Goal: Information Seeking & Learning: Learn about a topic

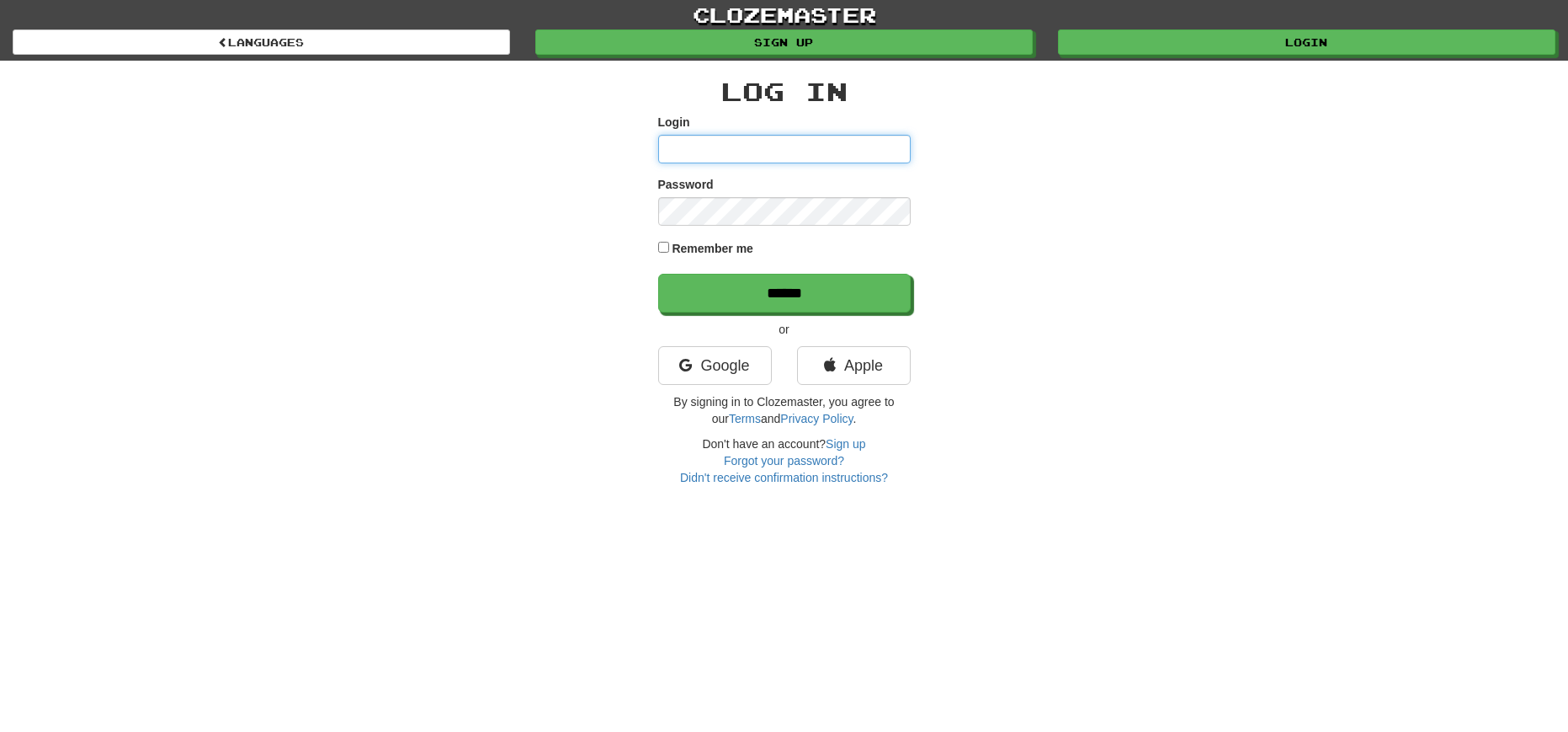
click at [735, 156] on input "Login" at bounding box center [784, 149] width 253 height 29
type input "**********"
click at [658, 274] on input "******" at bounding box center [784, 293] width 253 height 39
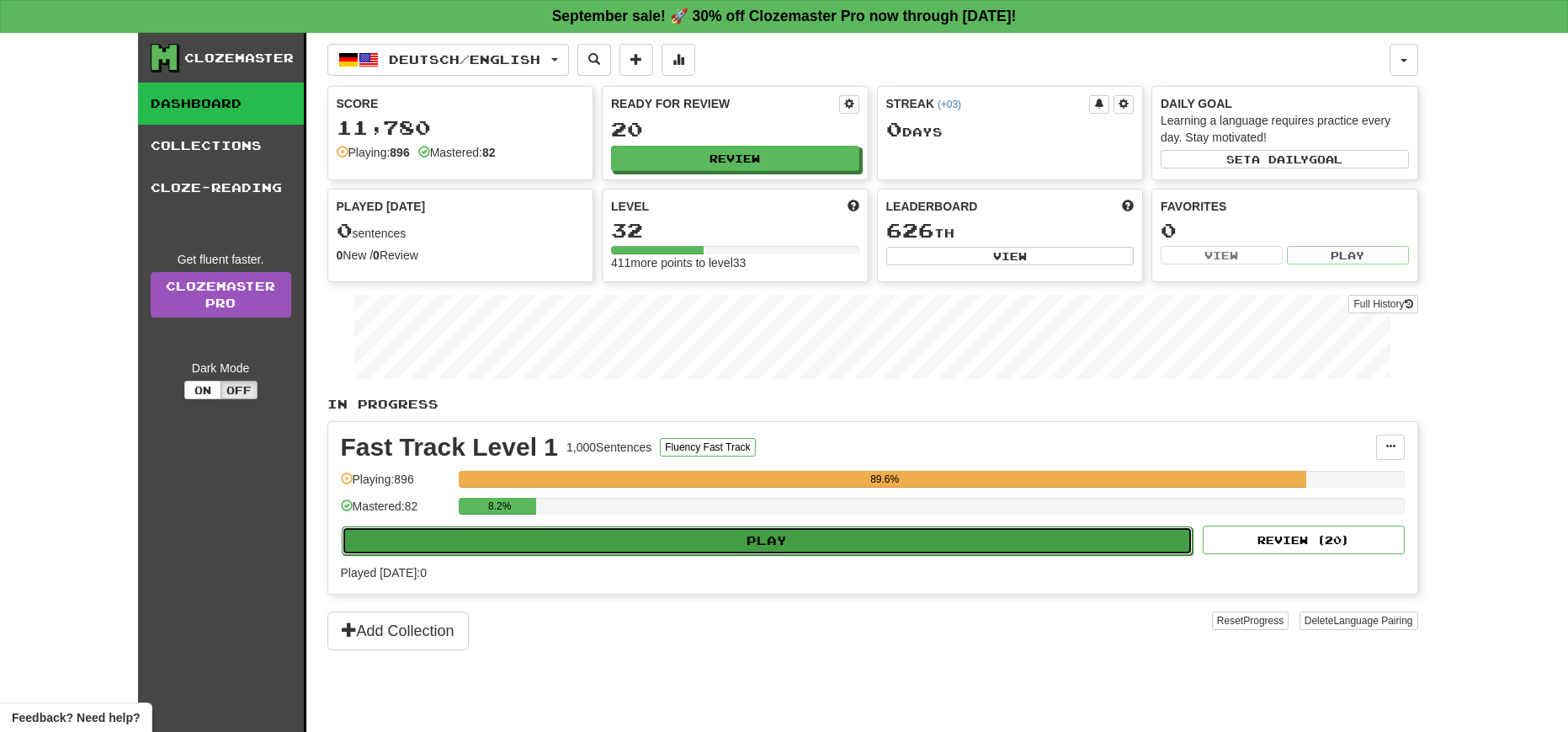
click at [774, 536] on button "Play" at bounding box center [768, 540] width 852 height 29
select select "**"
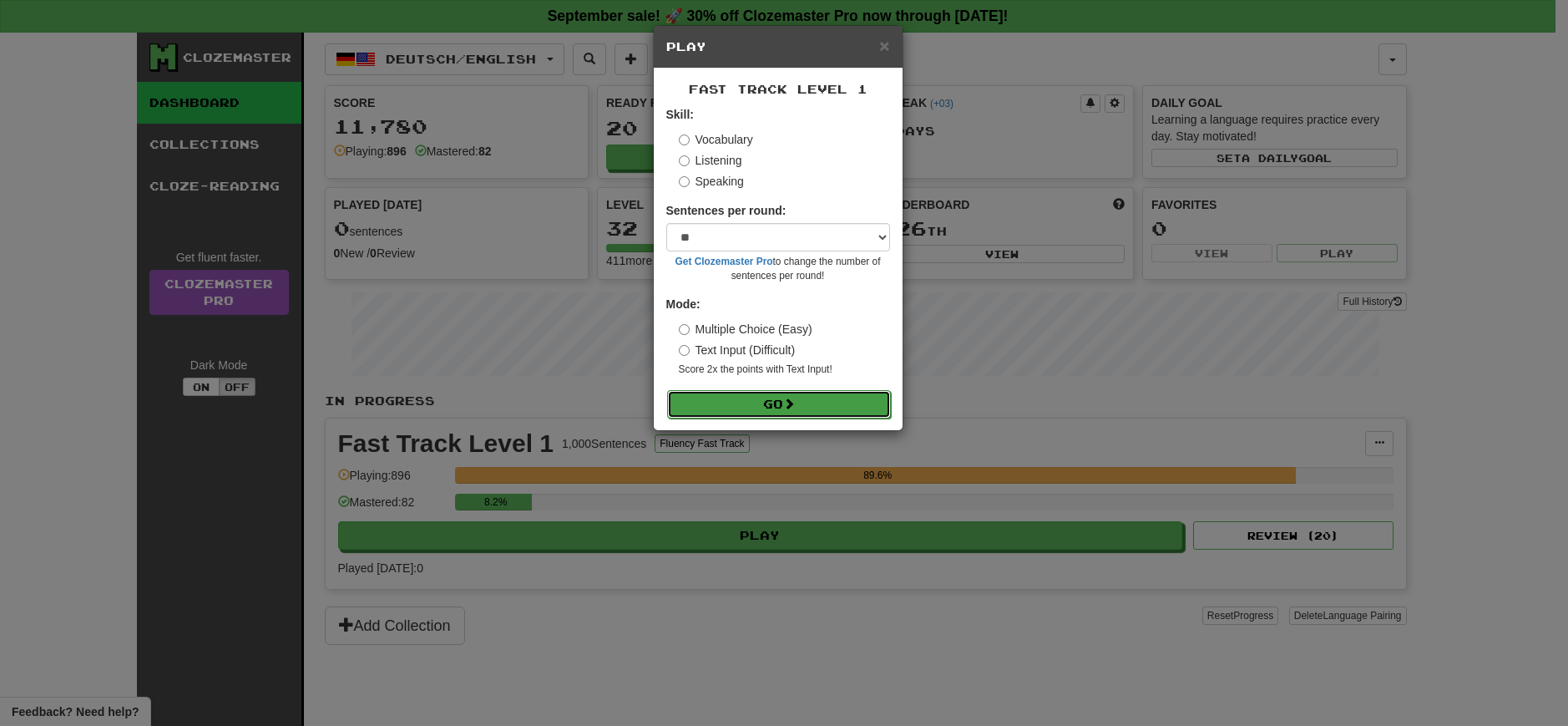
click at [783, 399] on button "Go" at bounding box center [779, 404] width 224 height 29
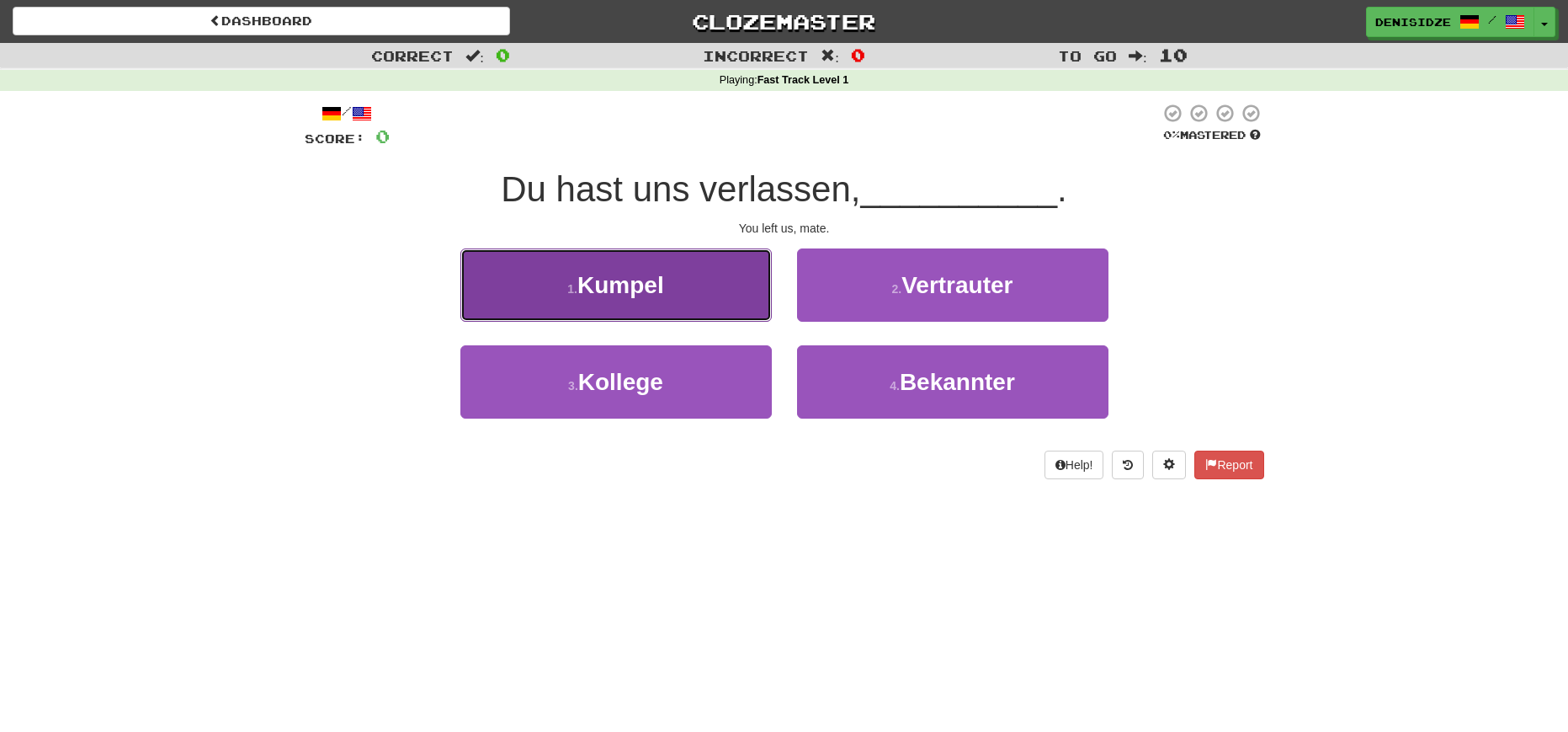
click at [679, 306] on button "1 . Kumpel" at bounding box center [617, 285] width 312 height 74
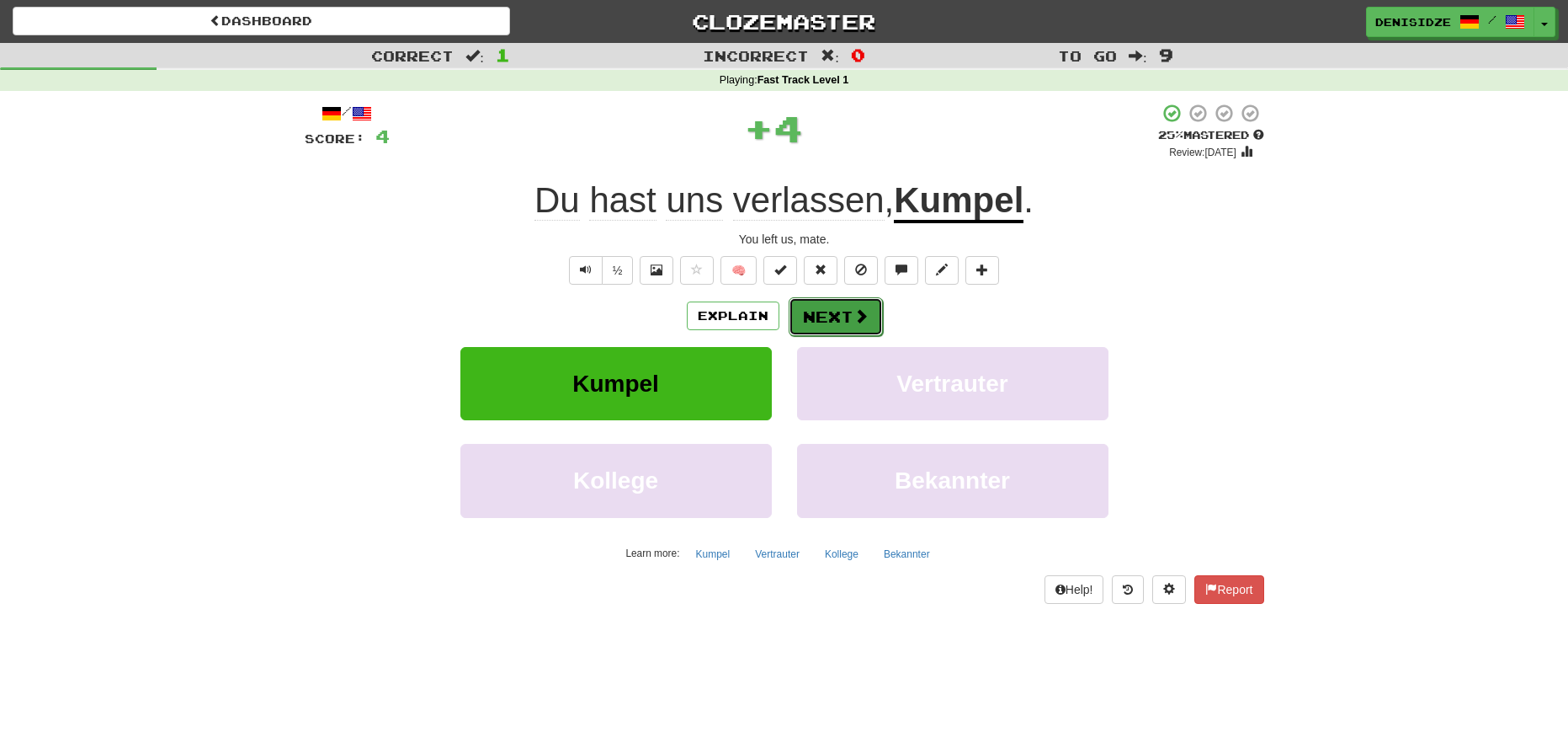
click at [850, 320] on button "Next" at bounding box center [835, 317] width 94 height 39
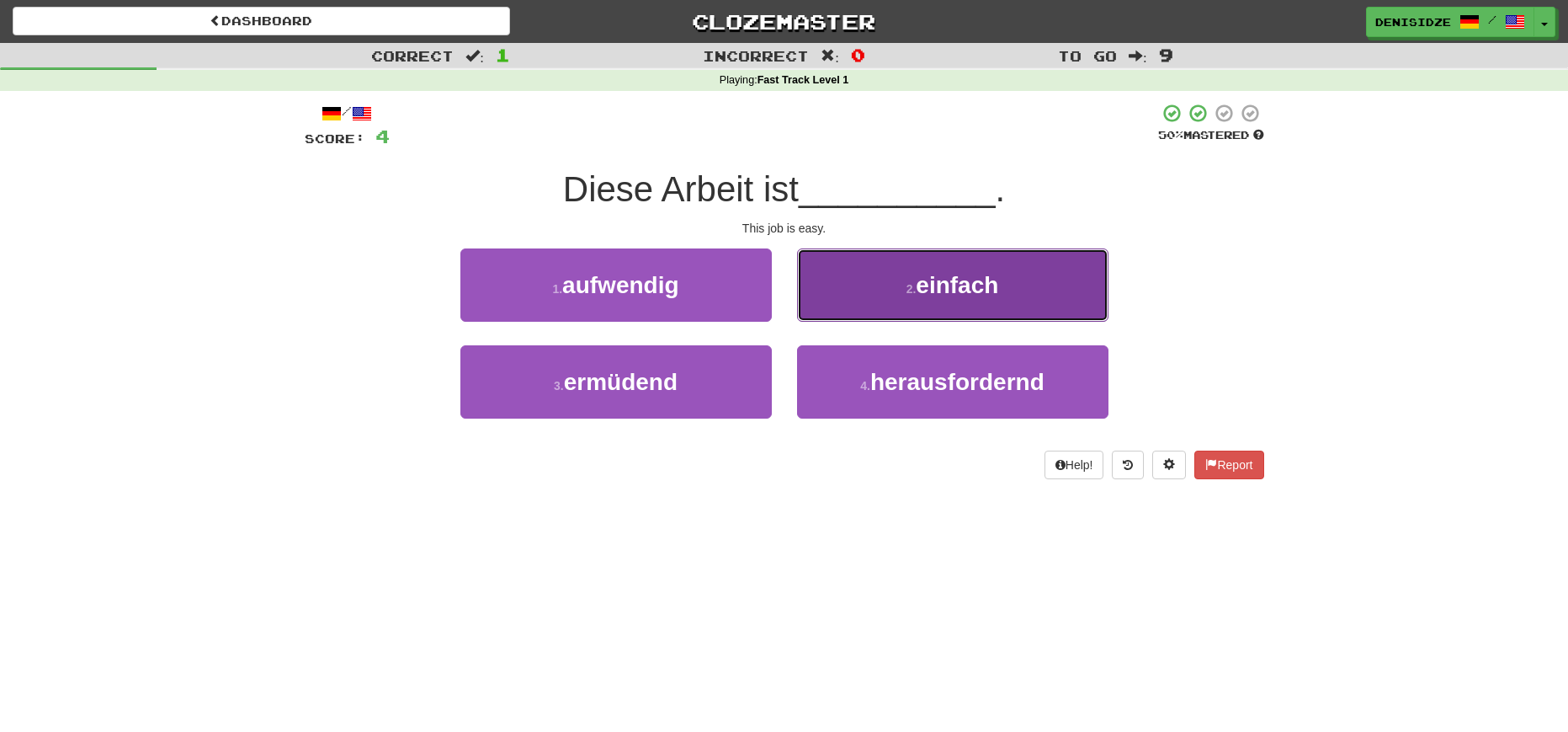
click at [960, 284] on span "einfach" at bounding box center [956, 285] width 82 height 26
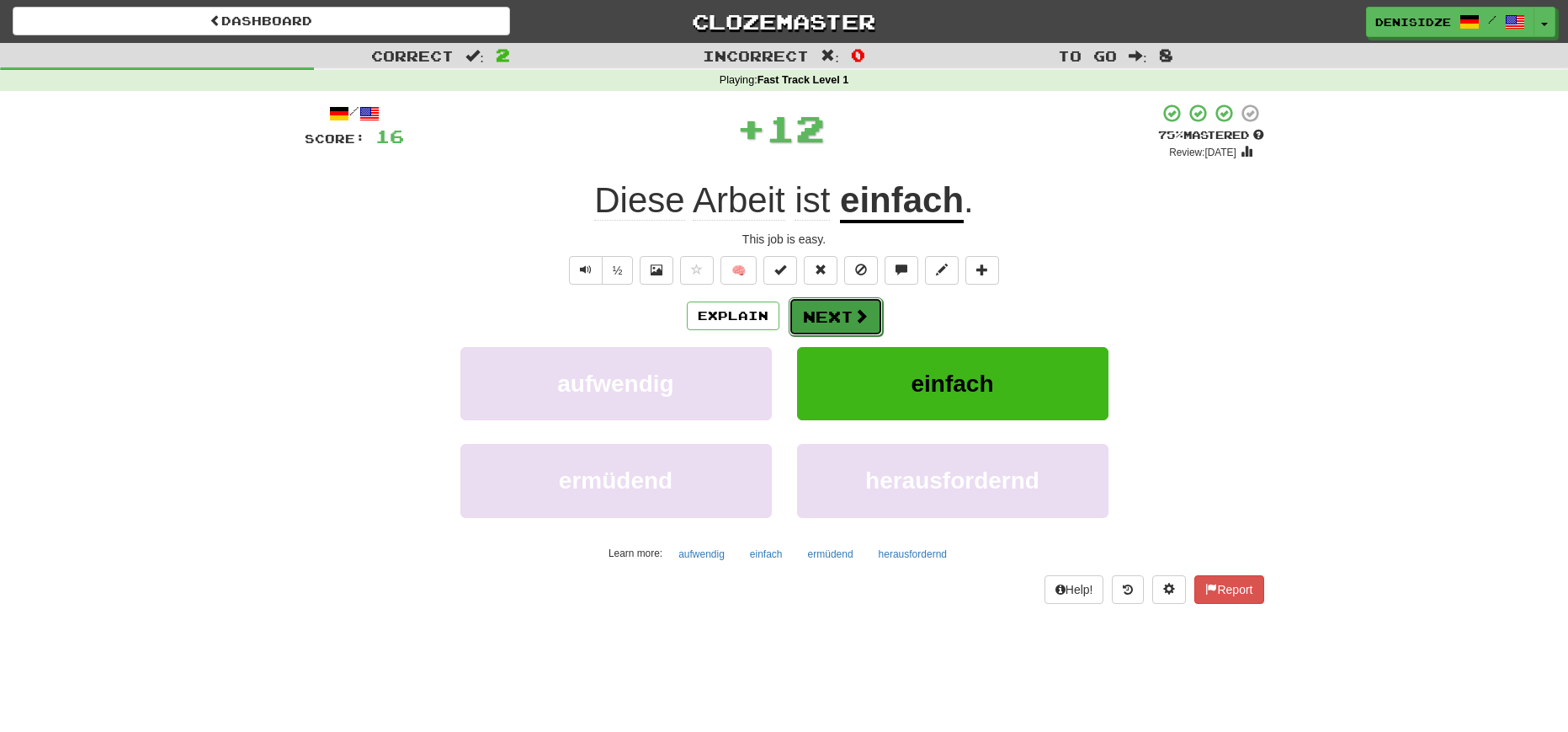
click at [851, 306] on button "Next" at bounding box center [835, 317] width 94 height 39
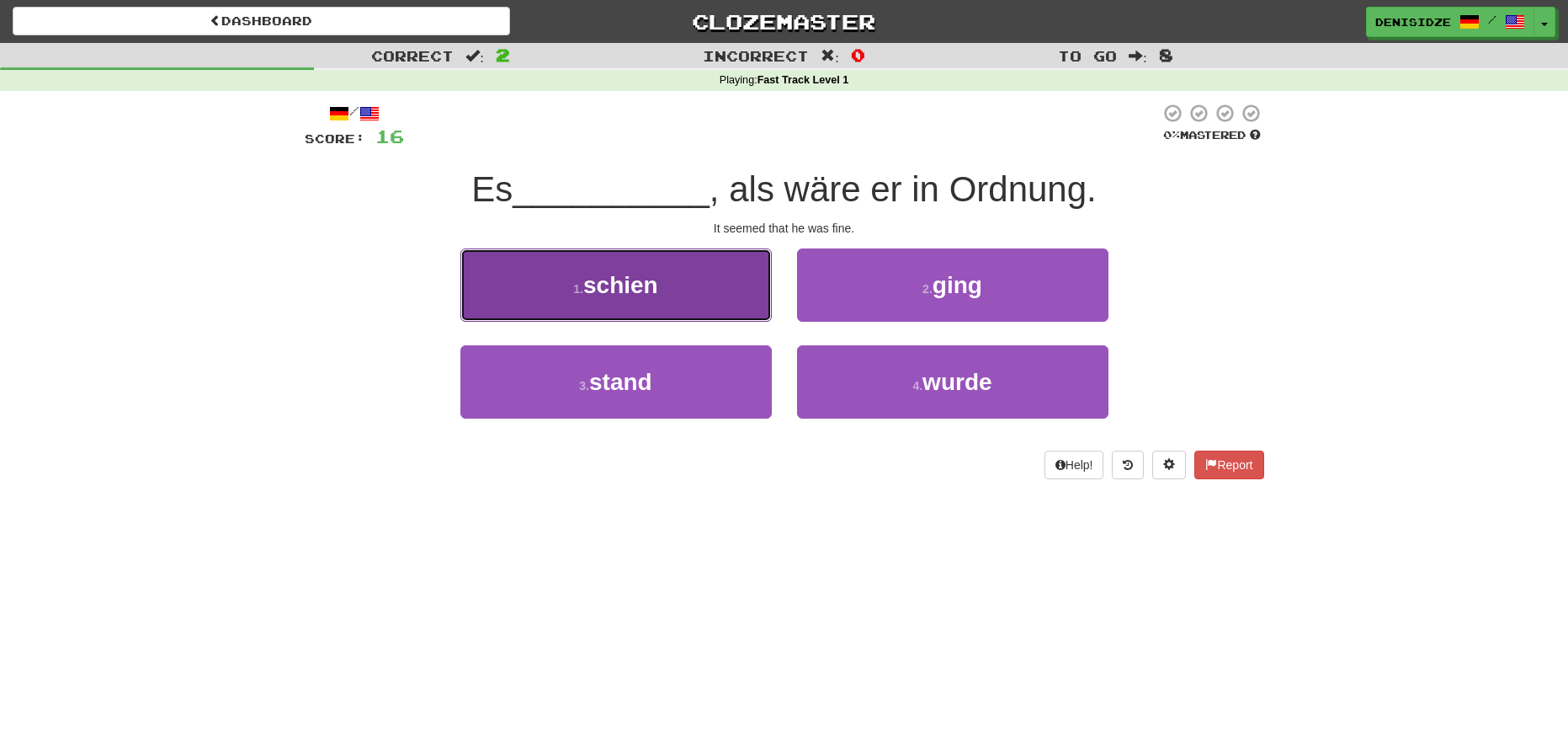
click at [721, 291] on button "1 . schien" at bounding box center [617, 285] width 312 height 74
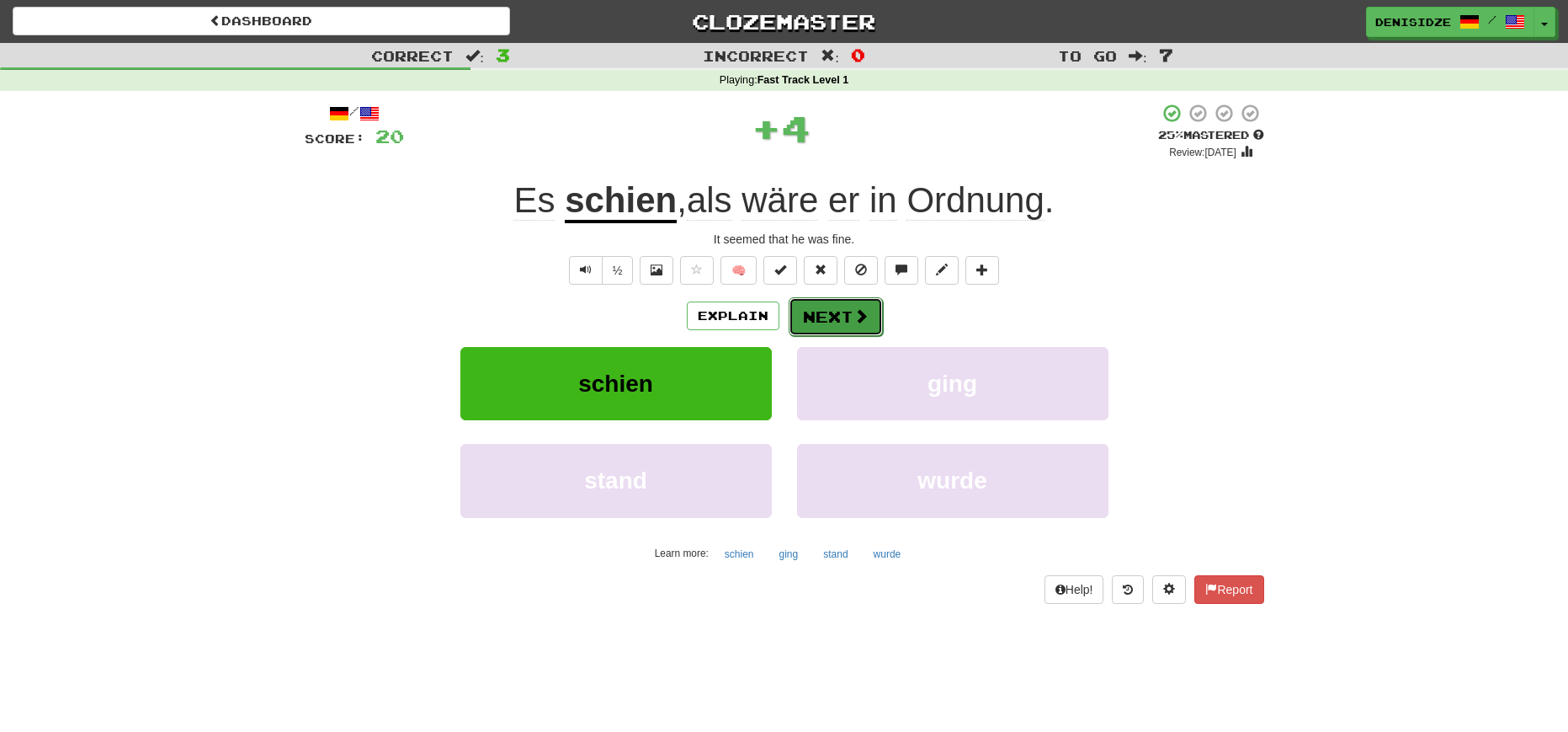
click at [829, 310] on button "Next" at bounding box center [835, 317] width 94 height 39
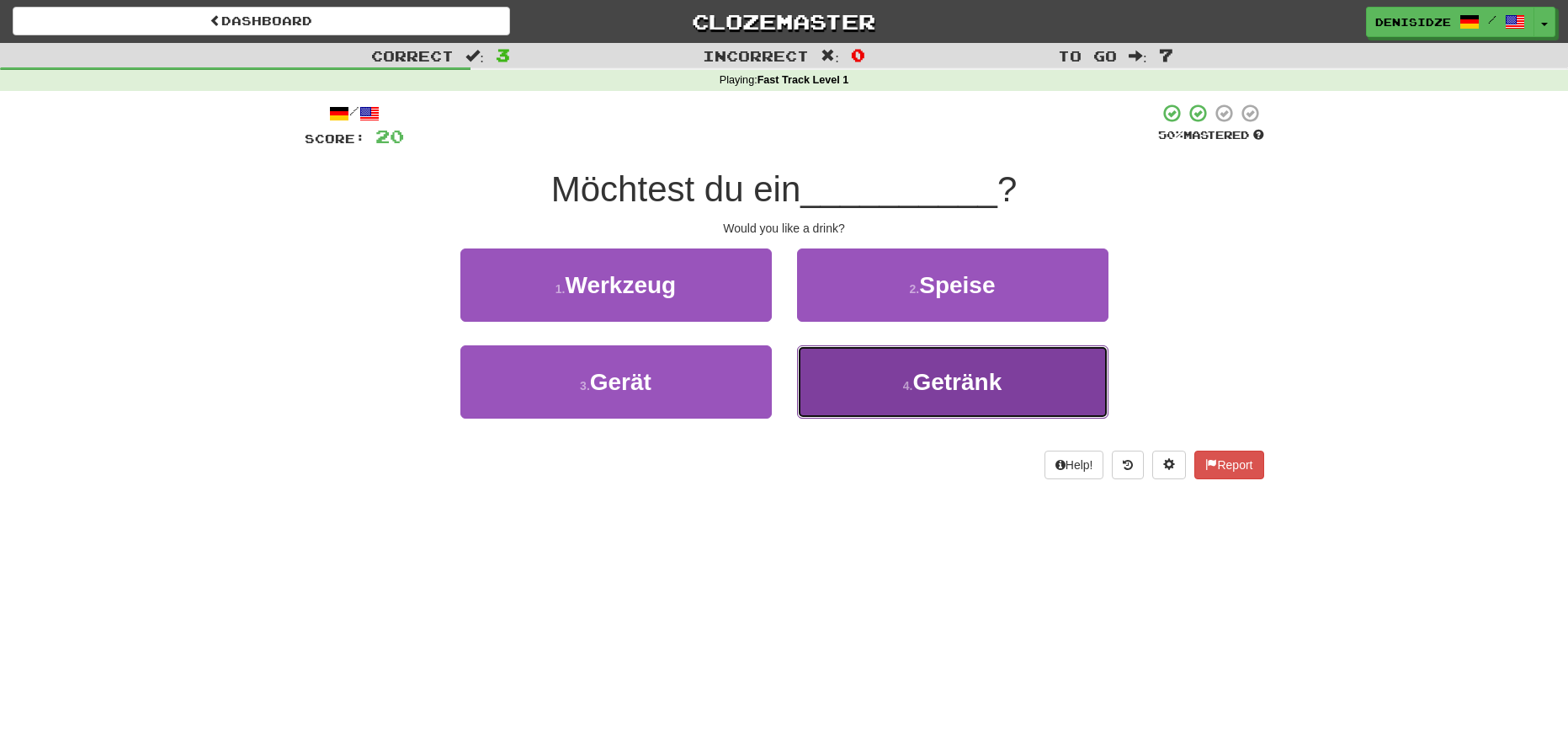
click at [904, 387] on small "4 ." at bounding box center [908, 385] width 10 height 14
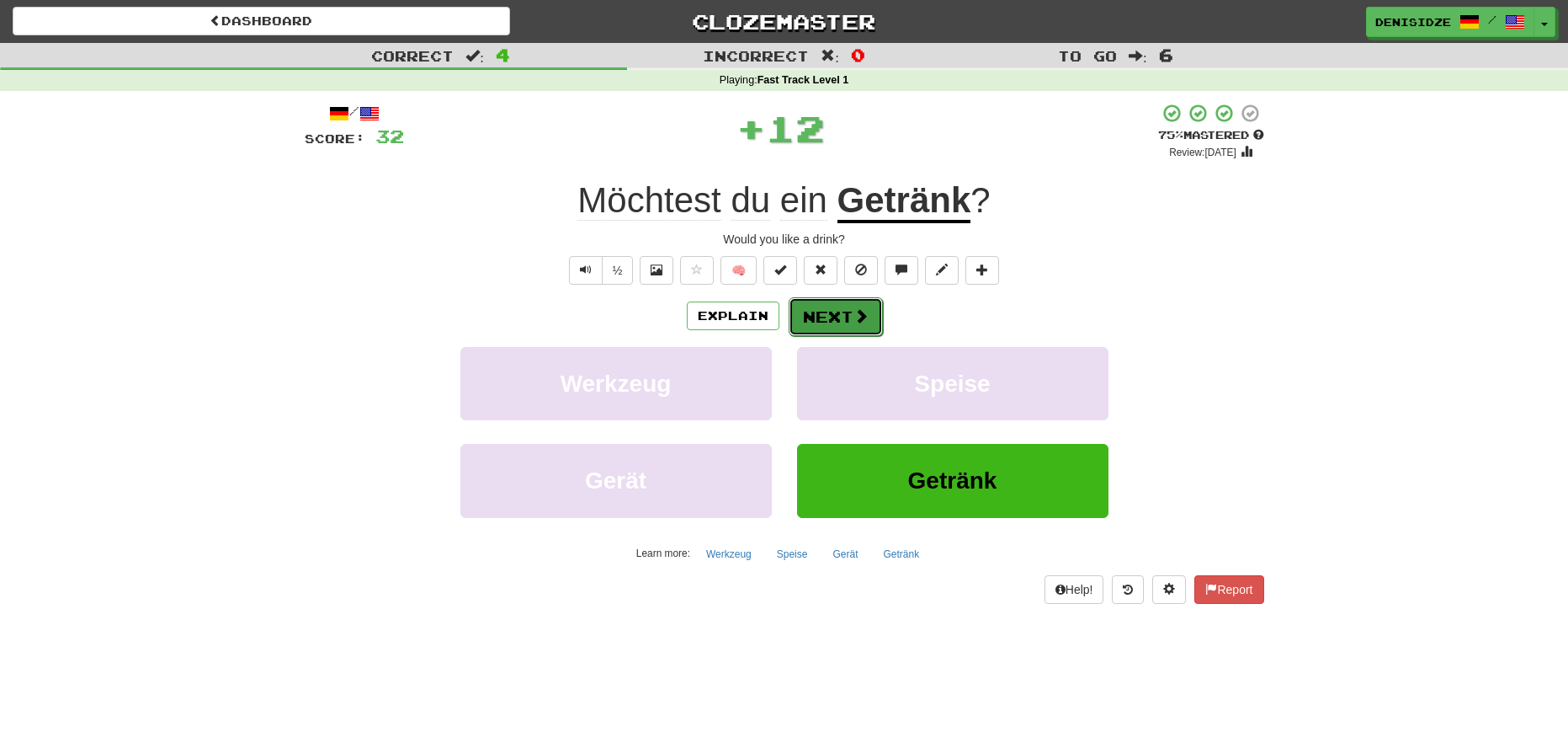
click at [848, 316] on button "Next" at bounding box center [835, 317] width 94 height 39
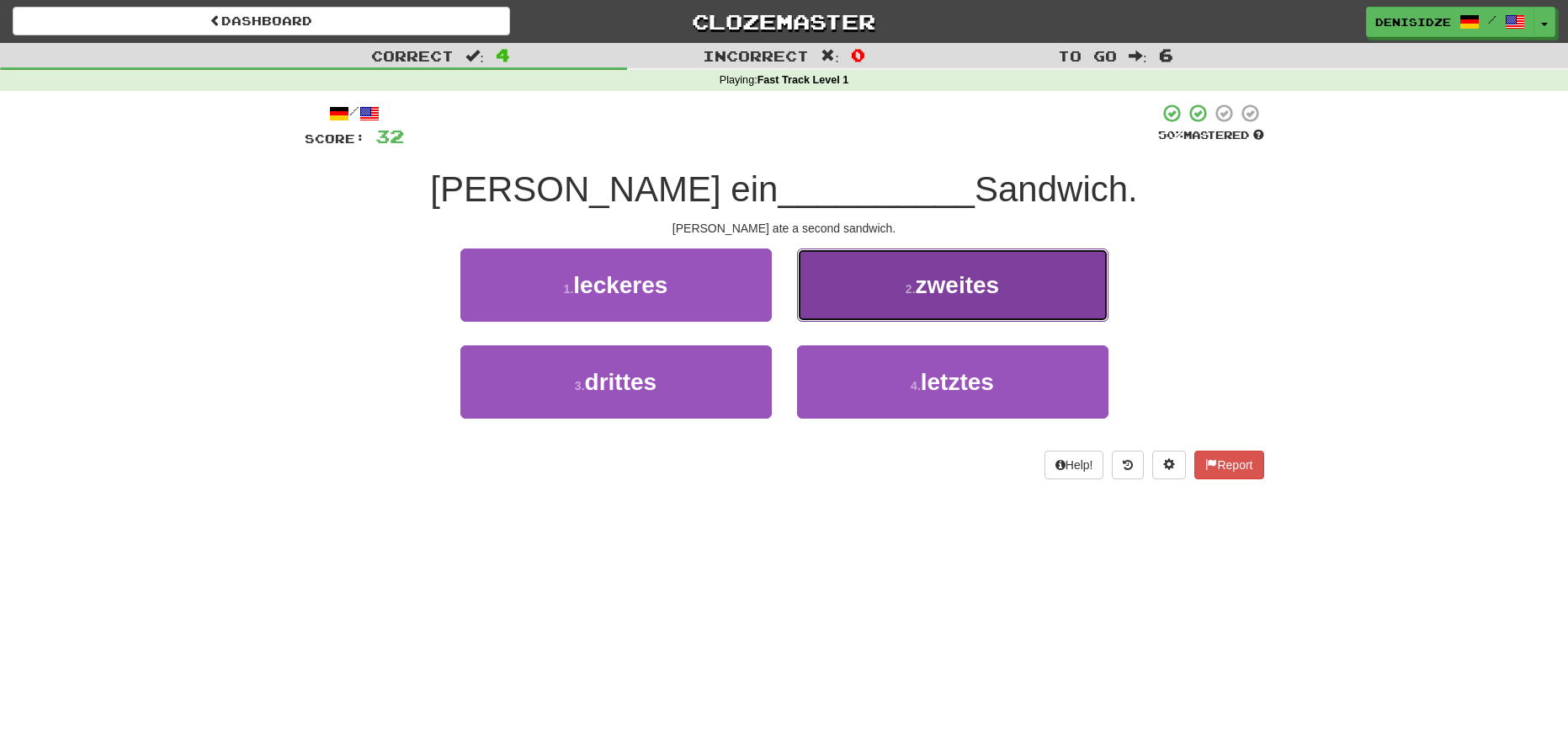
click at [1061, 299] on button "2 . zweites" at bounding box center [952, 285] width 312 height 74
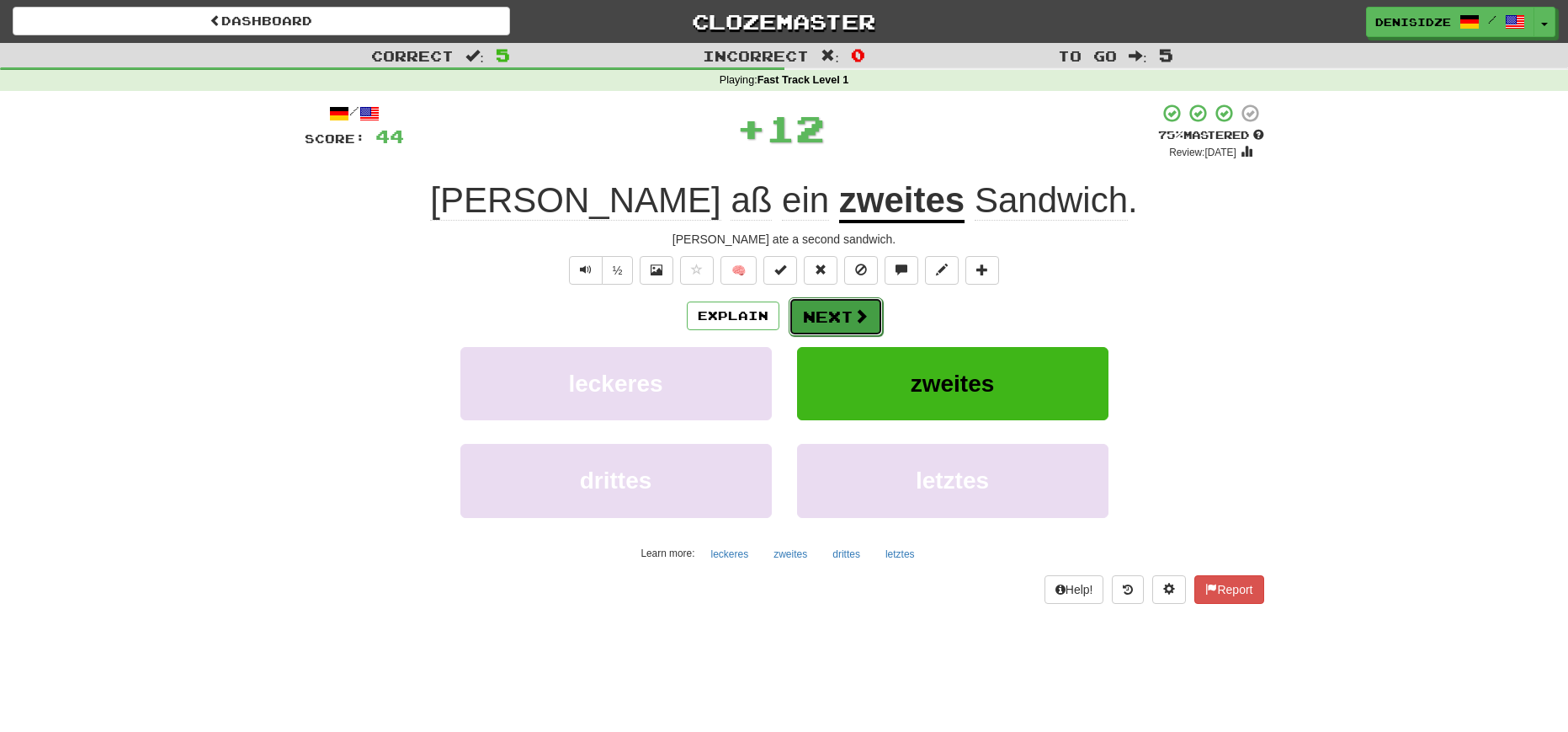
click at [842, 308] on button "Next" at bounding box center [835, 317] width 94 height 39
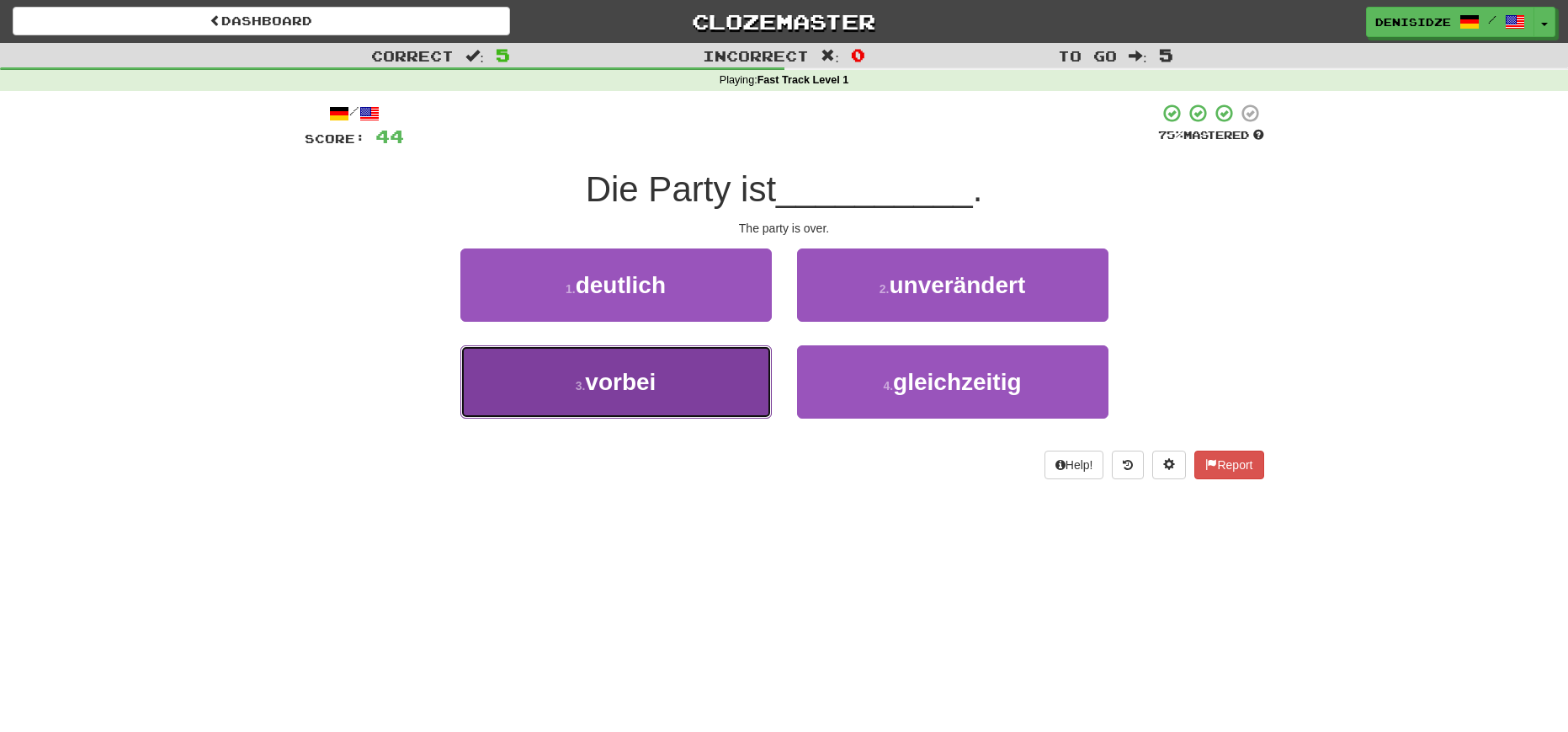
click at [700, 378] on button "3 . vorbei" at bounding box center [617, 381] width 312 height 74
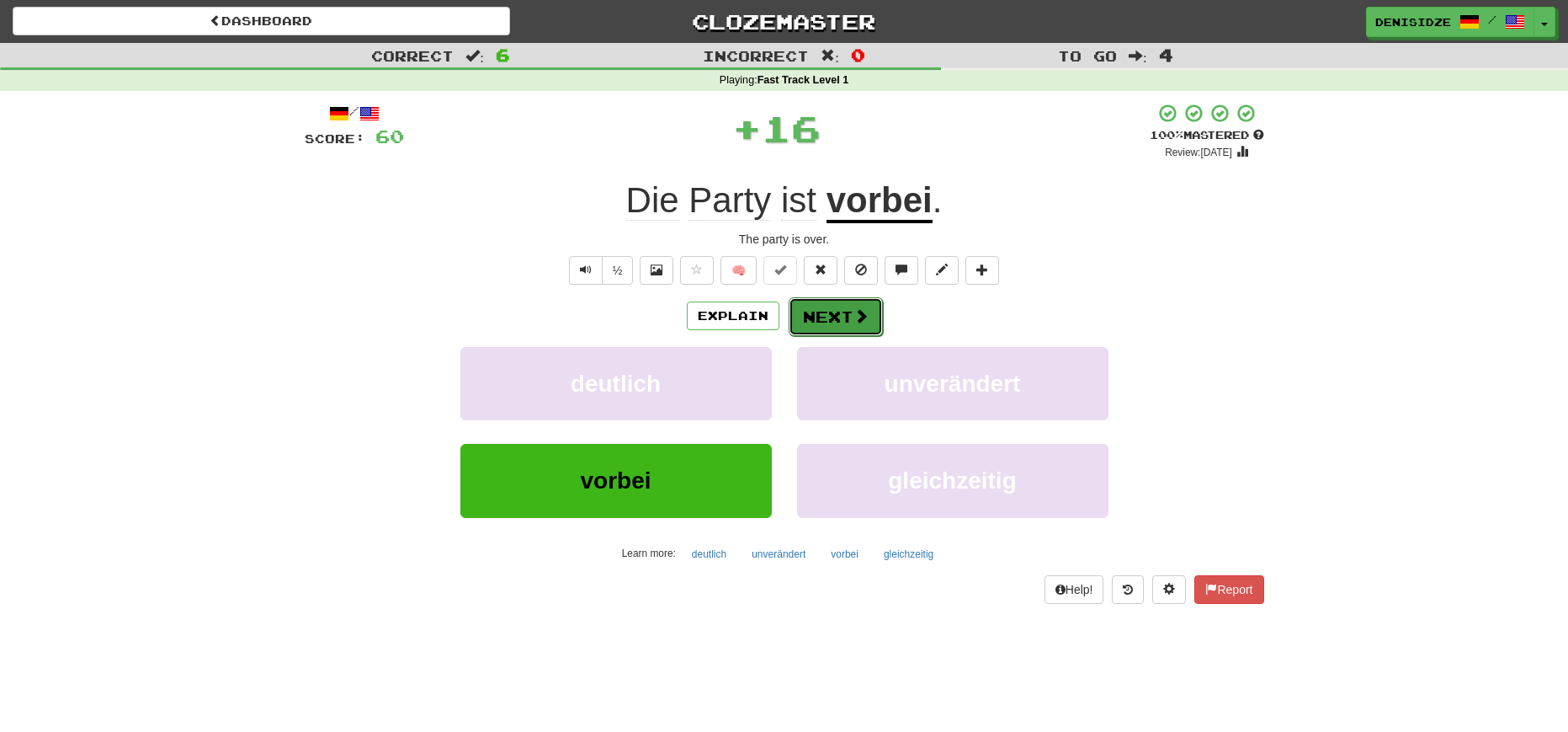
click at [856, 310] on span at bounding box center [861, 316] width 15 height 15
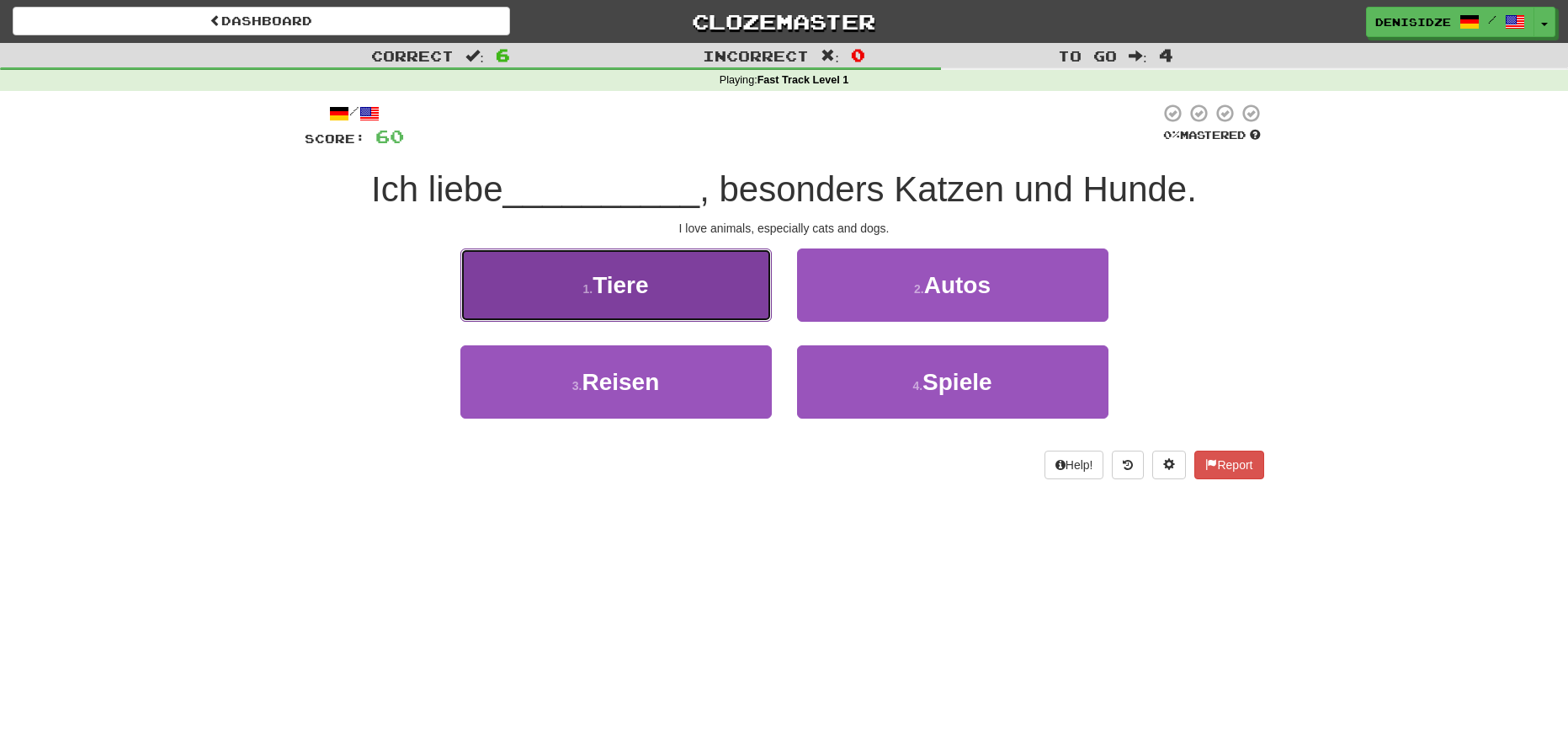
click at [702, 301] on button "1 . Tiere" at bounding box center [617, 285] width 312 height 74
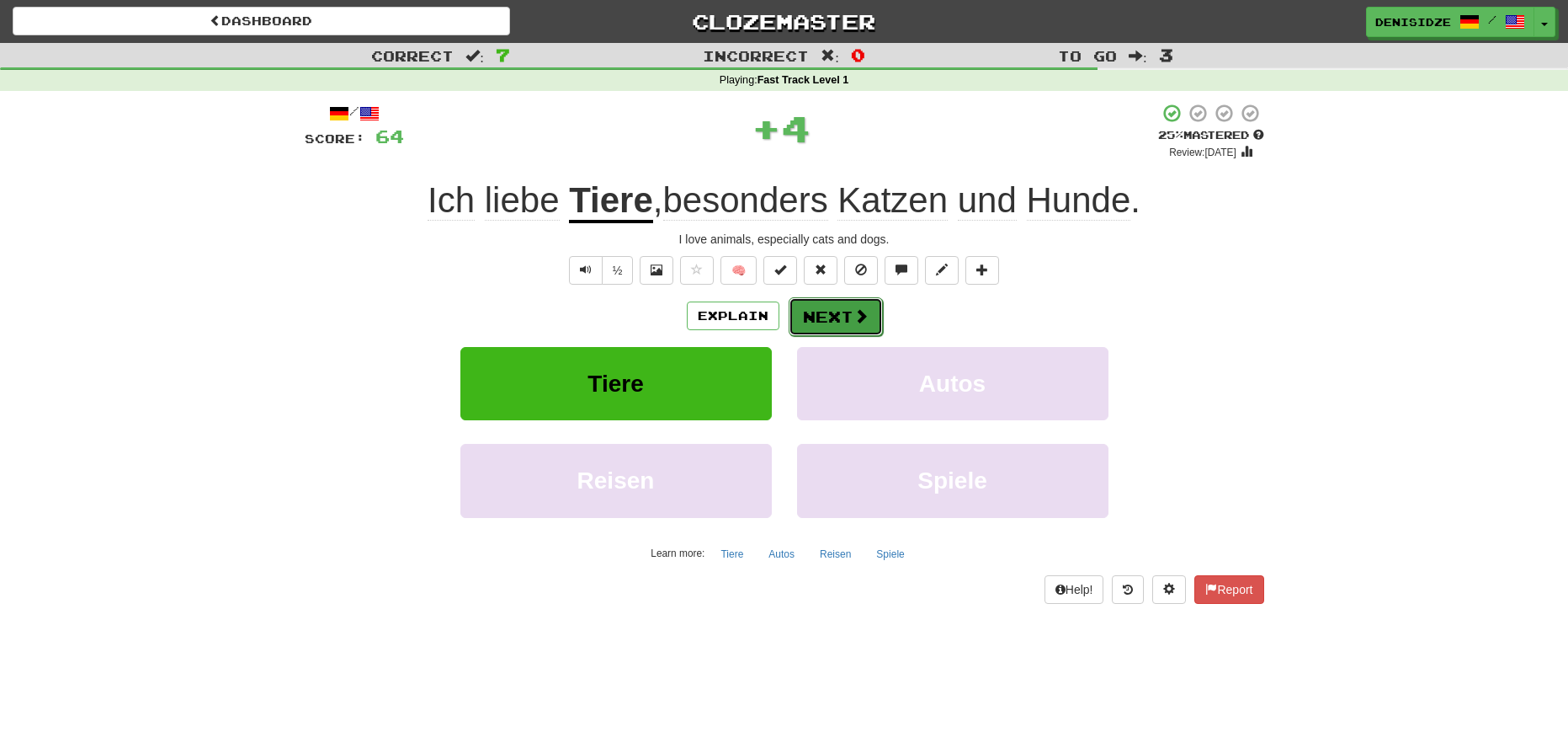
click at [858, 320] on span at bounding box center [861, 316] width 15 height 15
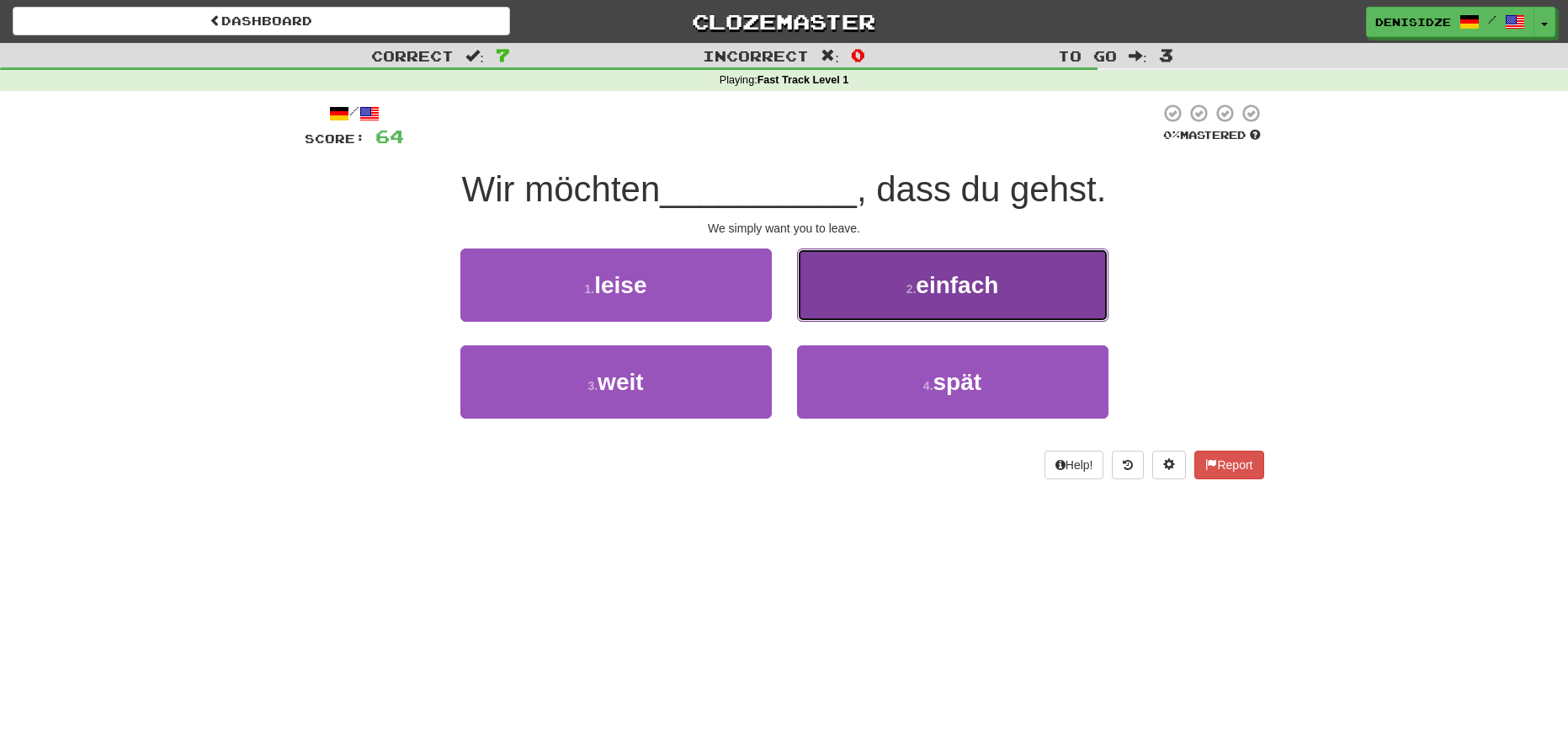
click at [1034, 309] on button "2 . einfach" at bounding box center [952, 285] width 312 height 74
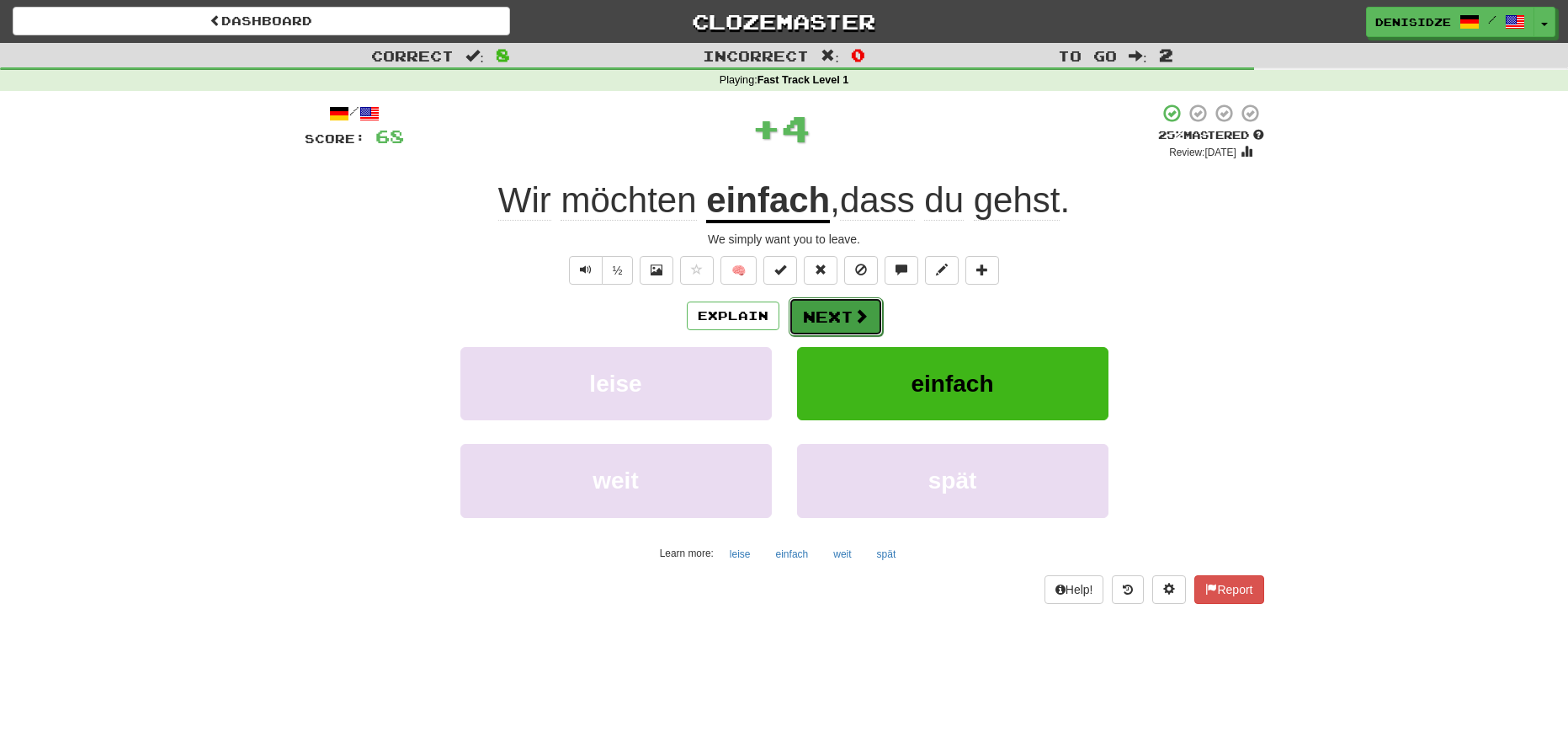
click at [858, 321] on span at bounding box center [861, 316] width 15 height 15
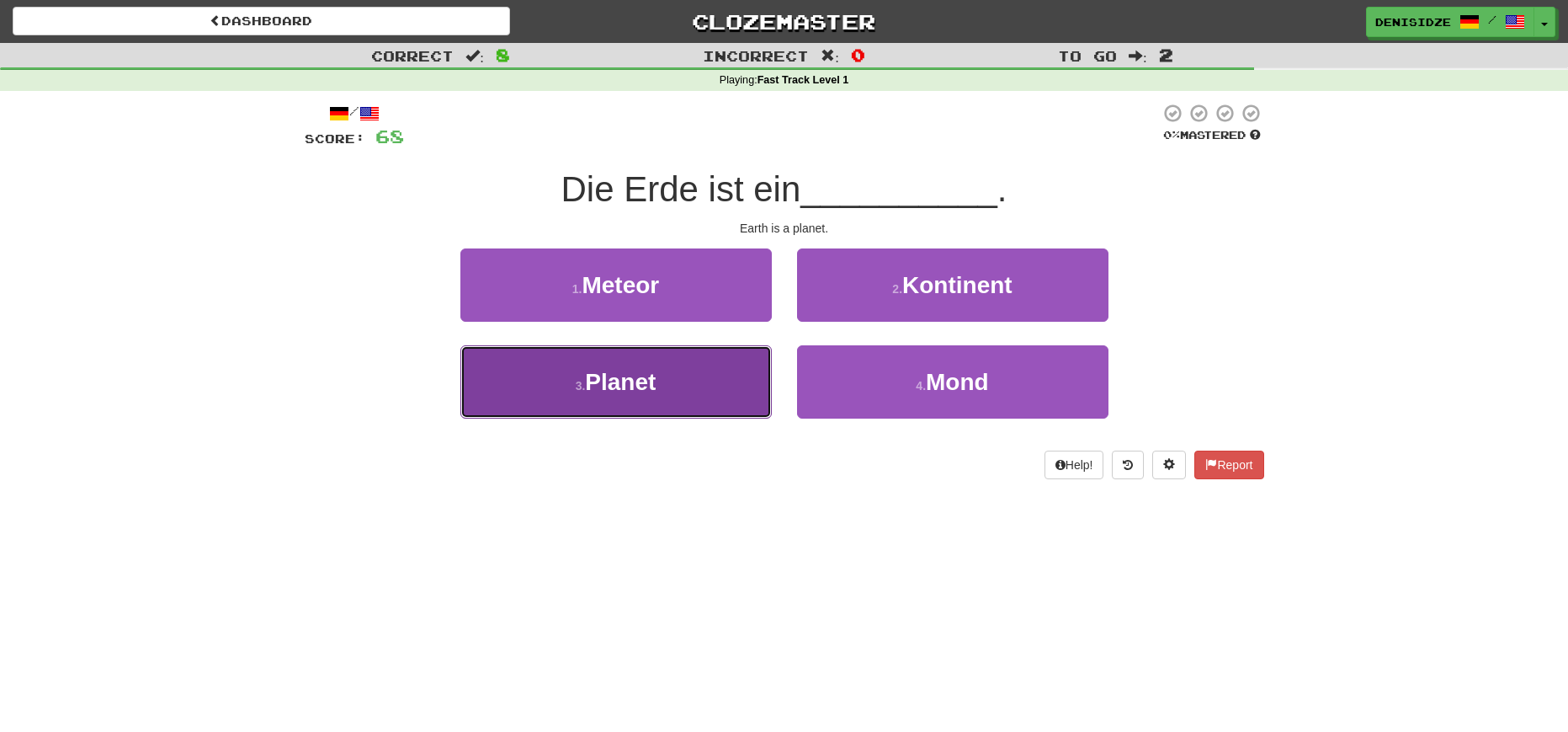
click at [633, 382] on span "Planet" at bounding box center [619, 381] width 71 height 26
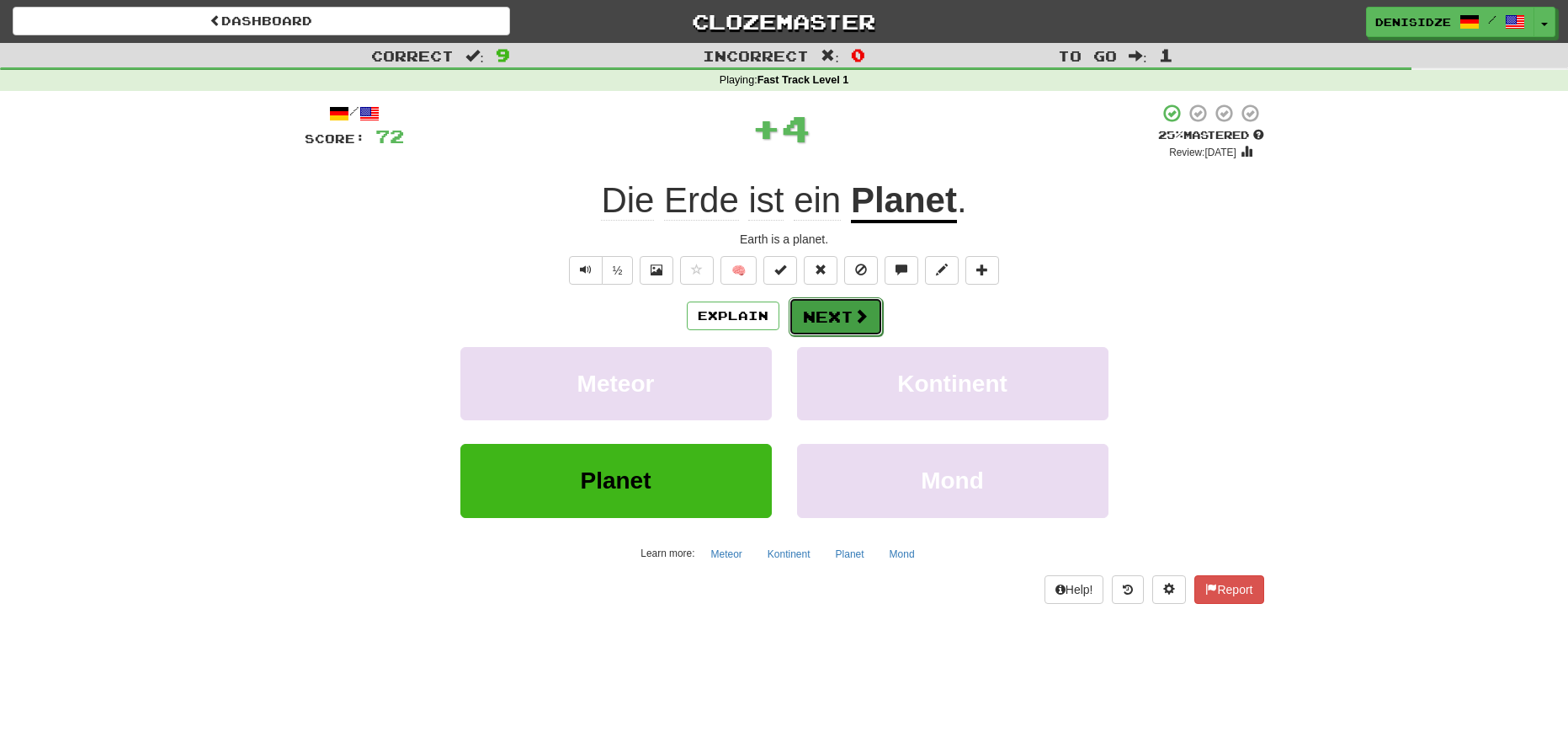
click at [828, 325] on button "Next" at bounding box center [835, 317] width 94 height 39
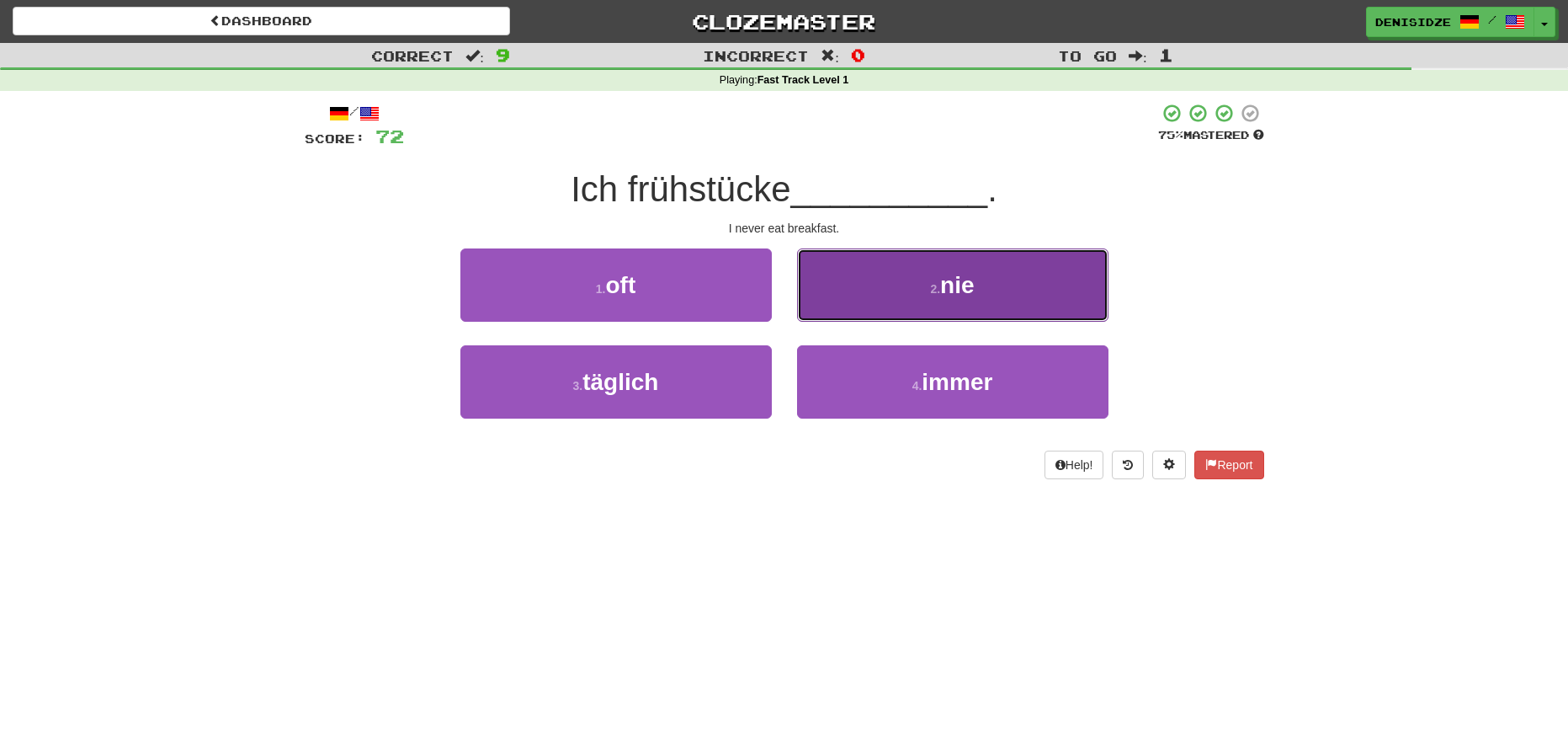
click at [1022, 306] on button "2 . nie" at bounding box center [952, 285] width 312 height 74
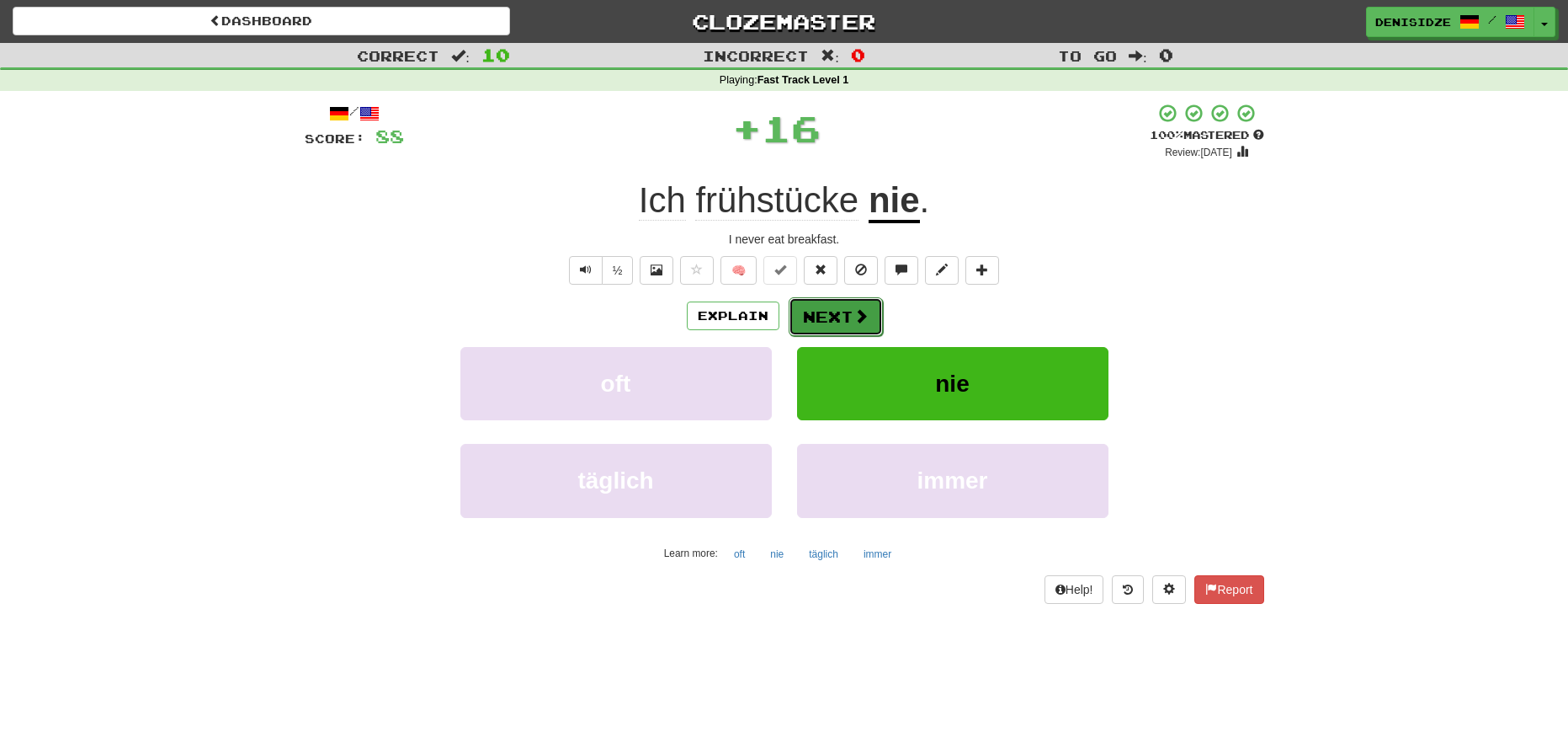
click at [840, 318] on button "Next" at bounding box center [835, 317] width 94 height 39
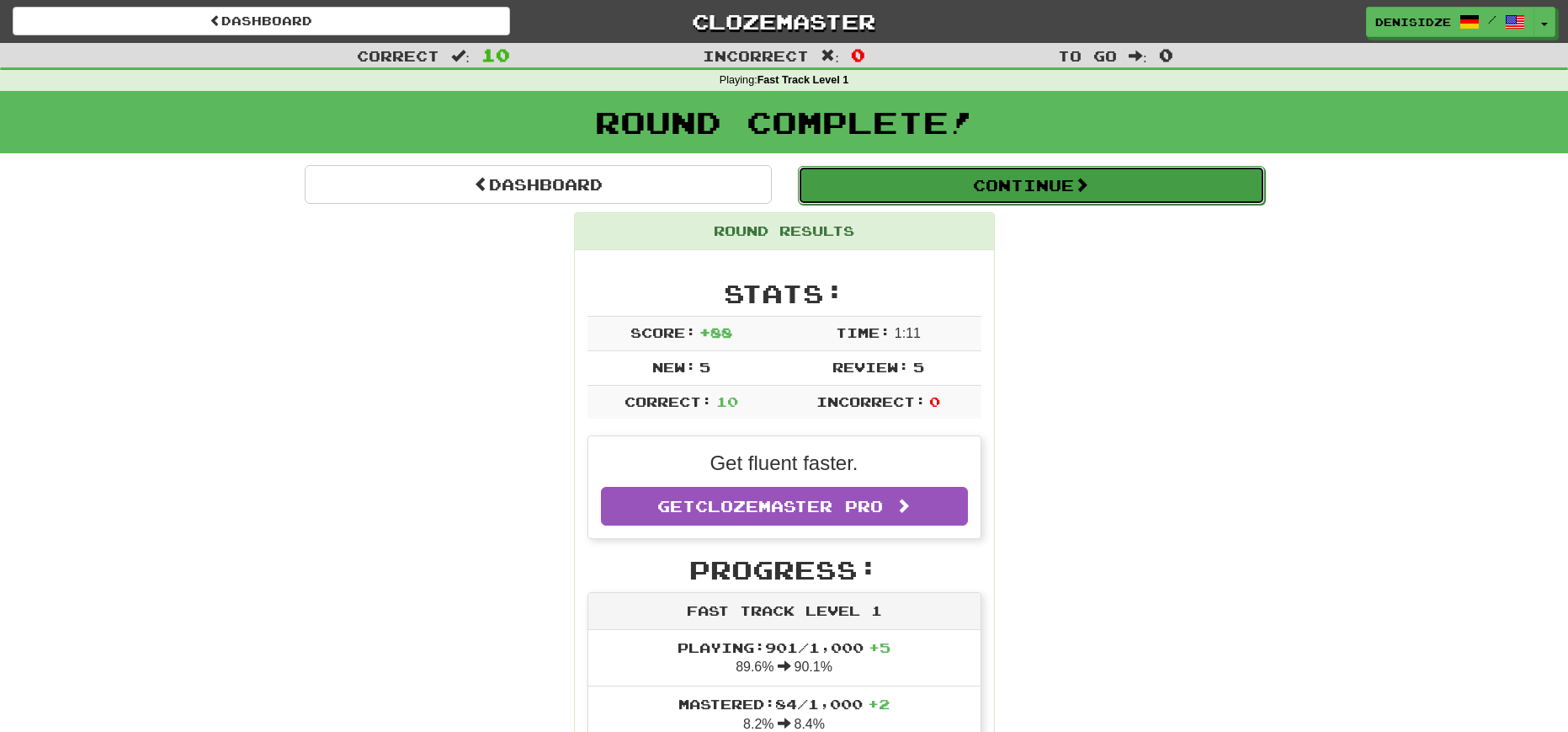
click at [1089, 190] on span at bounding box center [1081, 185] width 15 height 15
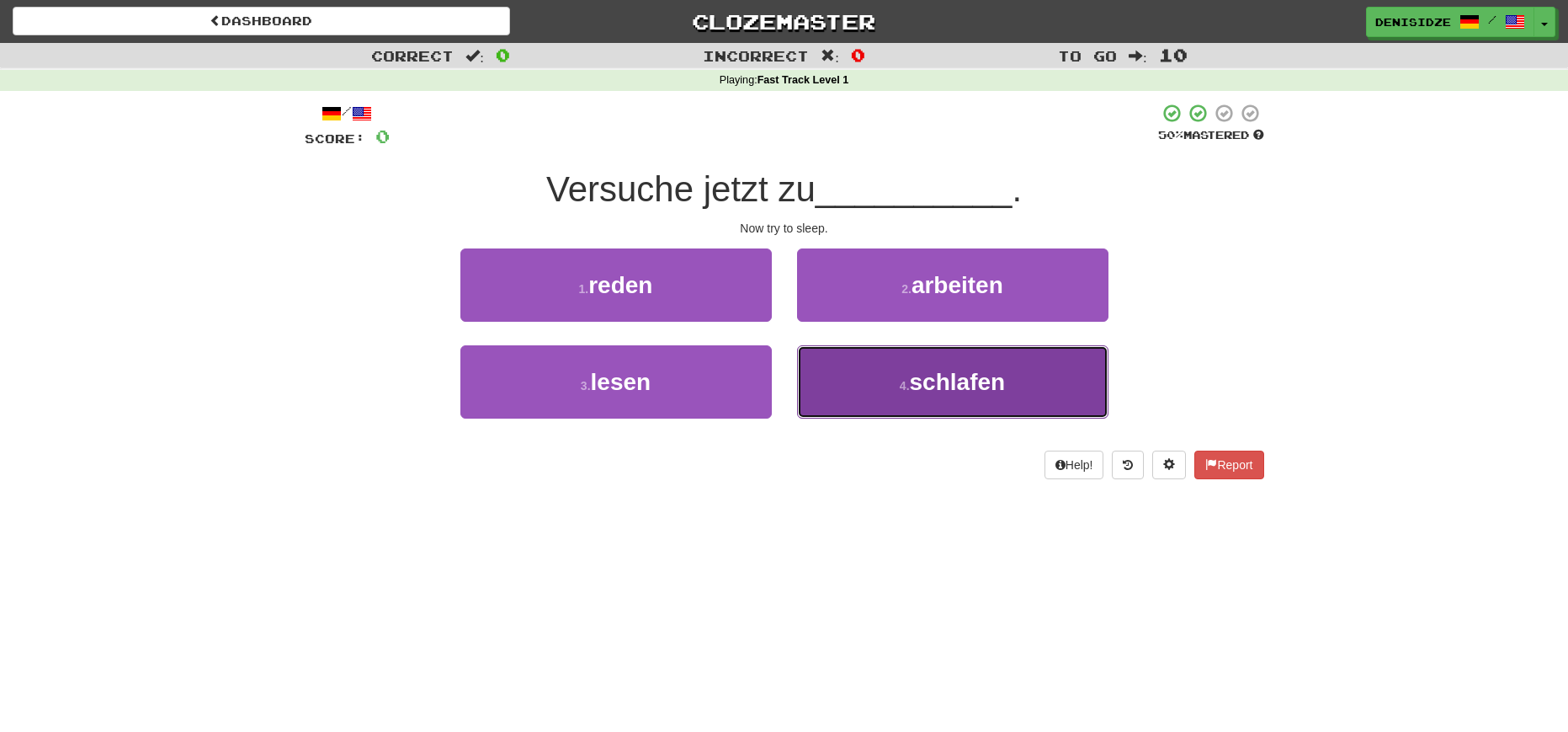
click at [1070, 385] on button "4 . schlafen" at bounding box center [952, 381] width 312 height 74
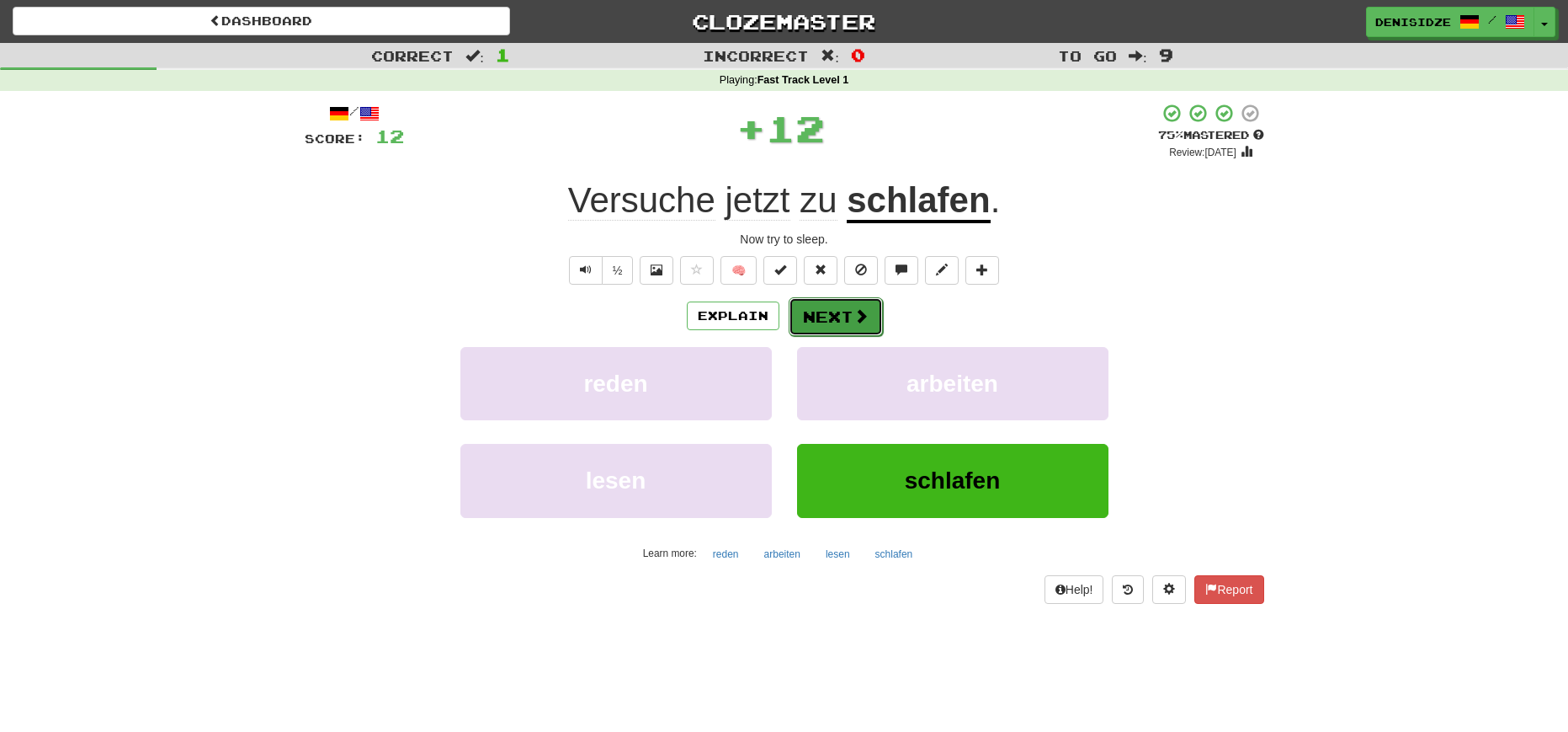
click at [800, 313] on button "Next" at bounding box center [835, 317] width 94 height 39
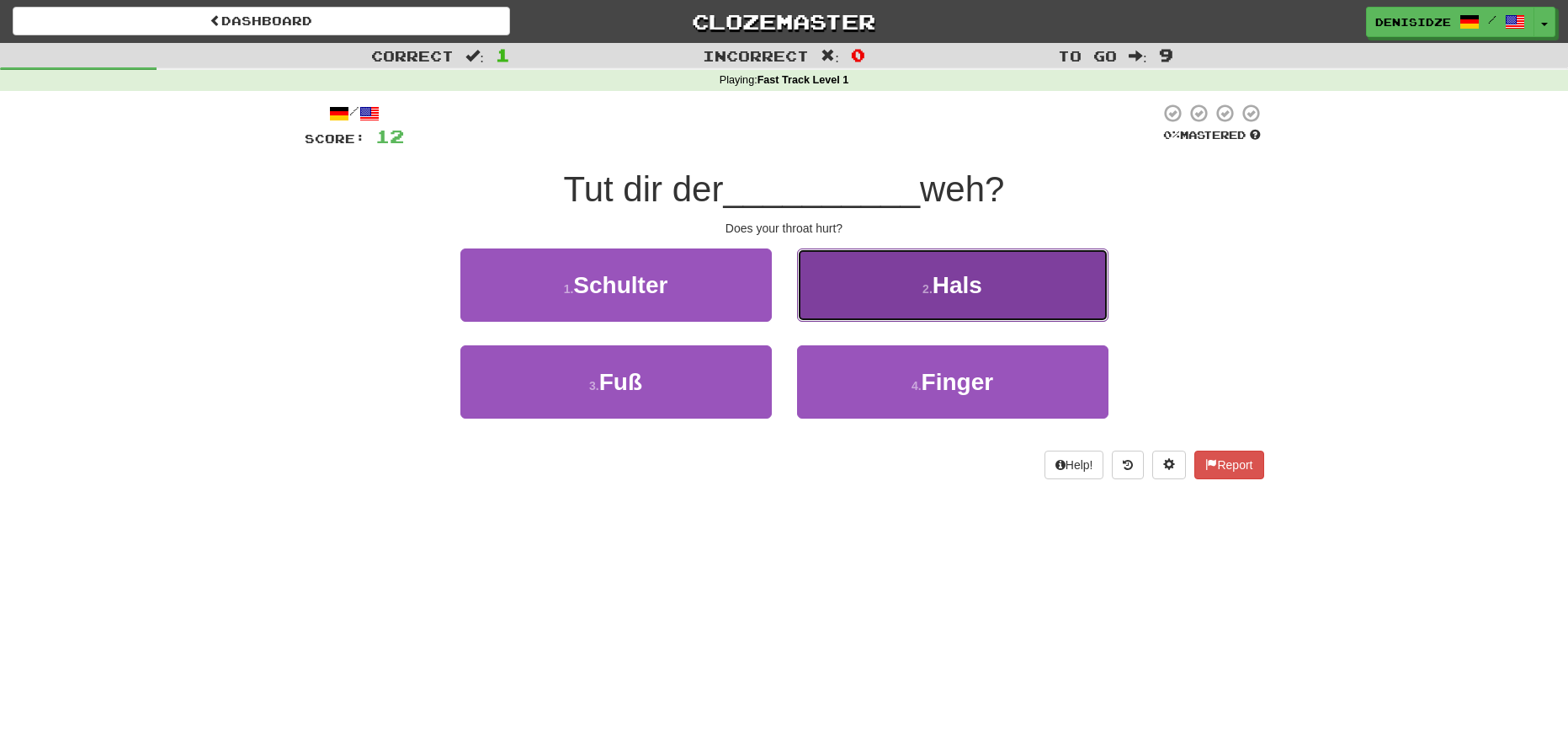
click at [1067, 310] on button "2 . Hals" at bounding box center [952, 285] width 312 height 74
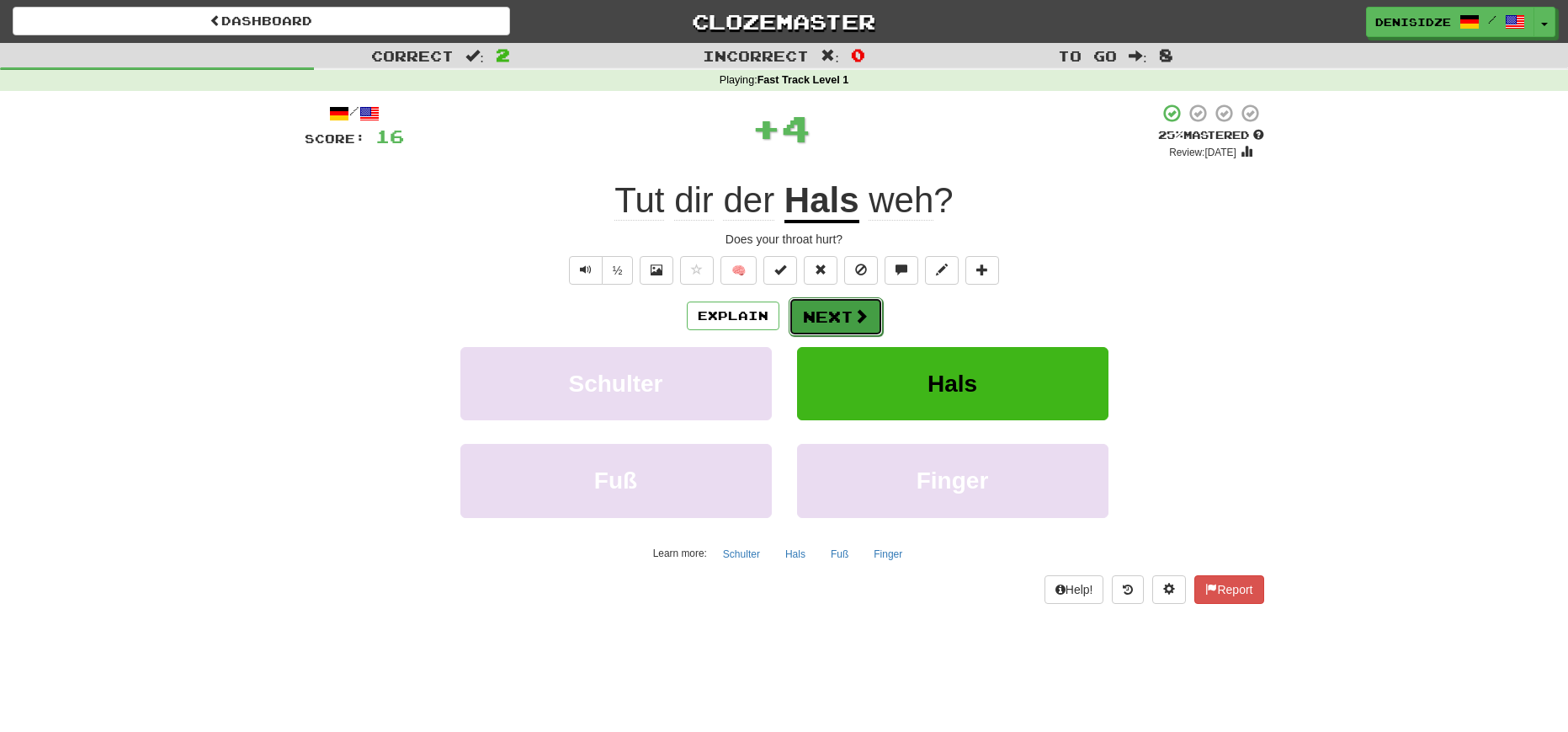
click at [862, 317] on span at bounding box center [861, 316] width 15 height 15
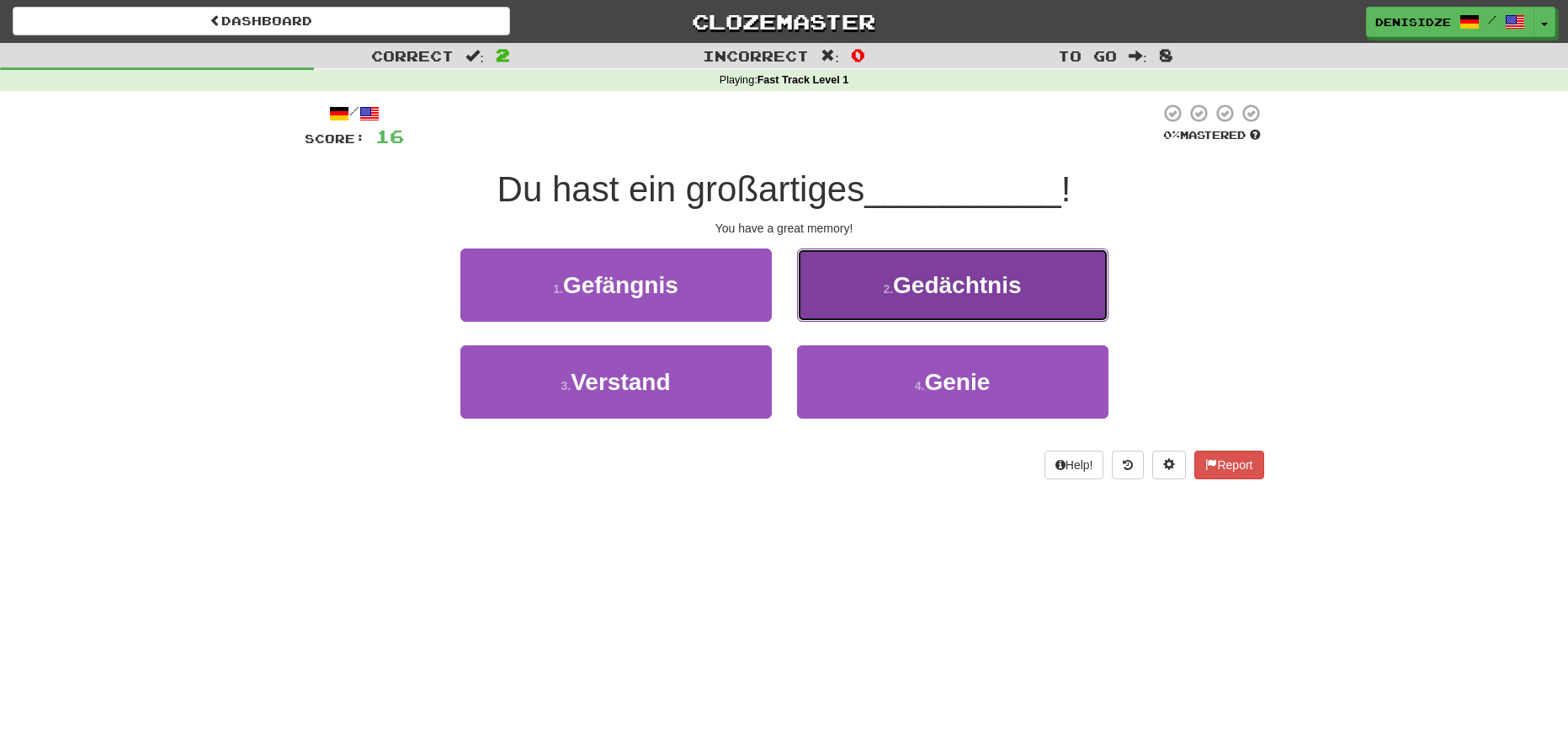
click at [1086, 293] on button "2 . Gedächtnis" at bounding box center [952, 285] width 312 height 74
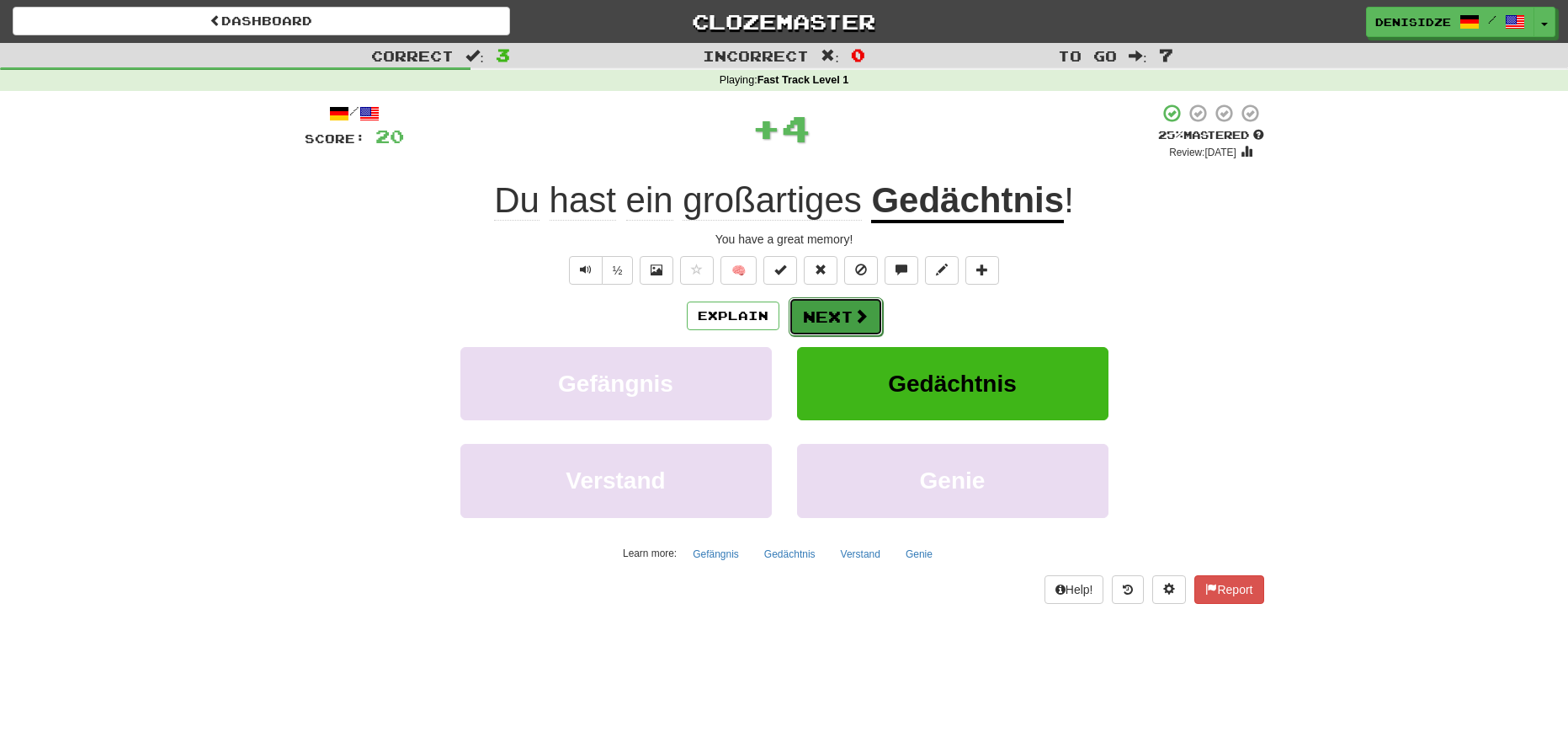
click at [851, 306] on button "Next" at bounding box center [835, 317] width 94 height 39
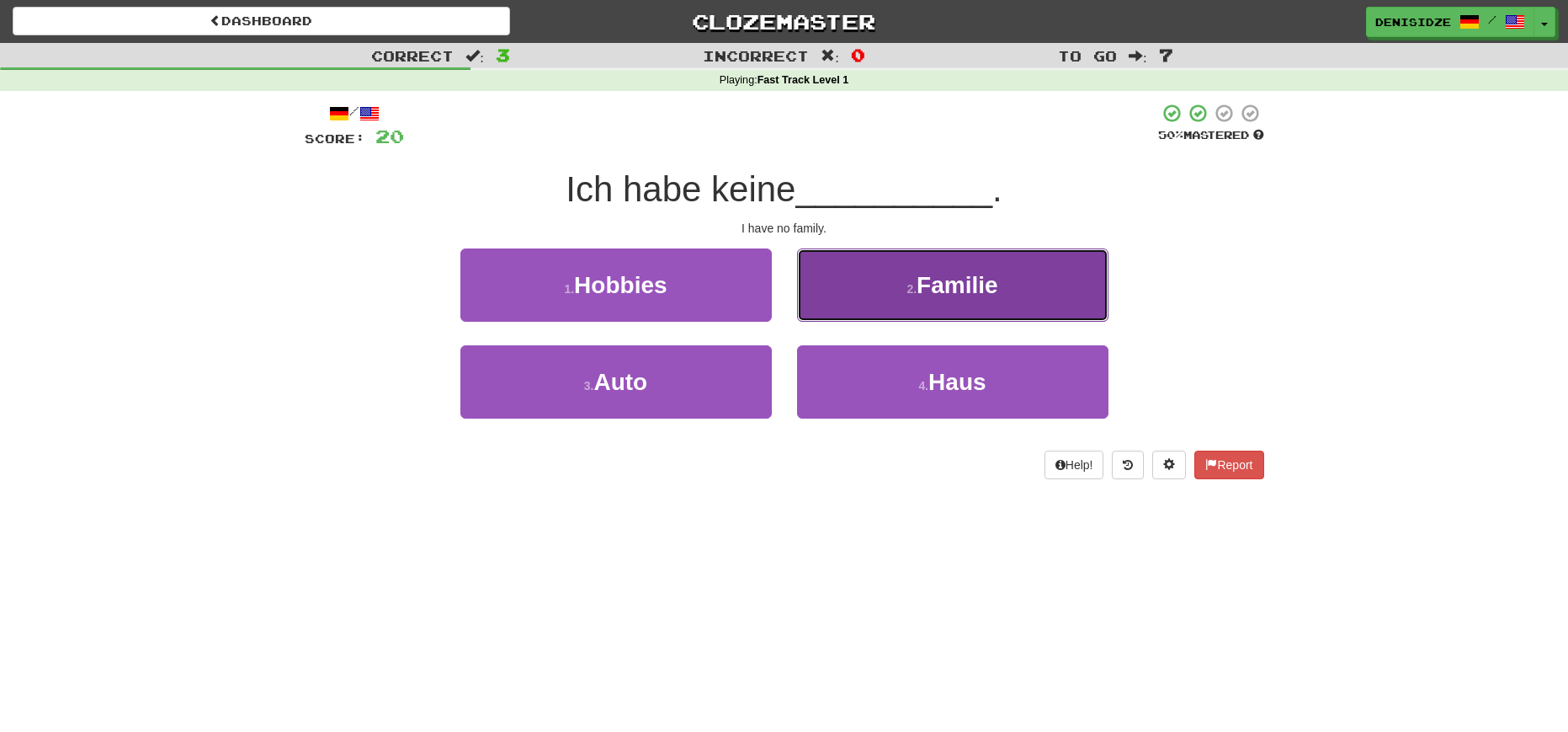
click at [1041, 301] on button "2 . Familie" at bounding box center [952, 285] width 312 height 74
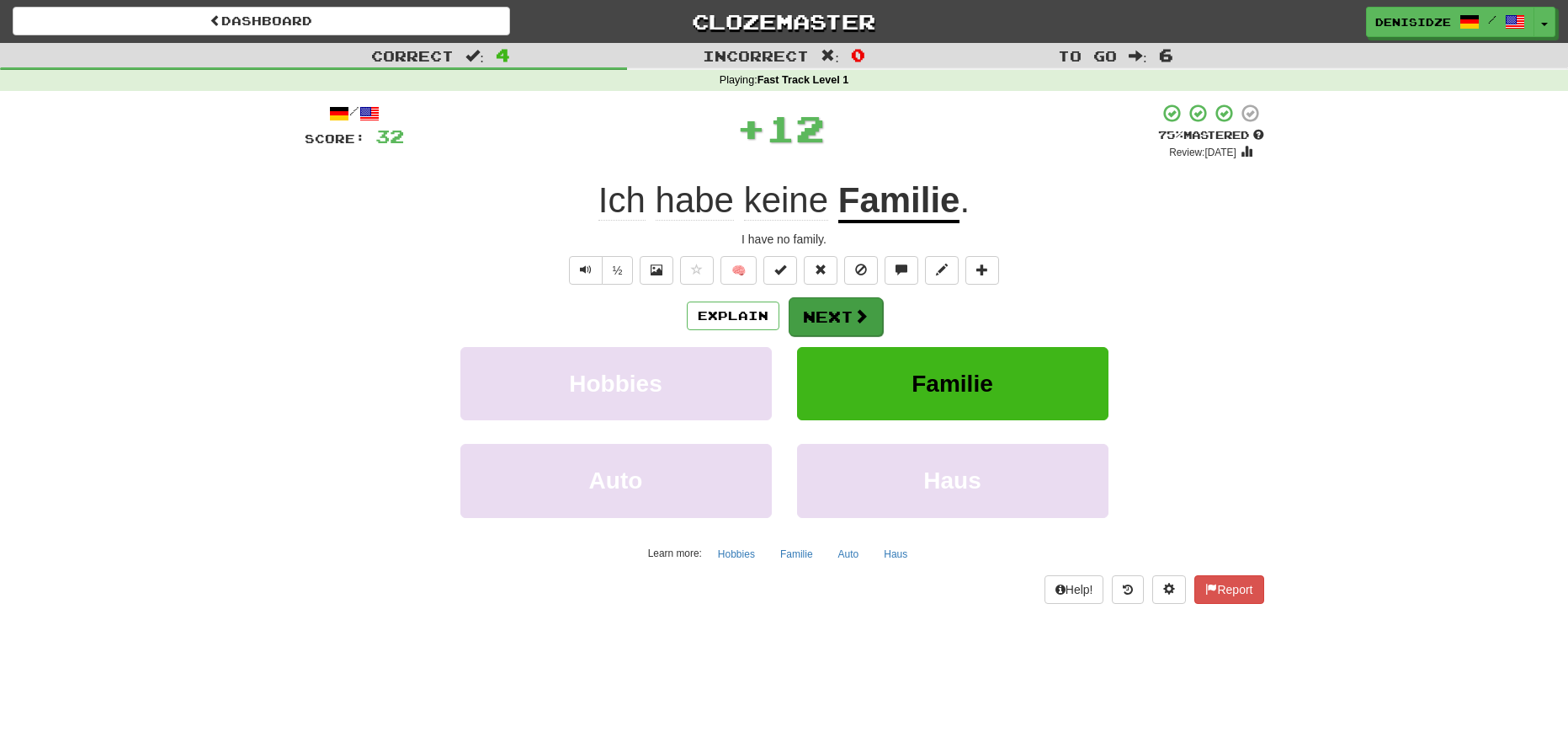
click at [859, 296] on div "/ Score: 32 + 12 75 % Mastered Review: [DATE] Ich habe keine Familie . I have n…" at bounding box center [784, 352] width 959 height 500
click at [849, 310] on button "Next" at bounding box center [835, 317] width 94 height 39
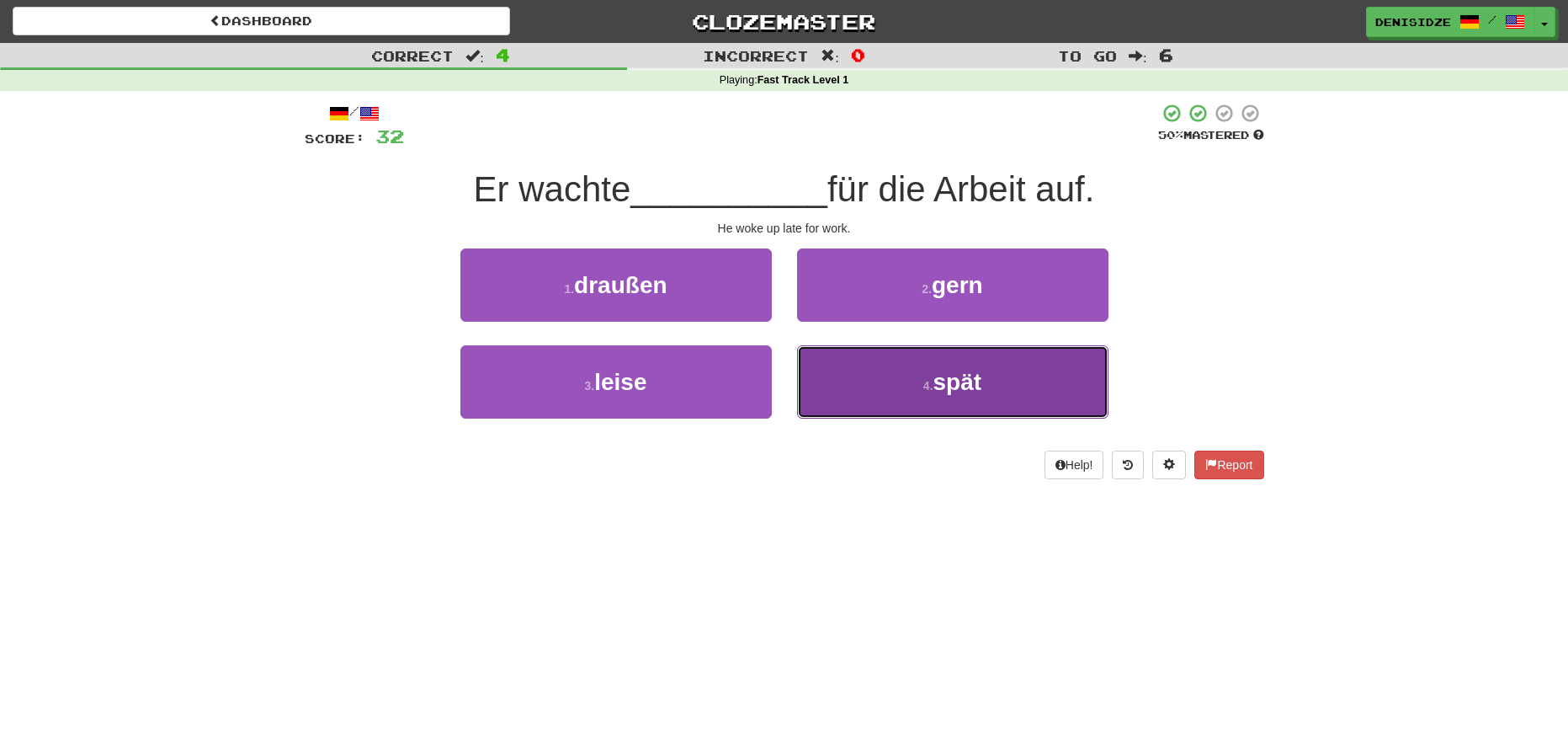
click at [1010, 364] on button "4 . spät" at bounding box center [952, 381] width 312 height 74
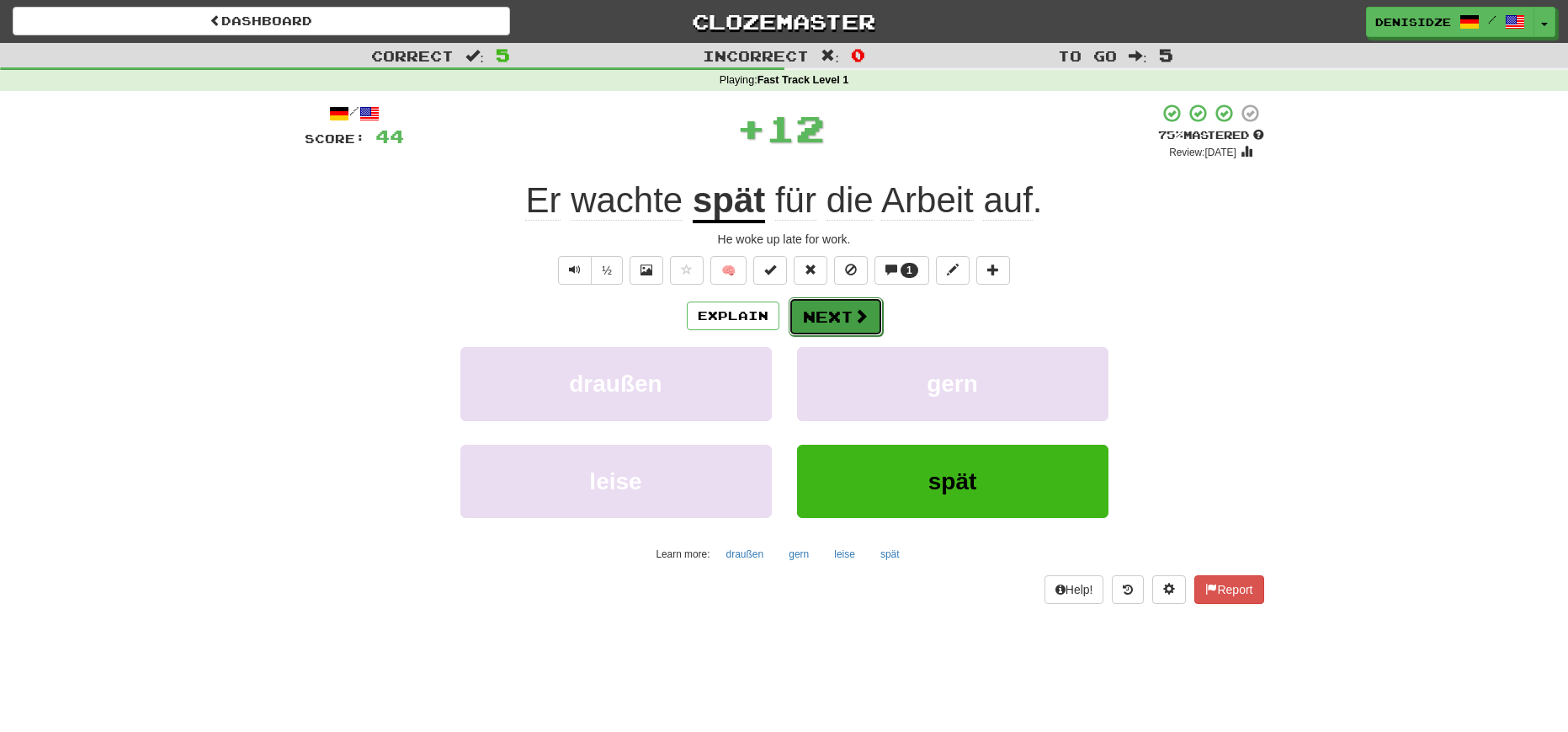
click at [868, 333] on button "Next" at bounding box center [835, 317] width 94 height 39
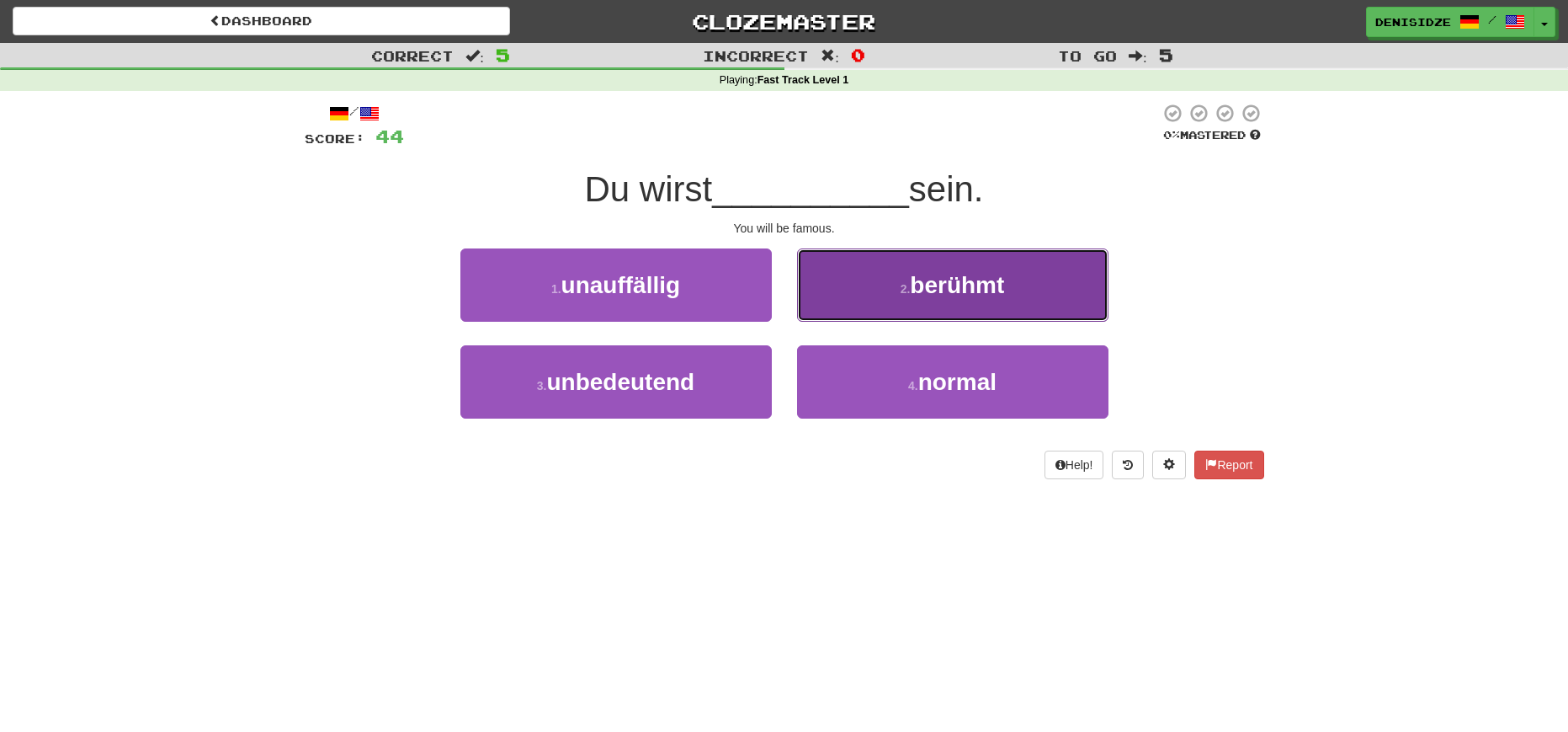
click at [873, 304] on button "2 . berühmt" at bounding box center [952, 285] width 312 height 74
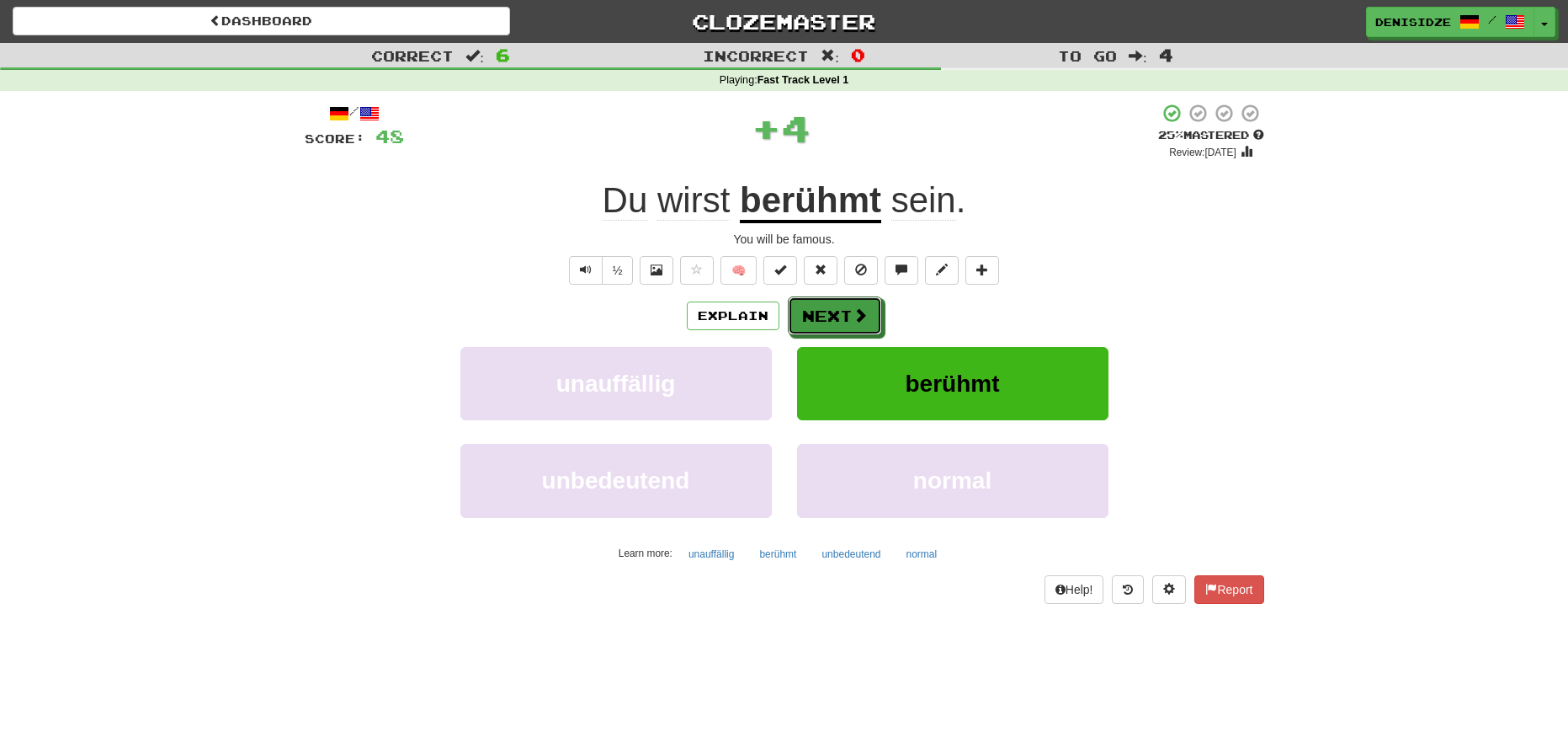
click at [873, 304] on button "Next" at bounding box center [834, 316] width 94 height 39
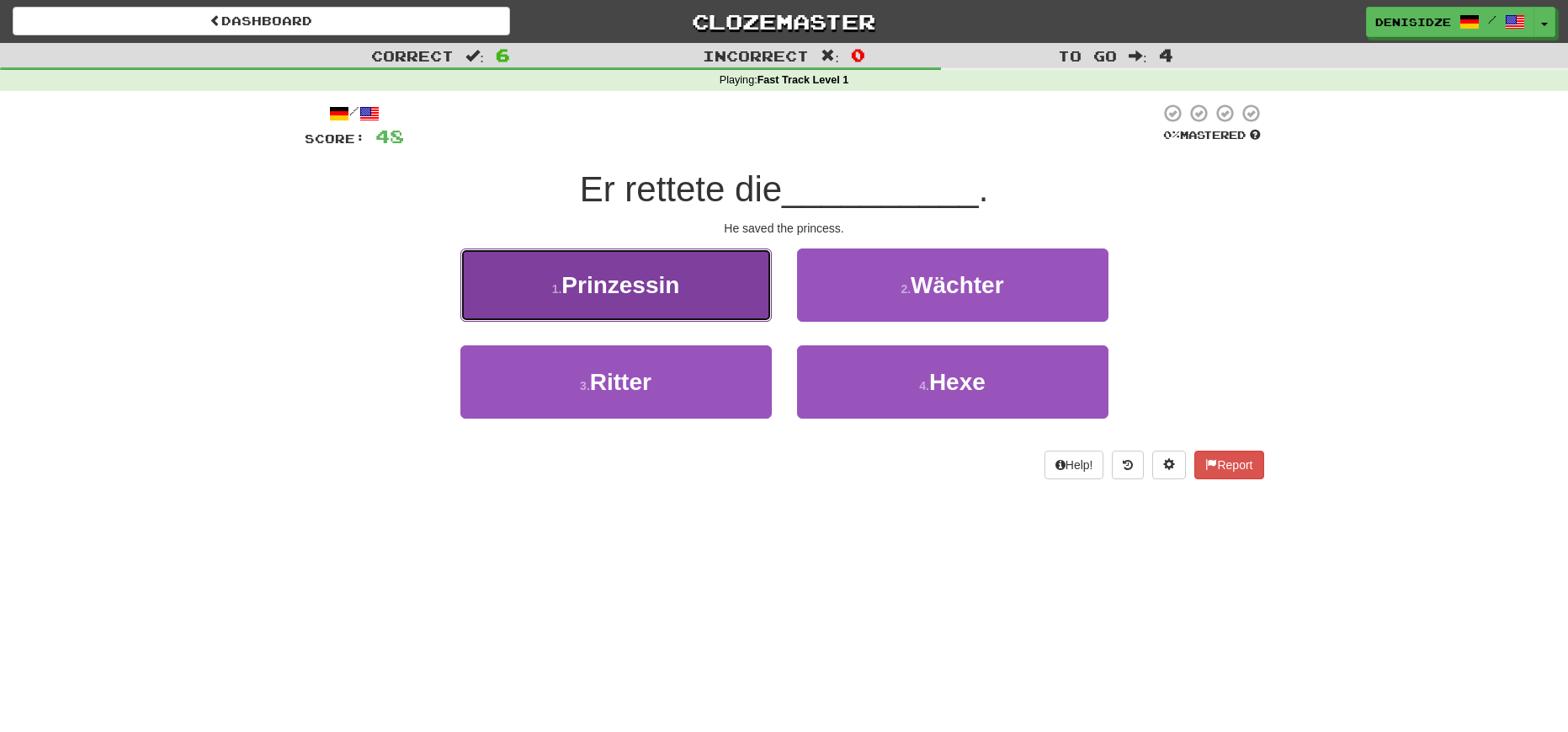
click at [712, 304] on button "1 . Prinzessin" at bounding box center [617, 285] width 312 height 74
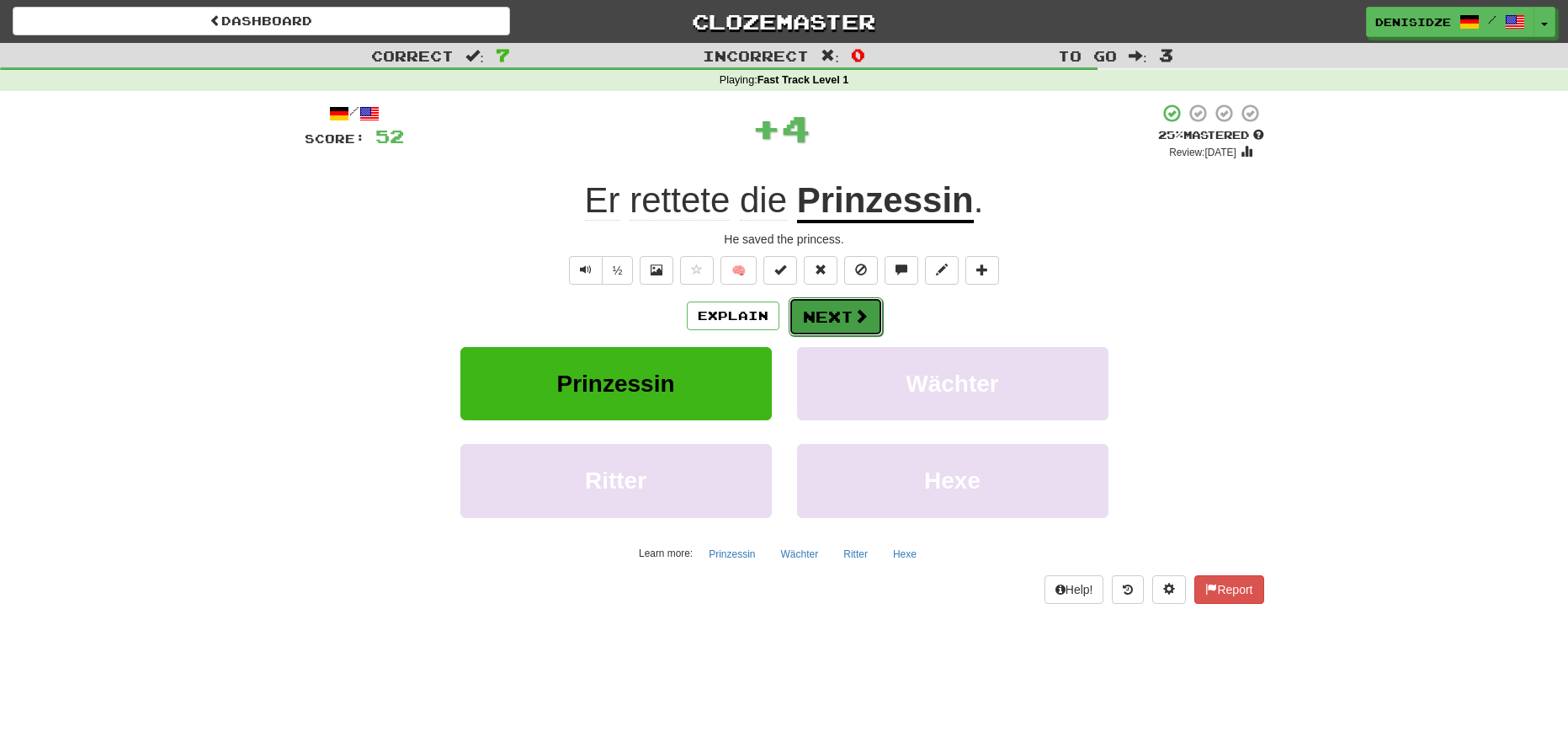
click at [822, 313] on button "Next" at bounding box center [835, 317] width 94 height 39
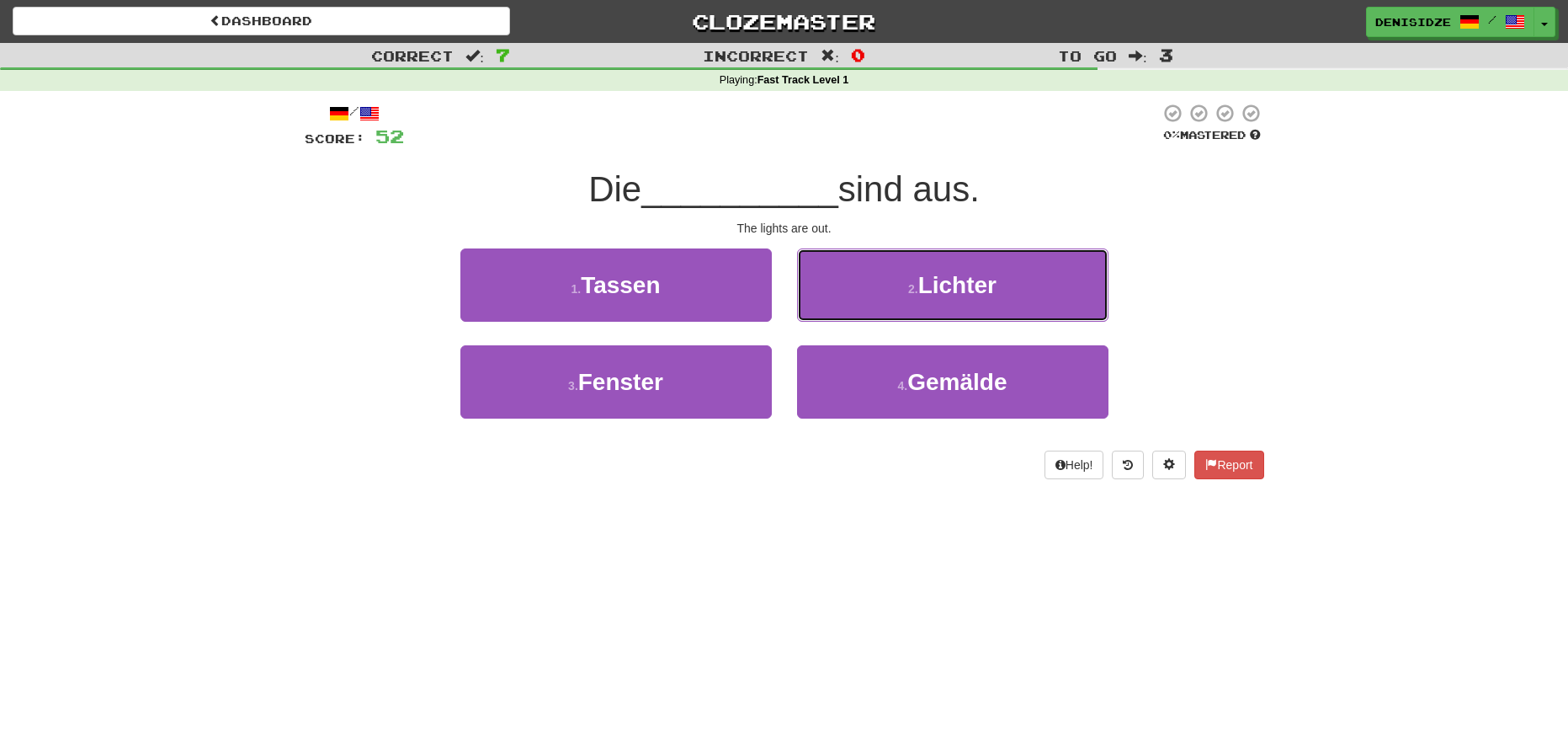
click at [979, 293] on span "Lichter" at bounding box center [957, 285] width 78 height 26
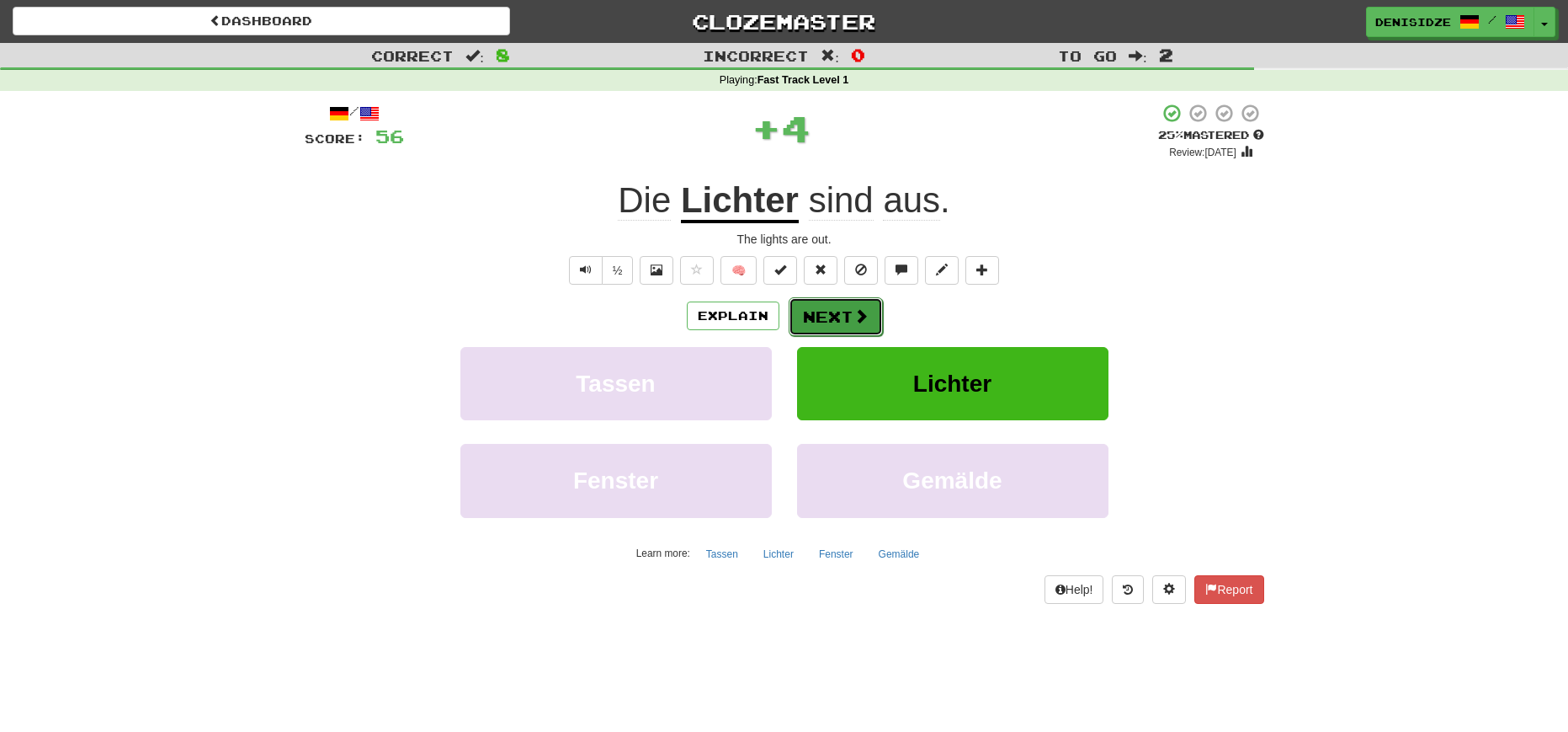
click at [854, 312] on span at bounding box center [861, 316] width 15 height 15
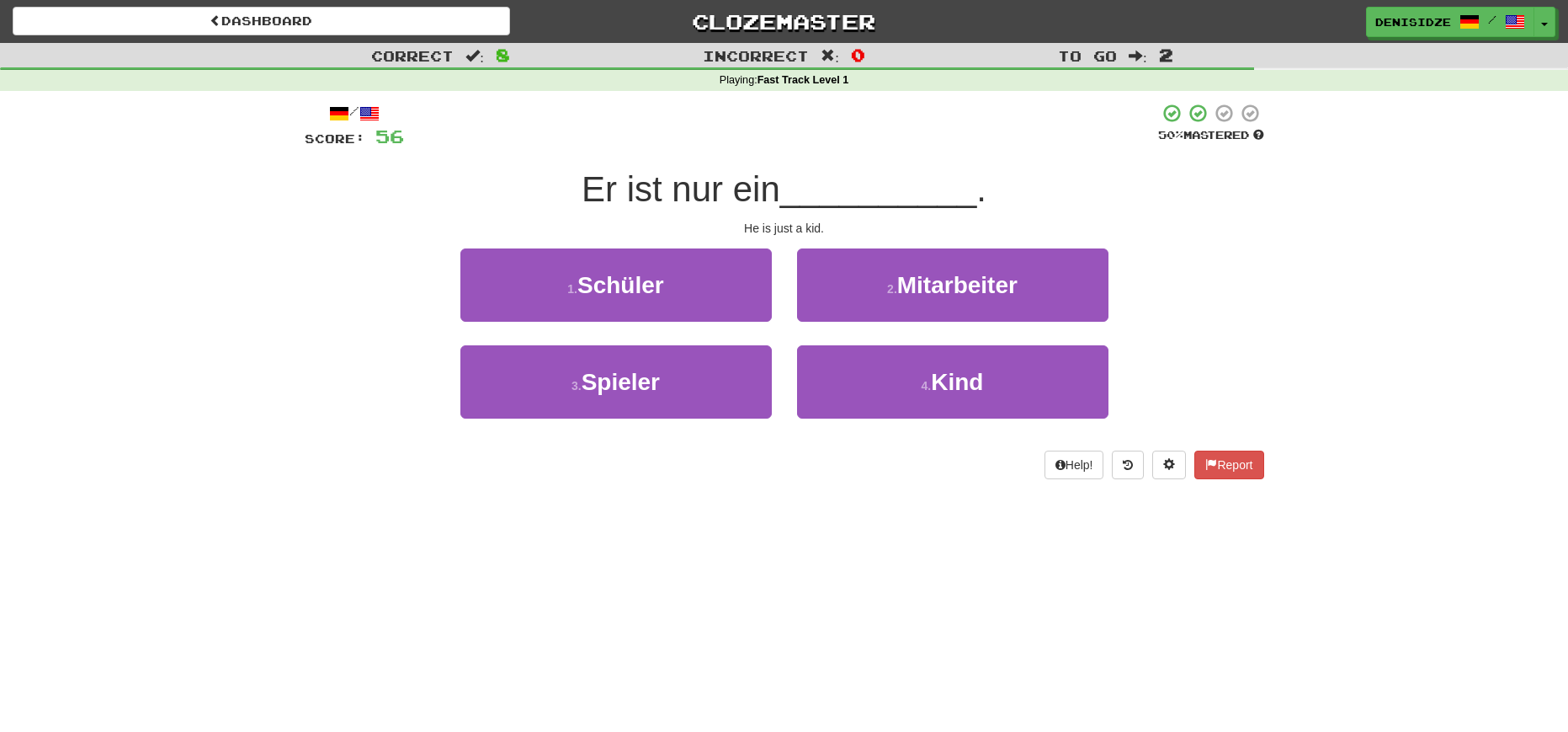
click at [1086, 337] on div "2 . Mitarbeiter" at bounding box center [952, 296] width 337 height 97
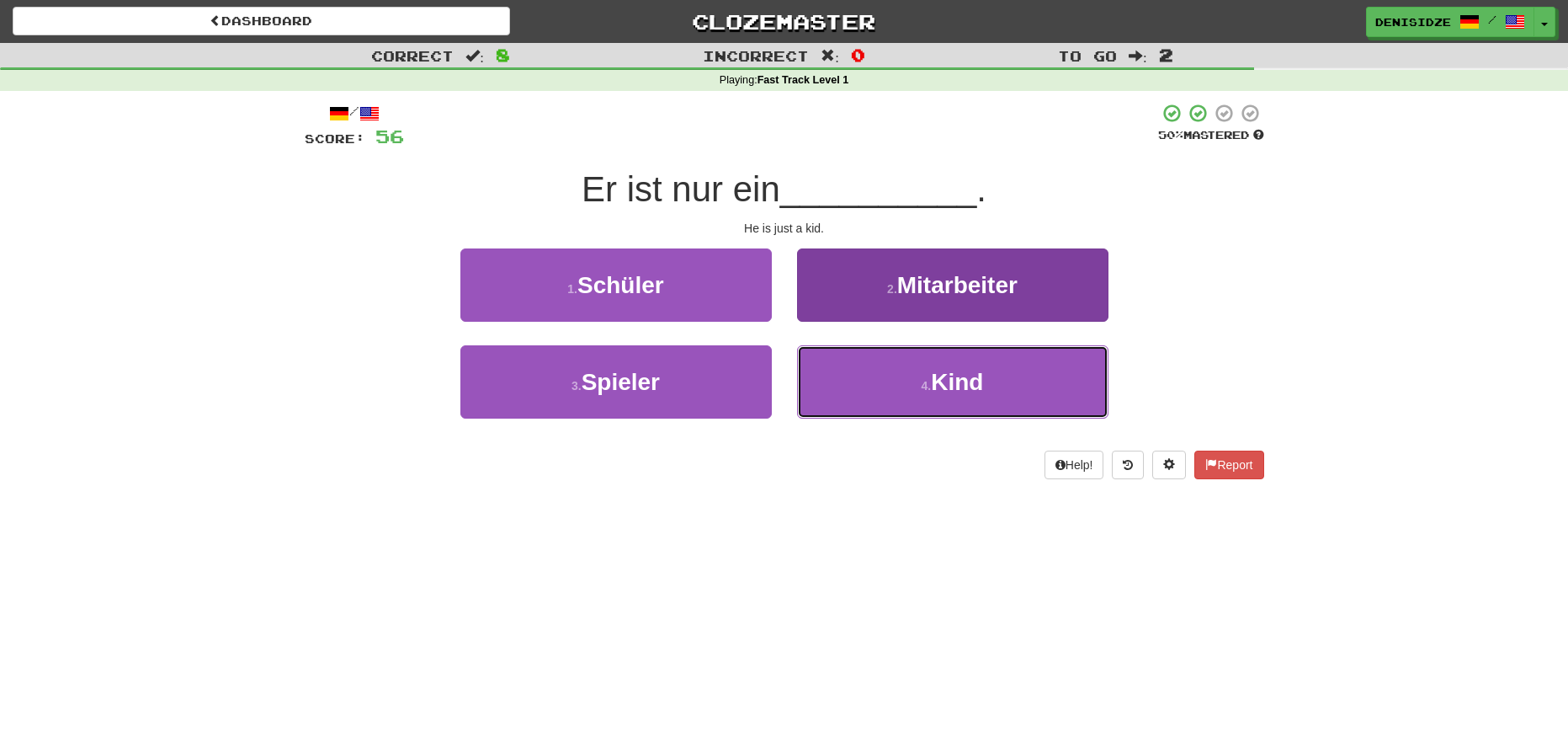
click at [1077, 354] on button "4 . Kind" at bounding box center [952, 381] width 312 height 74
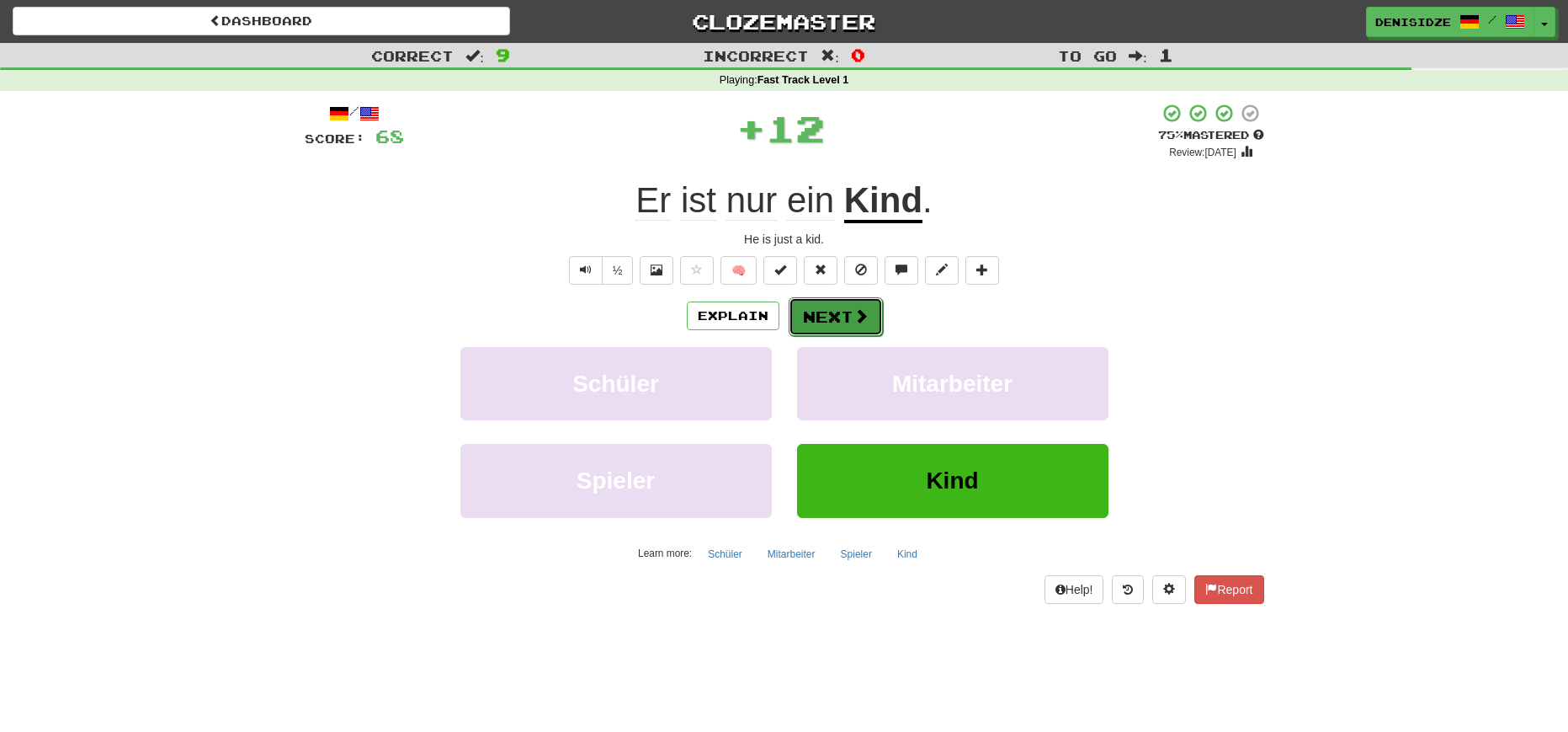
click at [844, 314] on button "Next" at bounding box center [835, 317] width 94 height 39
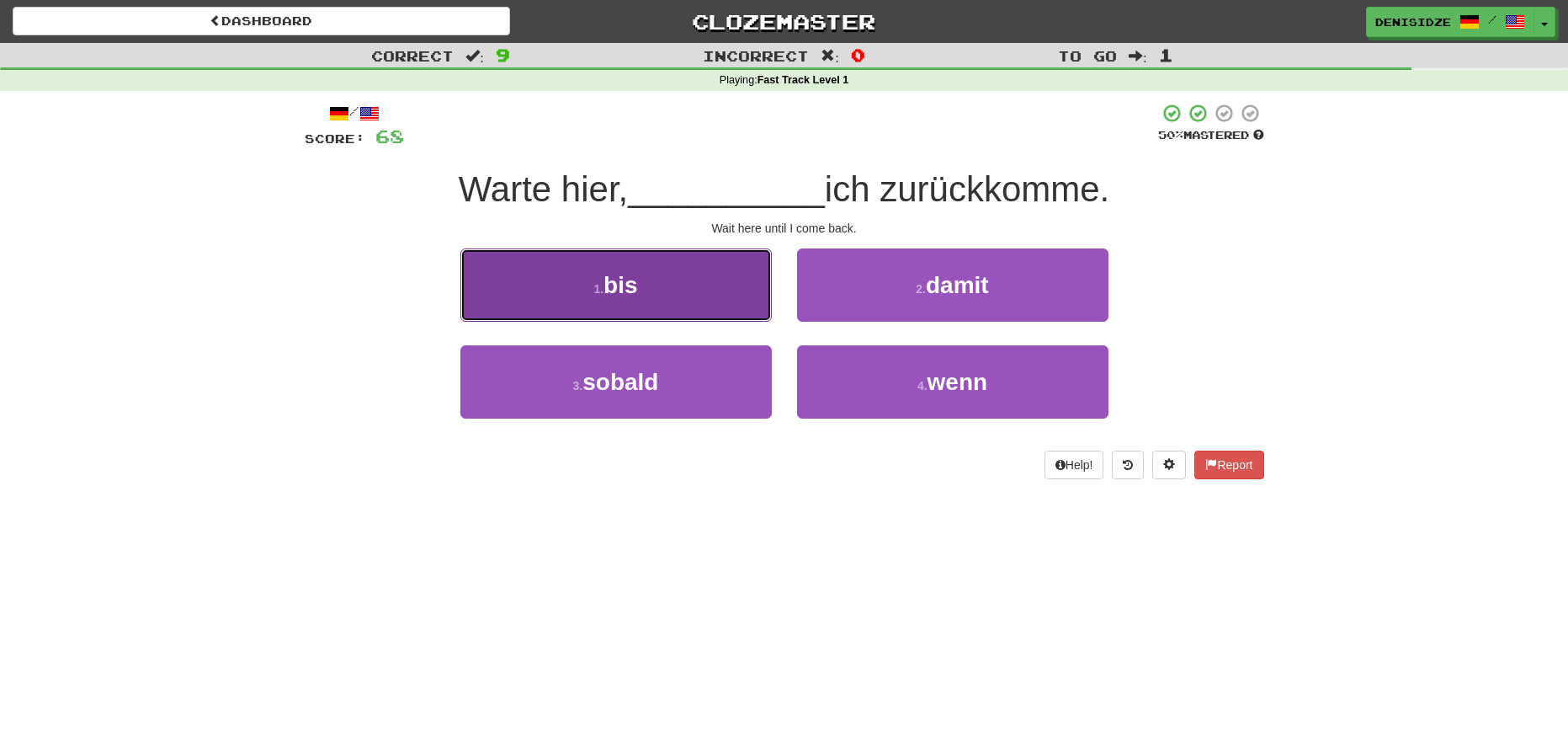
click at [751, 298] on button "1 . bis" at bounding box center [617, 285] width 312 height 74
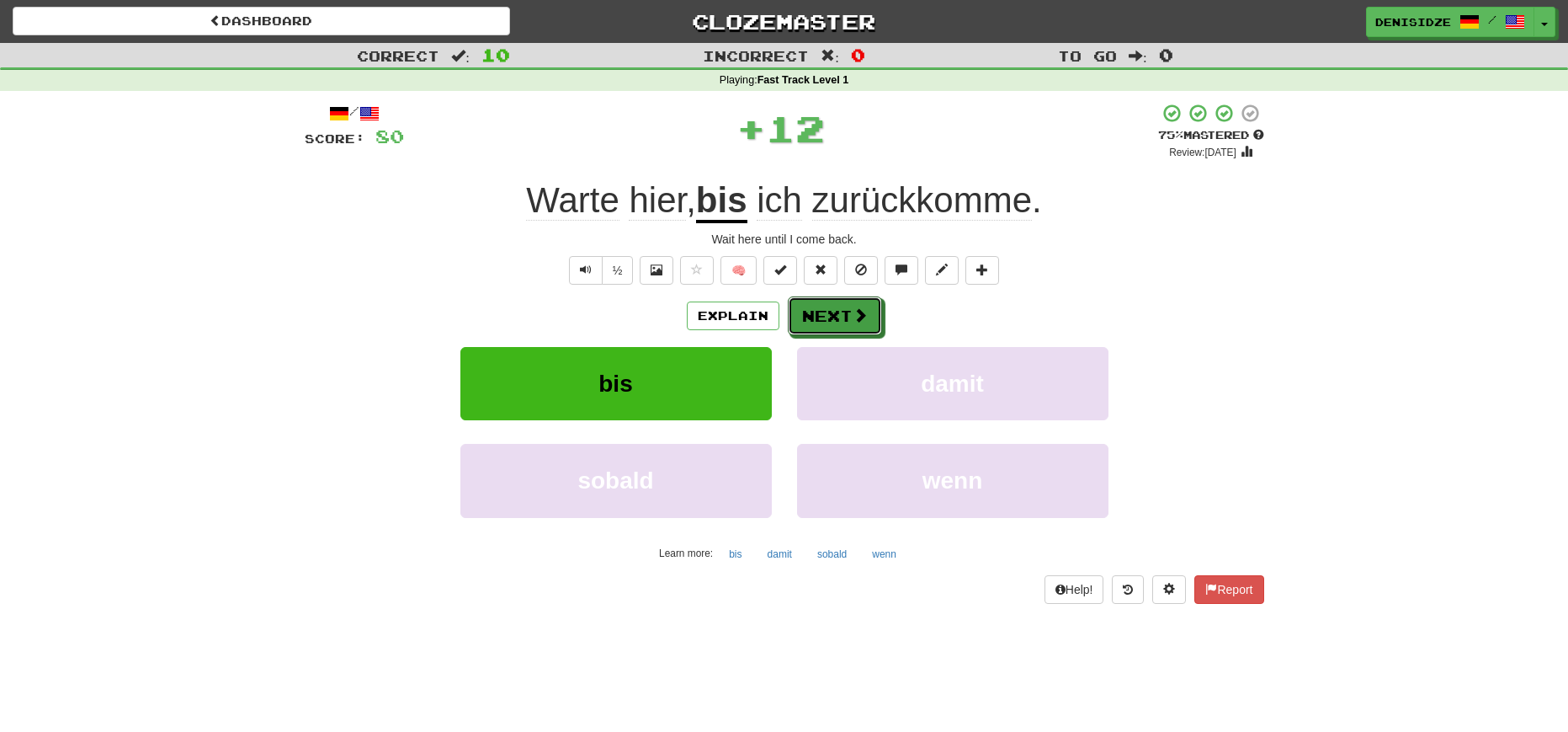
drag, startPoint x: 835, startPoint y: 307, endPoint x: 908, endPoint y: 306, distance: 73.0
click at [835, 307] on button "Next" at bounding box center [834, 316] width 94 height 39
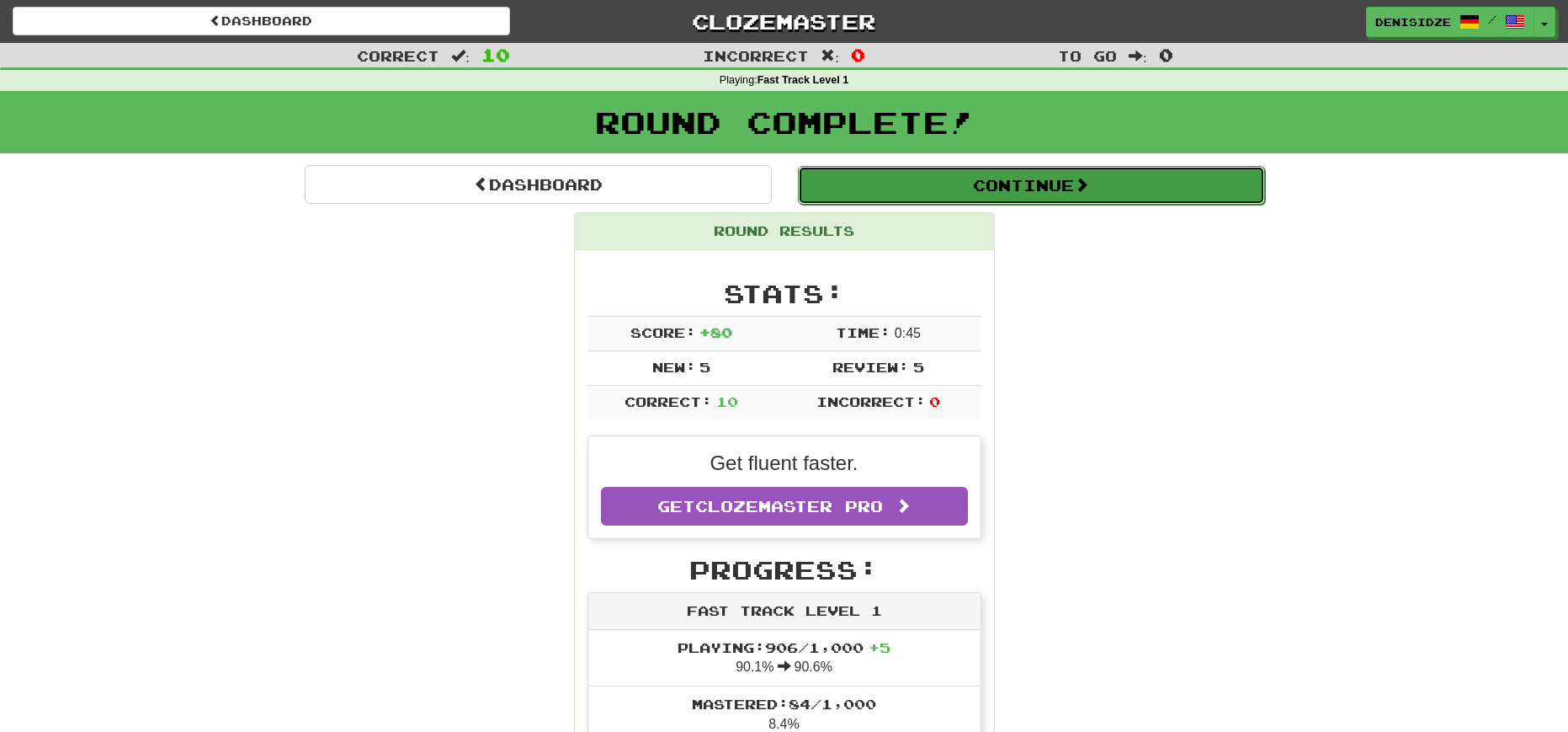
click at [1108, 192] on button "Continue" at bounding box center [1031, 185] width 467 height 39
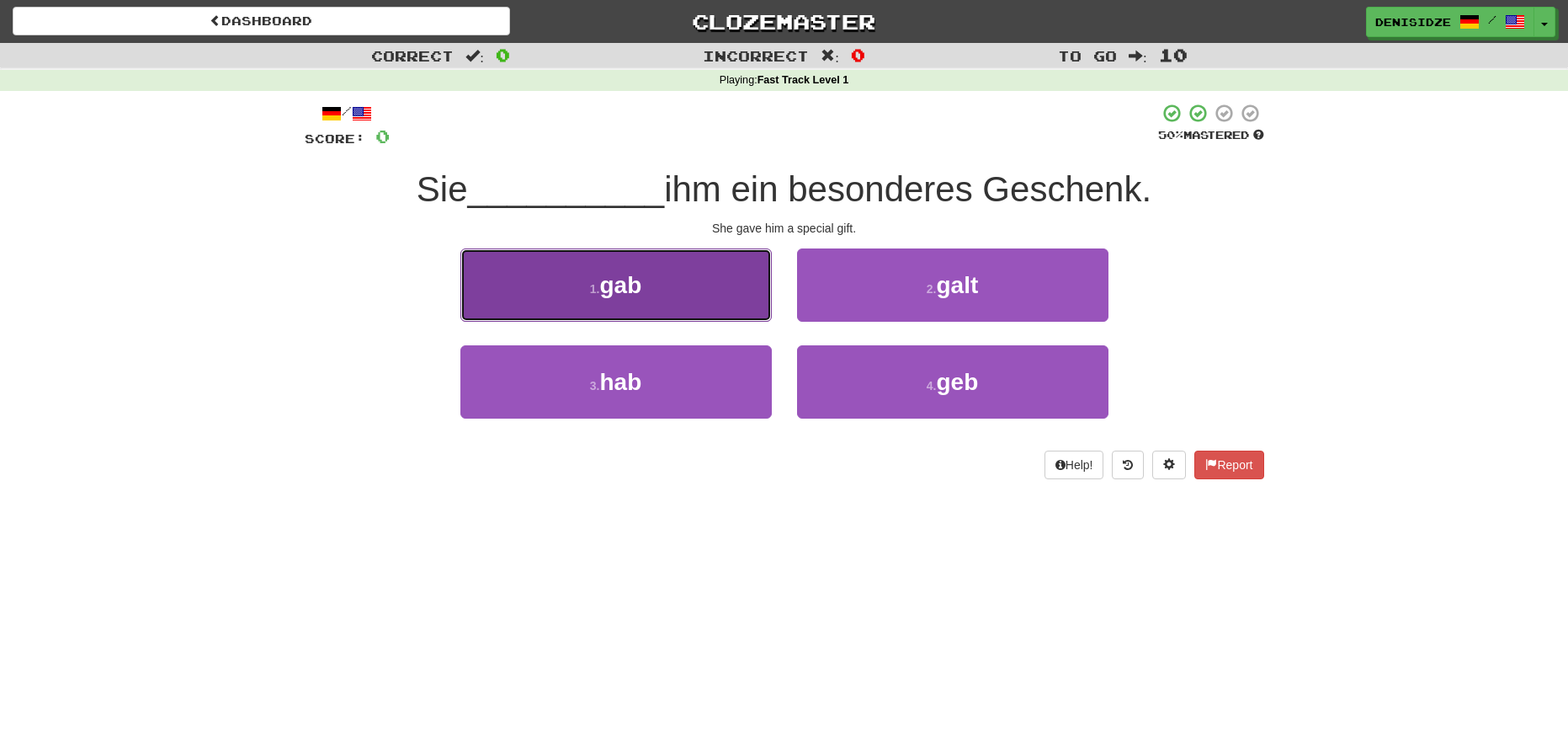
click at [710, 290] on button "1 . gab" at bounding box center [617, 285] width 312 height 74
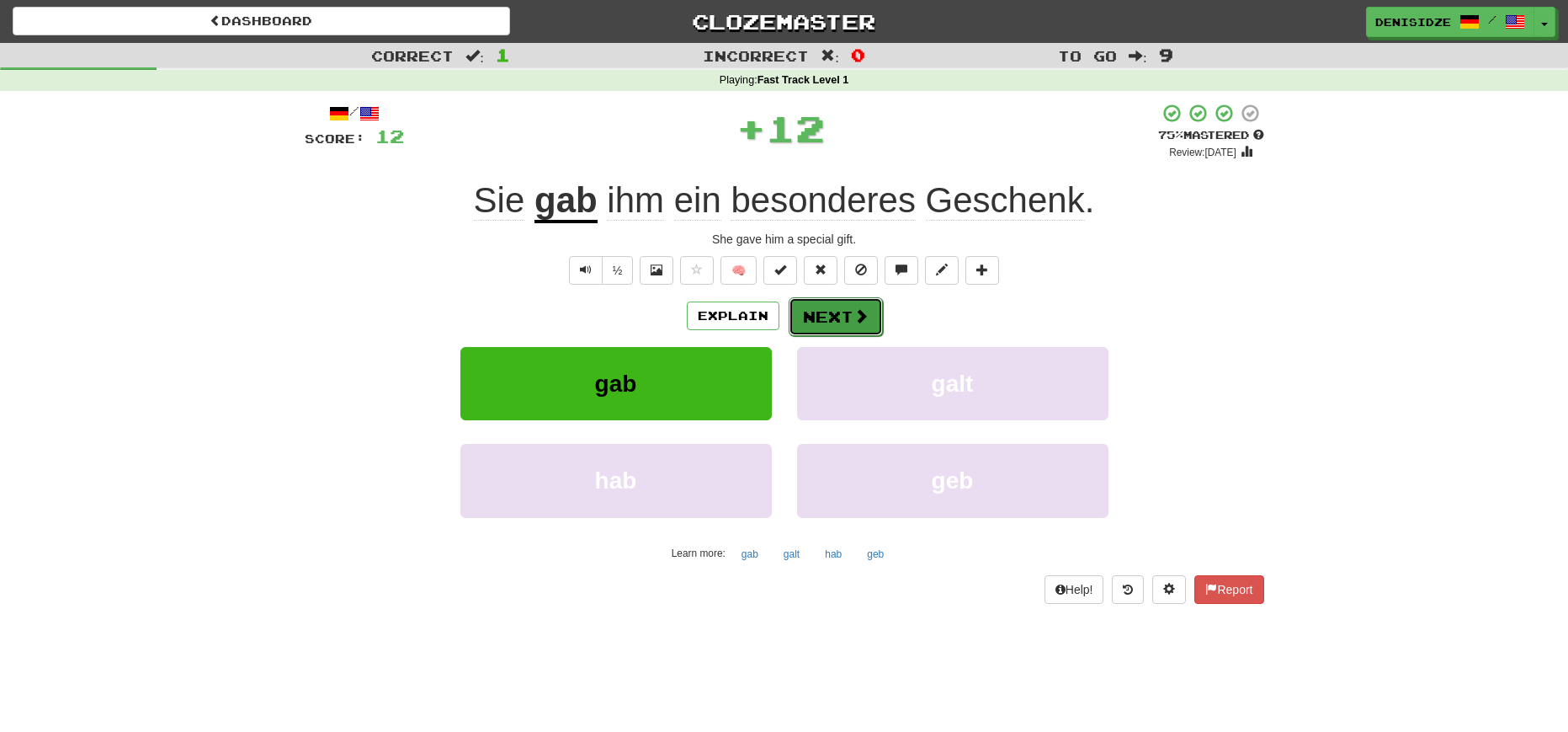
click at [807, 318] on button "Next" at bounding box center [835, 317] width 94 height 39
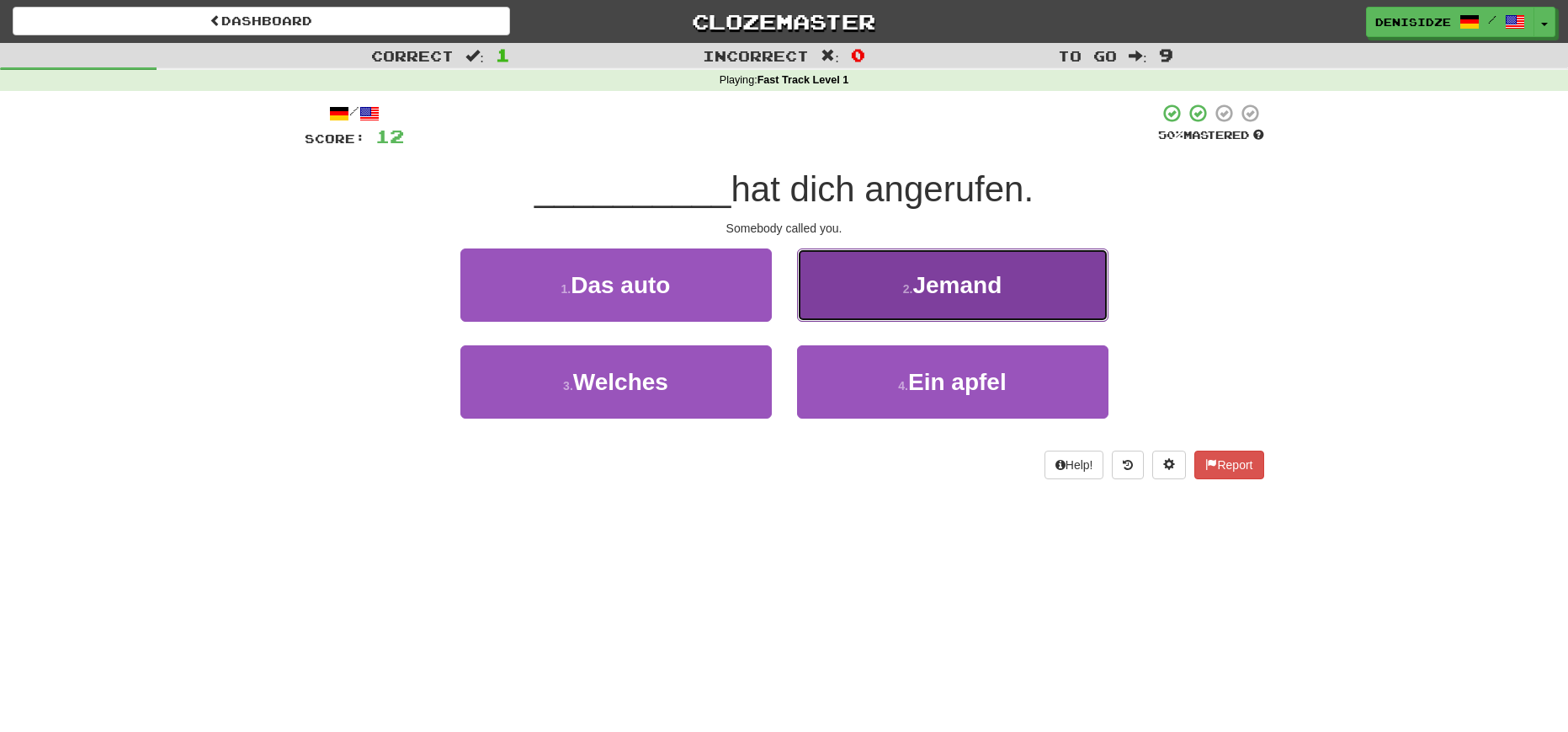
click at [1018, 297] on button "2 . Jemand" at bounding box center [952, 285] width 312 height 74
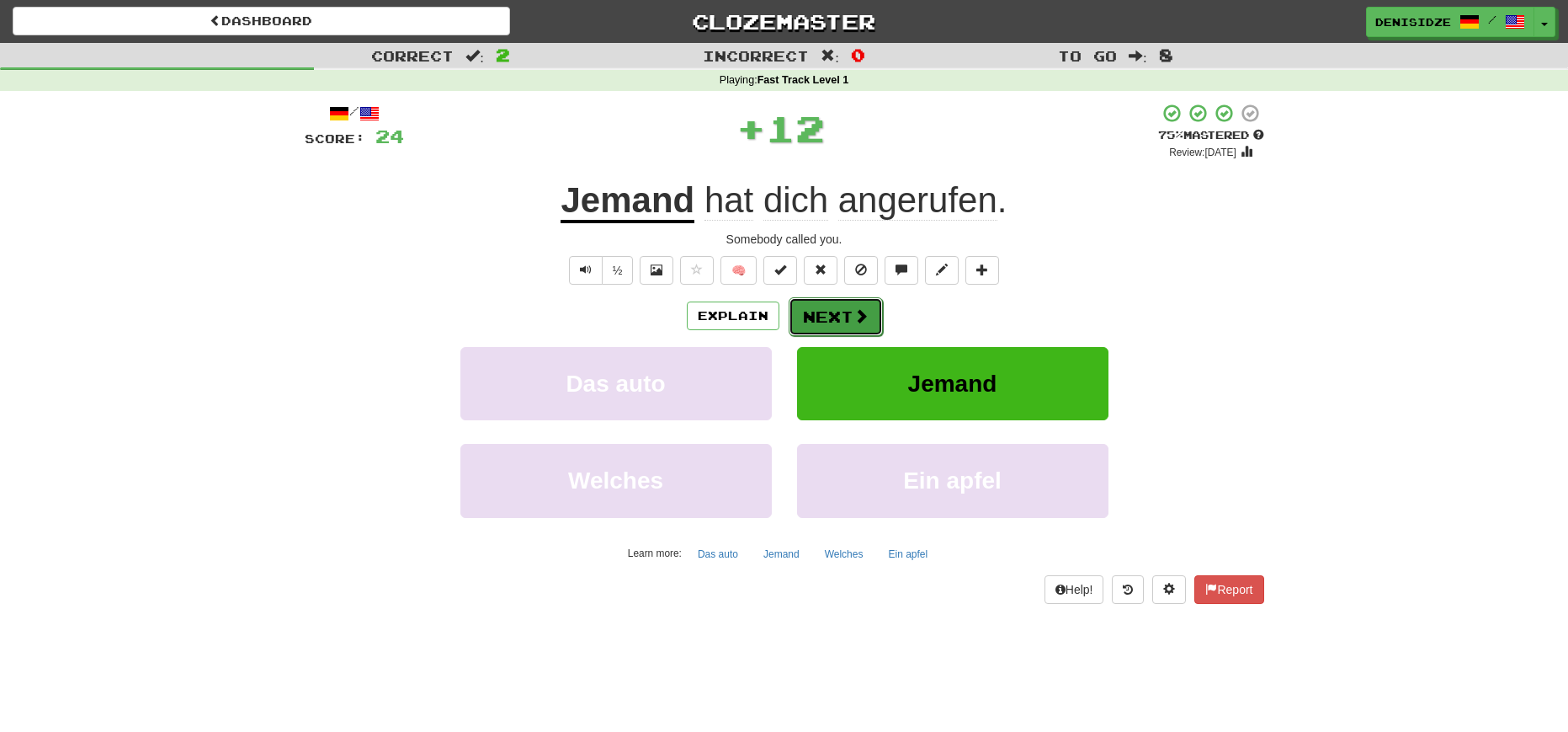
click at [854, 317] on span at bounding box center [861, 316] width 15 height 15
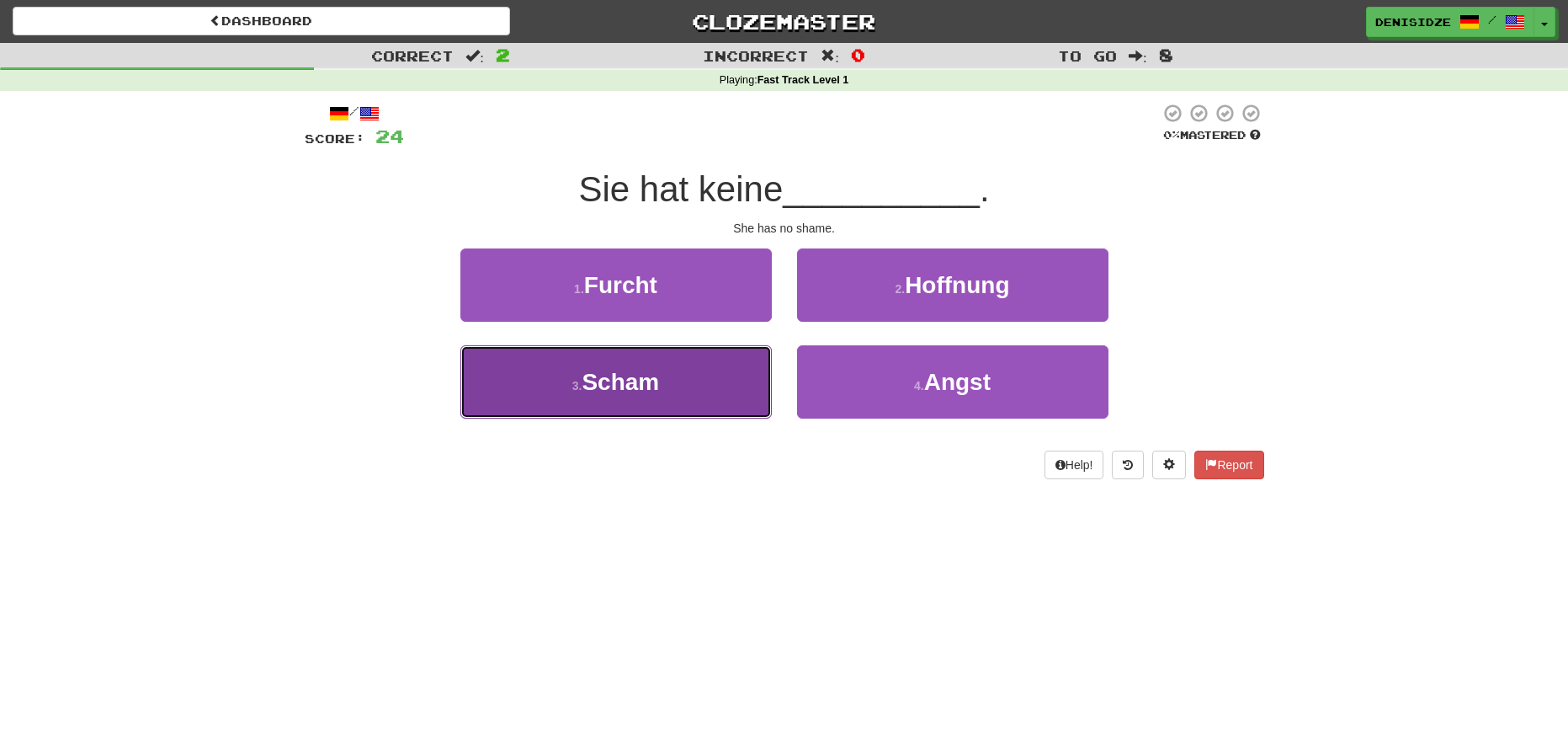
click at [654, 379] on span "Scham" at bounding box center [620, 381] width 77 height 26
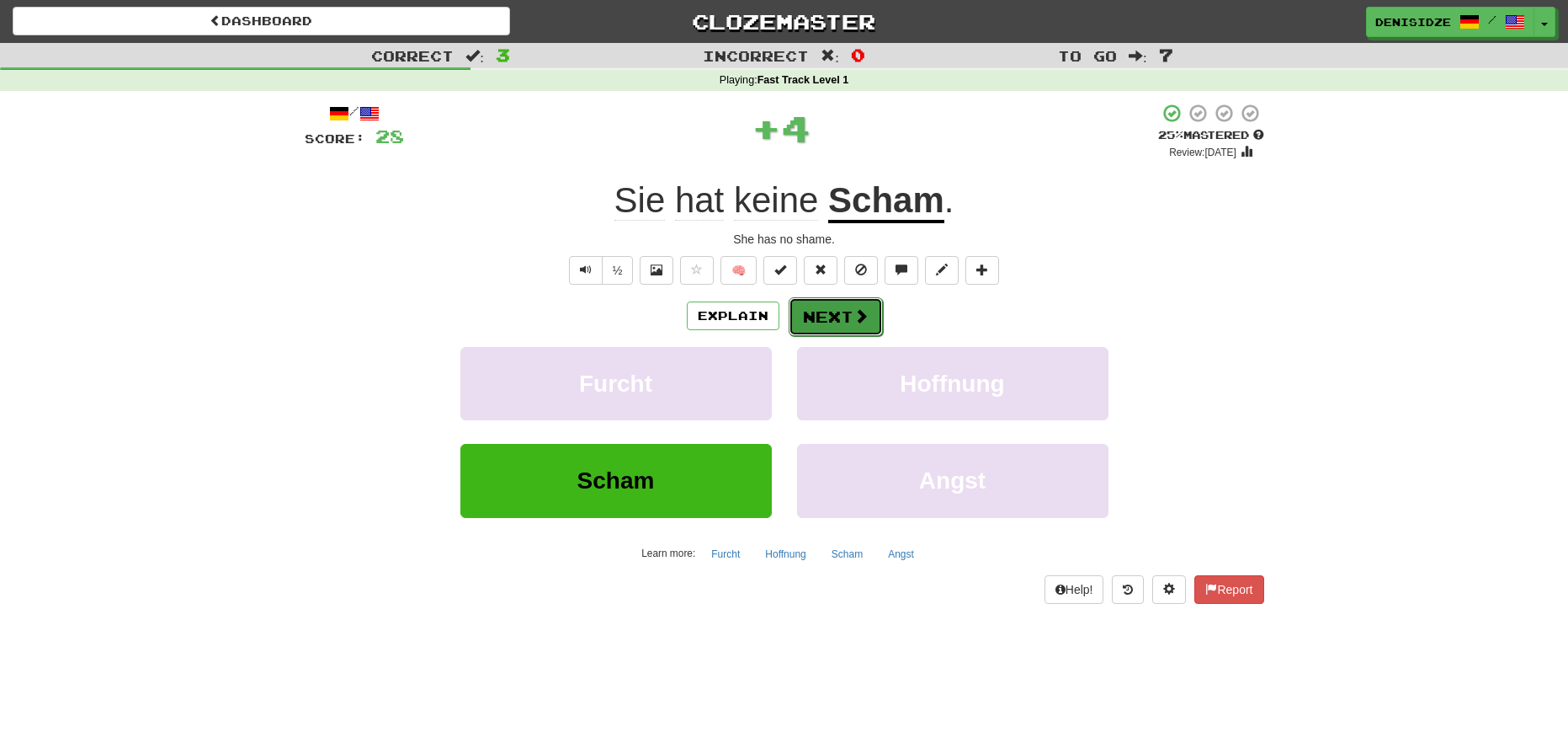
click at [829, 320] on button "Next" at bounding box center [835, 317] width 94 height 39
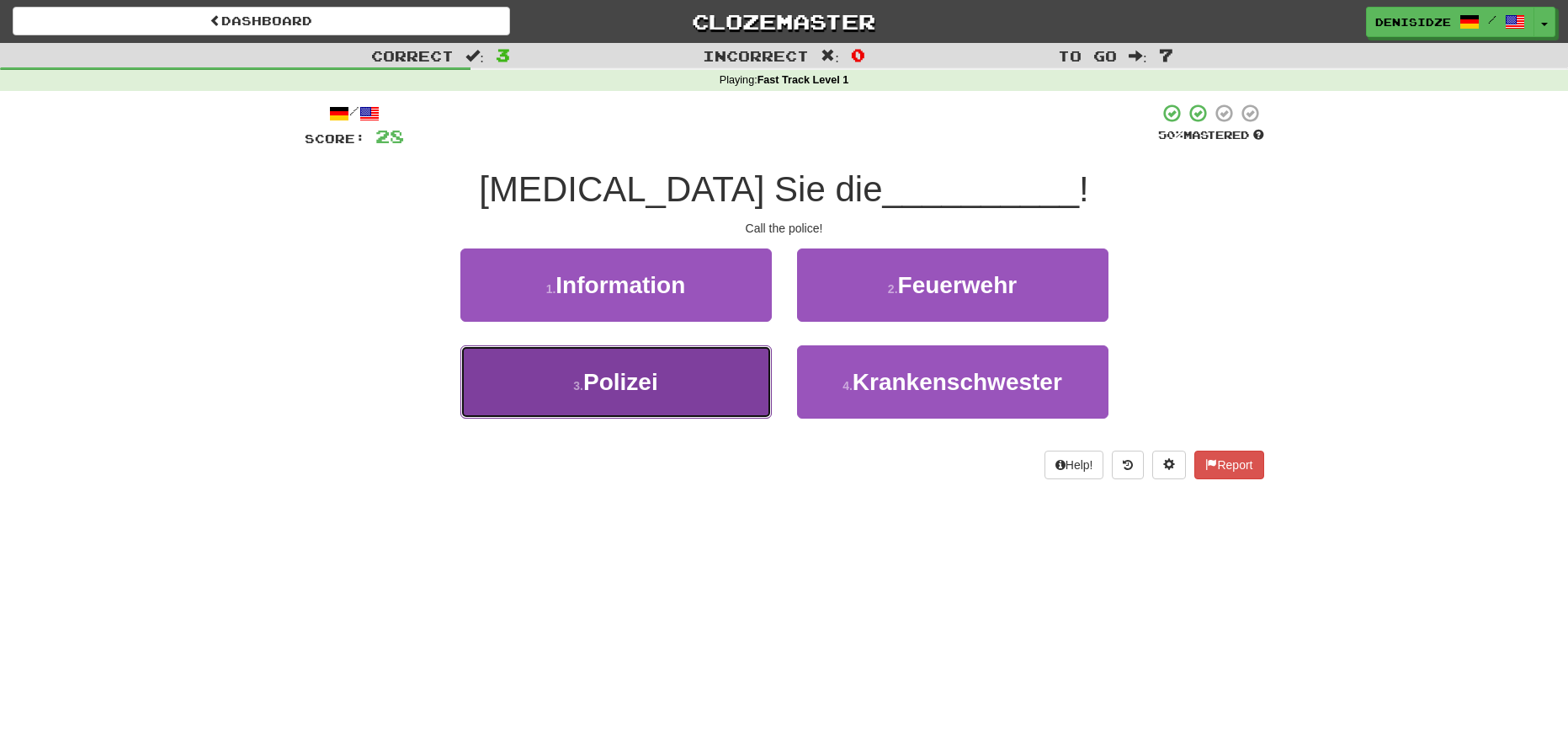
click at [618, 374] on span "Polizei" at bounding box center [620, 381] width 75 height 26
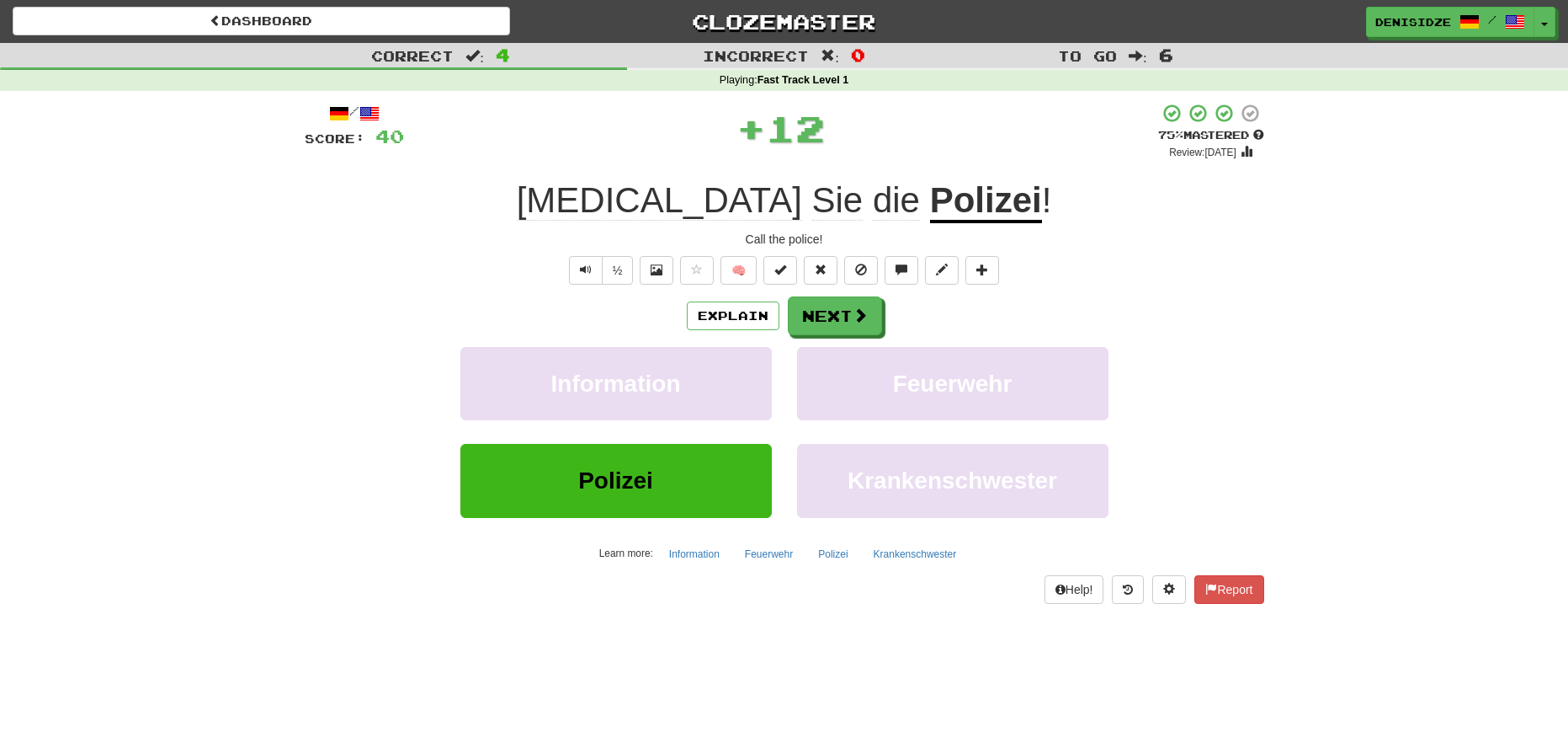
click at [858, 293] on div "/ Score: 40 + 12 75 % Mastered Review: [DATE] [MEDICAL_DATA] Sie die Polizei ! …" at bounding box center [784, 352] width 959 height 500
click at [829, 315] on button "Next" at bounding box center [835, 317] width 94 height 39
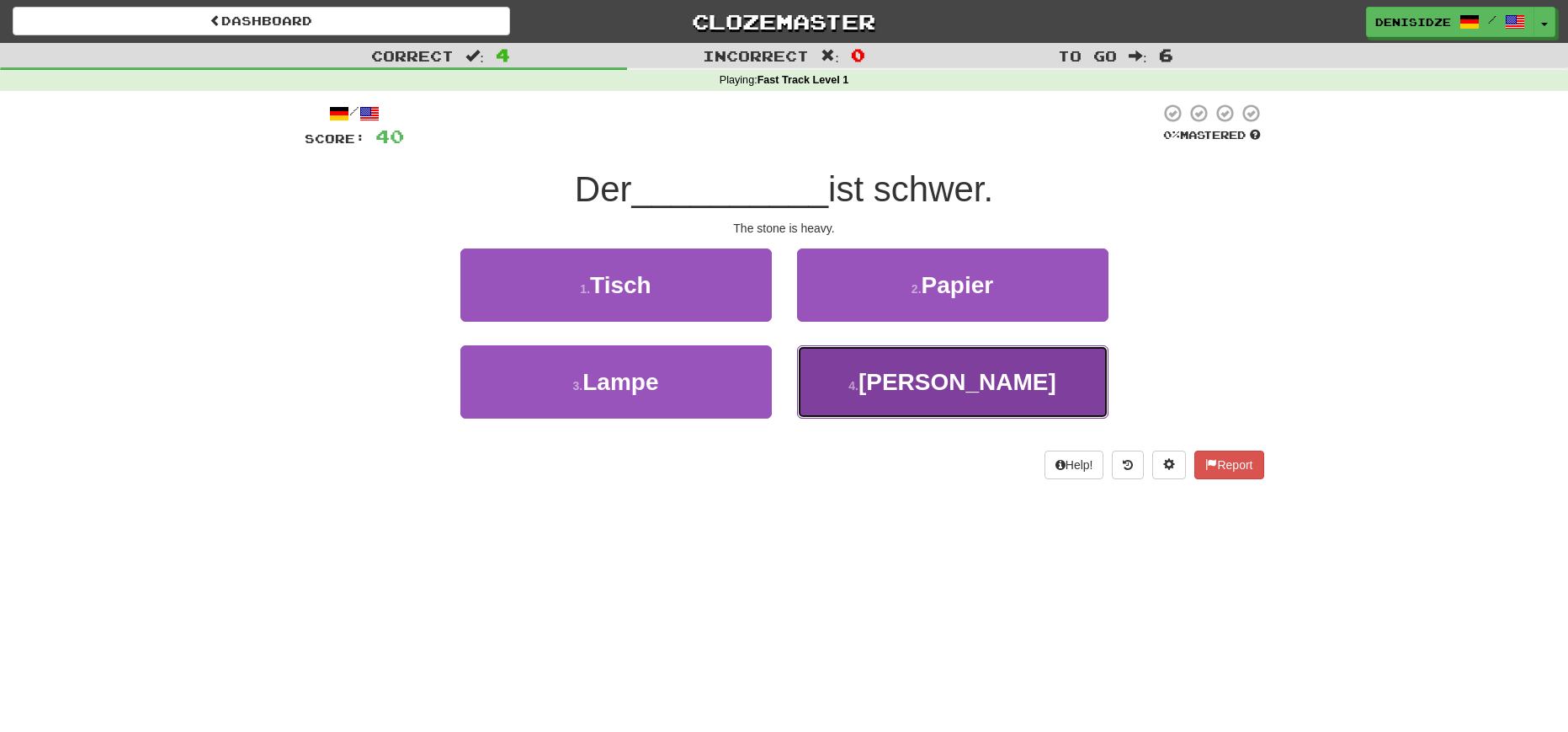
click at [1038, 351] on button "4 . Stein" at bounding box center [952, 381] width 312 height 74
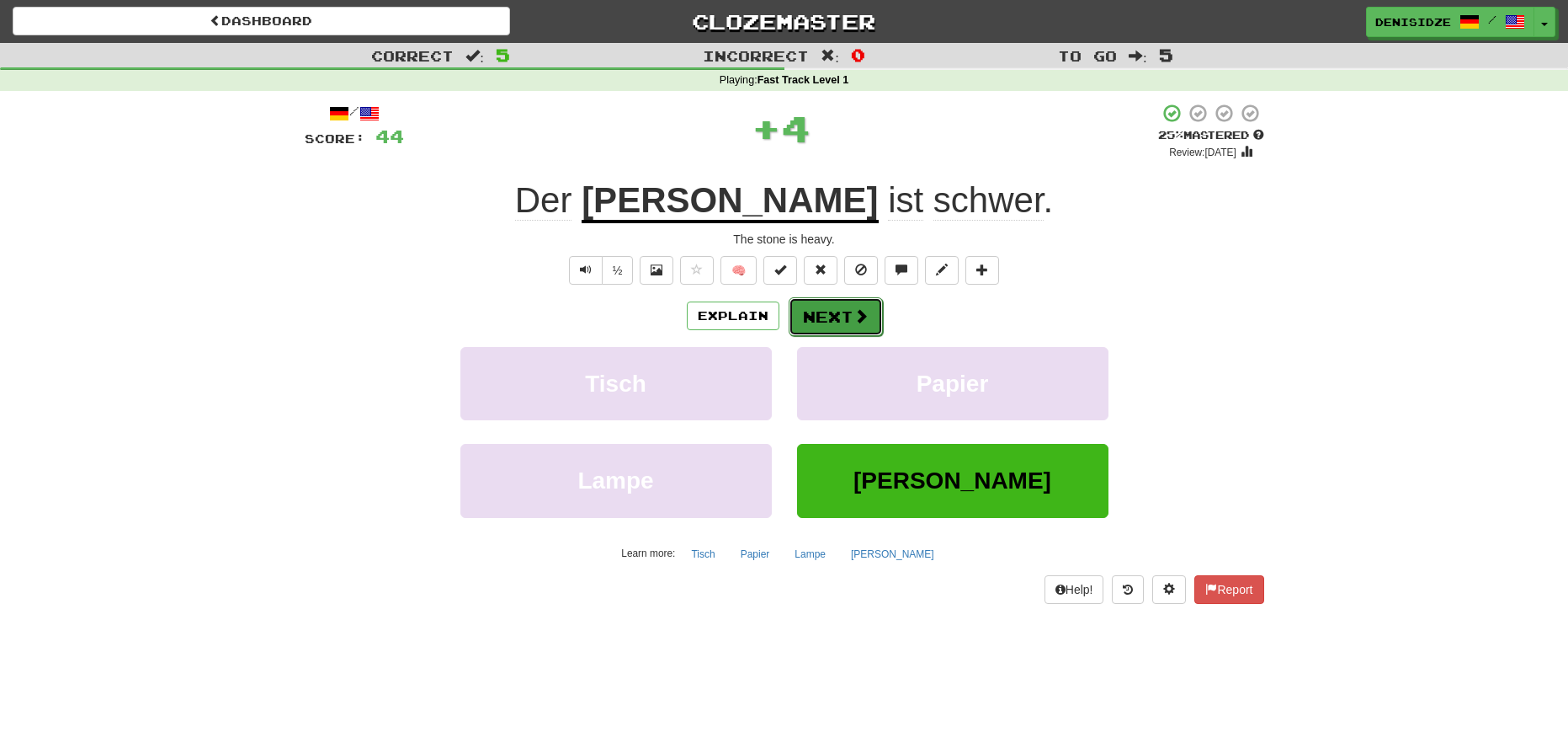
click at [848, 311] on button "Next" at bounding box center [835, 317] width 94 height 39
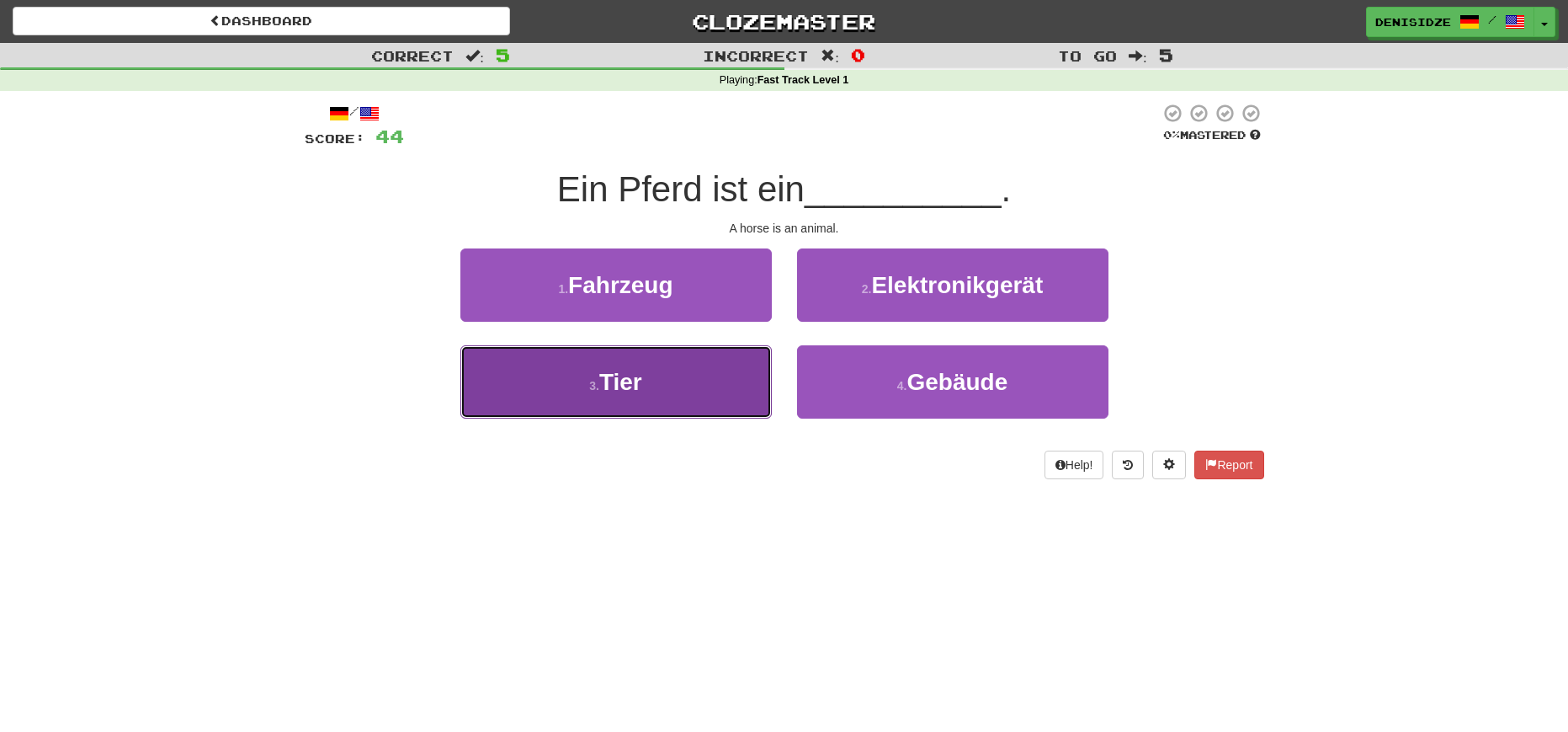
click at [615, 369] on span "Tier" at bounding box center [620, 381] width 43 height 26
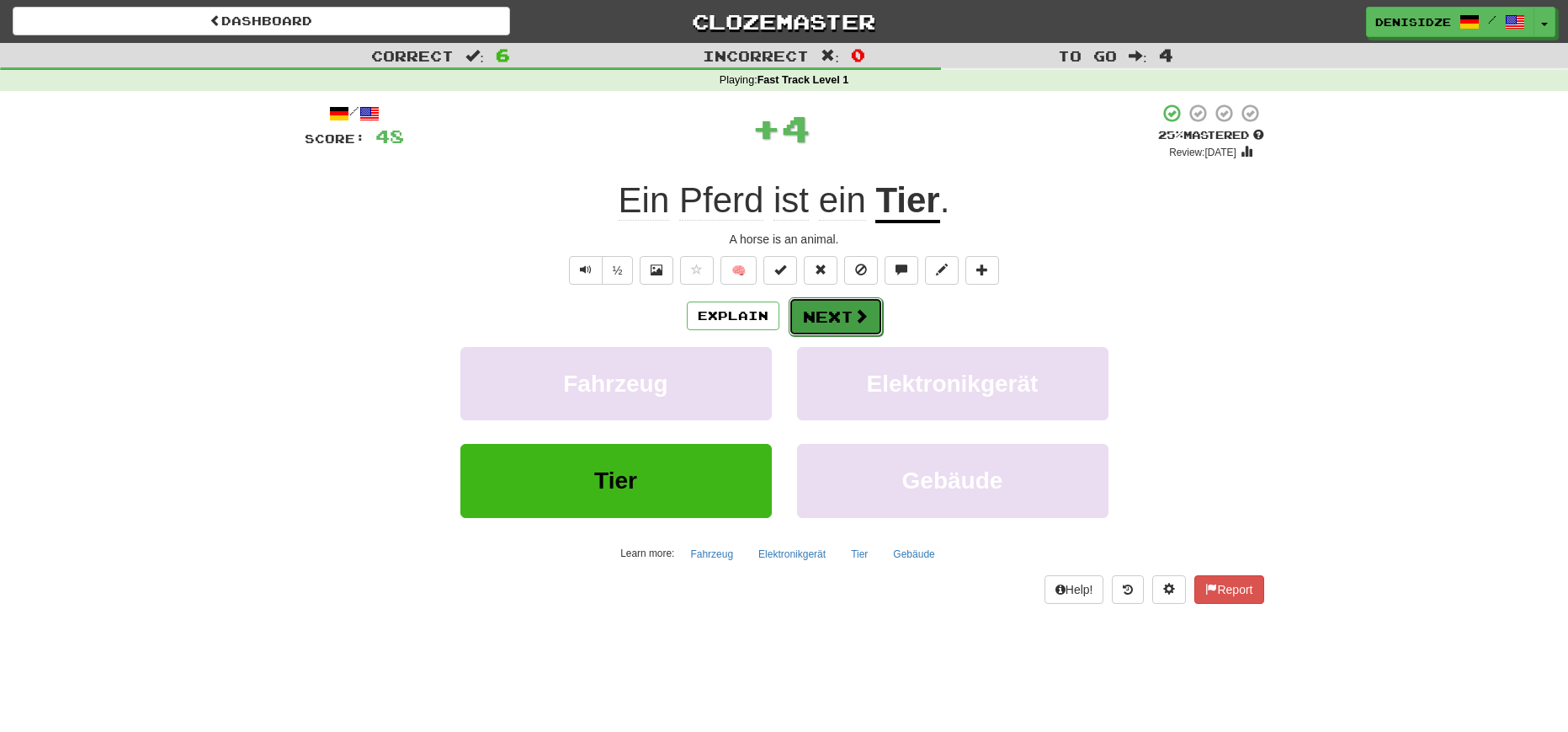
click at [874, 309] on button "Next" at bounding box center [835, 317] width 94 height 39
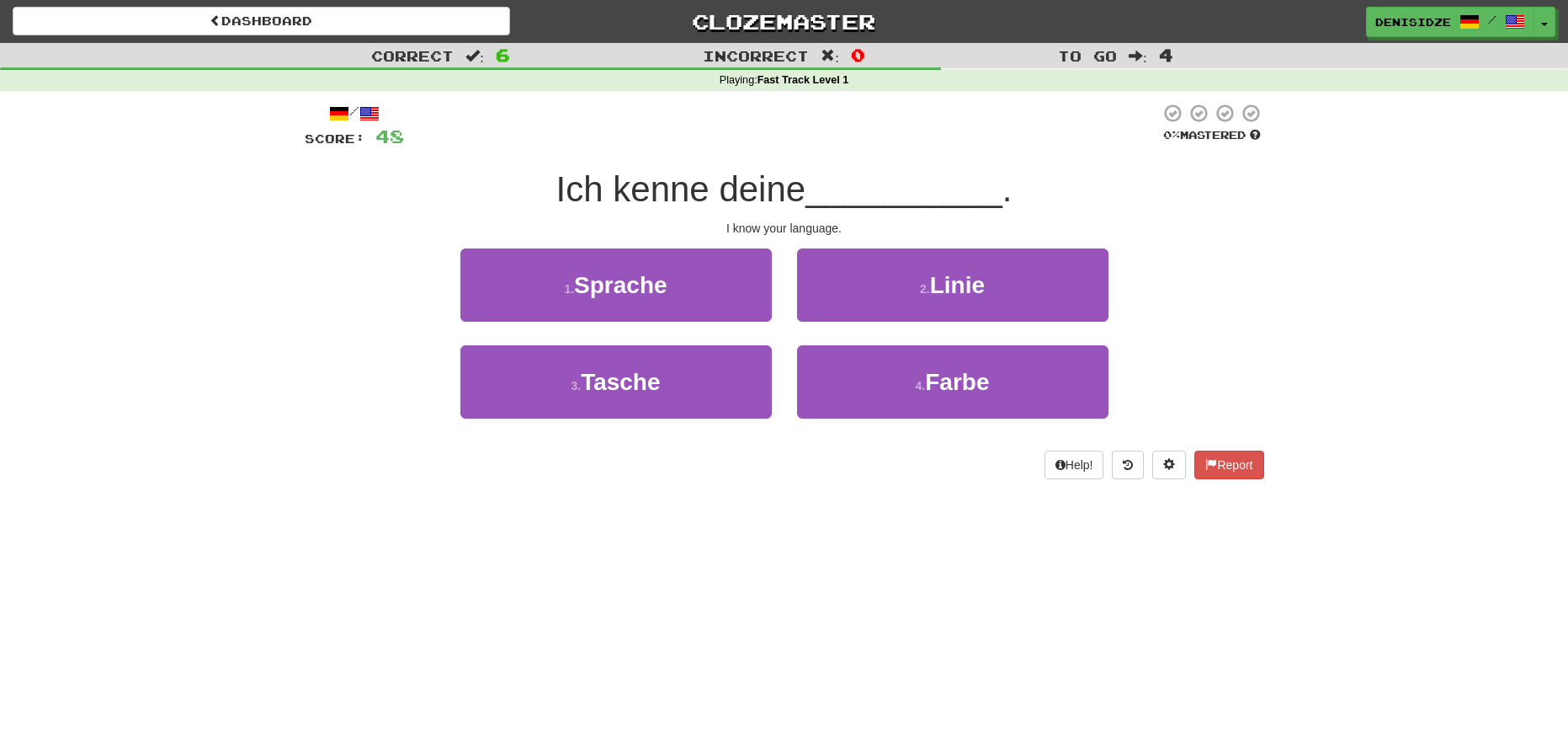
click at [777, 319] on div "1 . Sprache" at bounding box center [617, 296] width 337 height 97
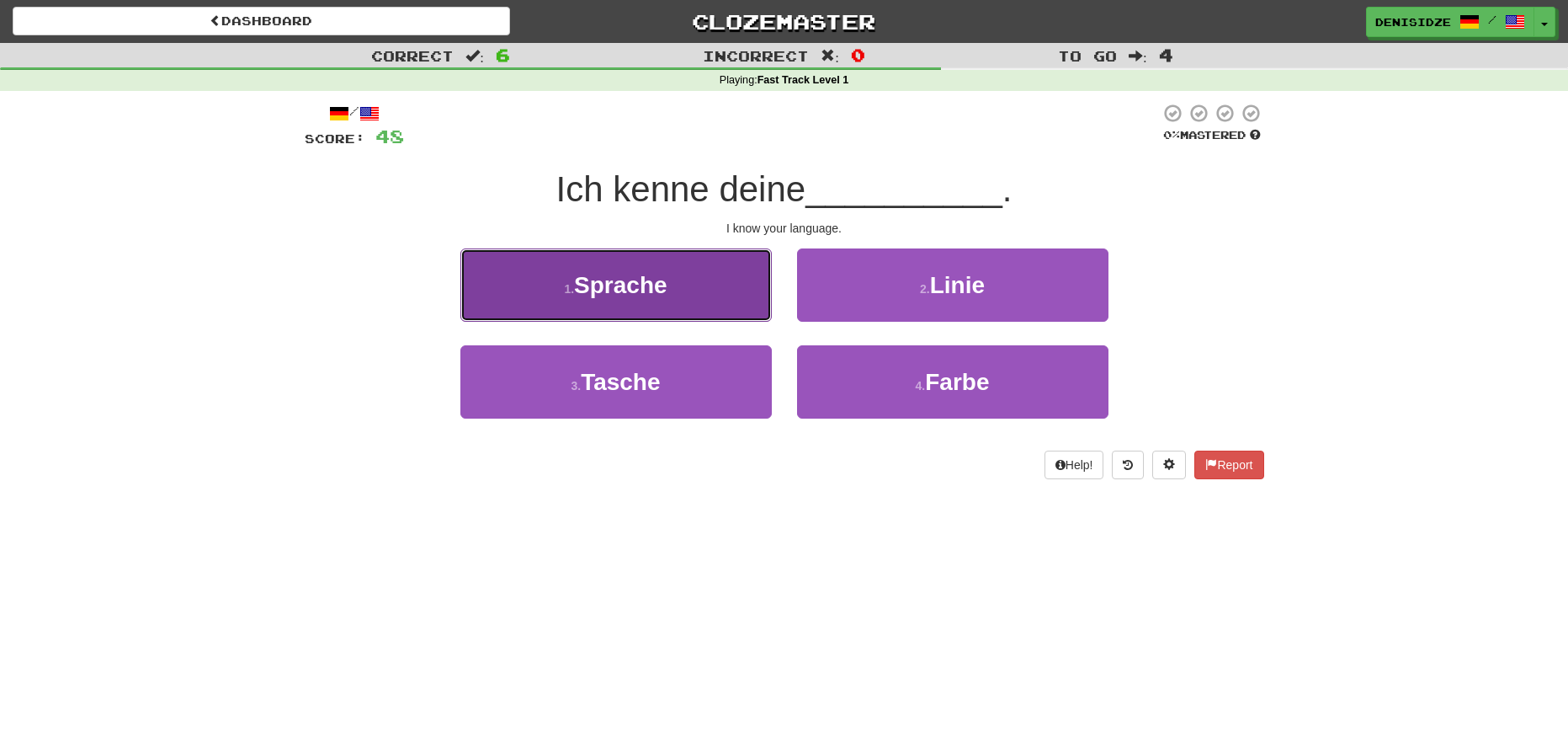
click at [747, 313] on button "1 . Sprache" at bounding box center [617, 285] width 312 height 74
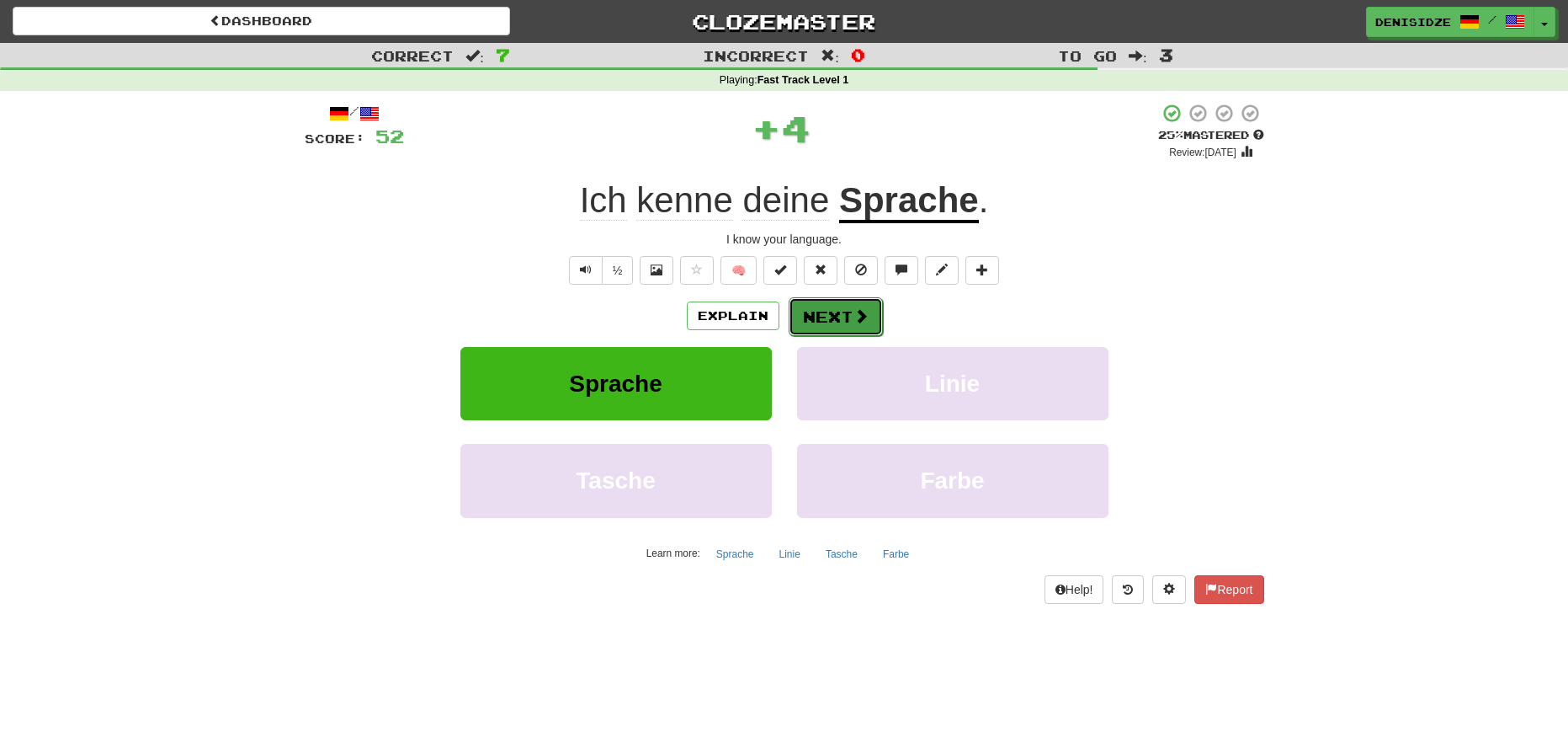
click at [834, 313] on button "Next" at bounding box center [835, 317] width 94 height 39
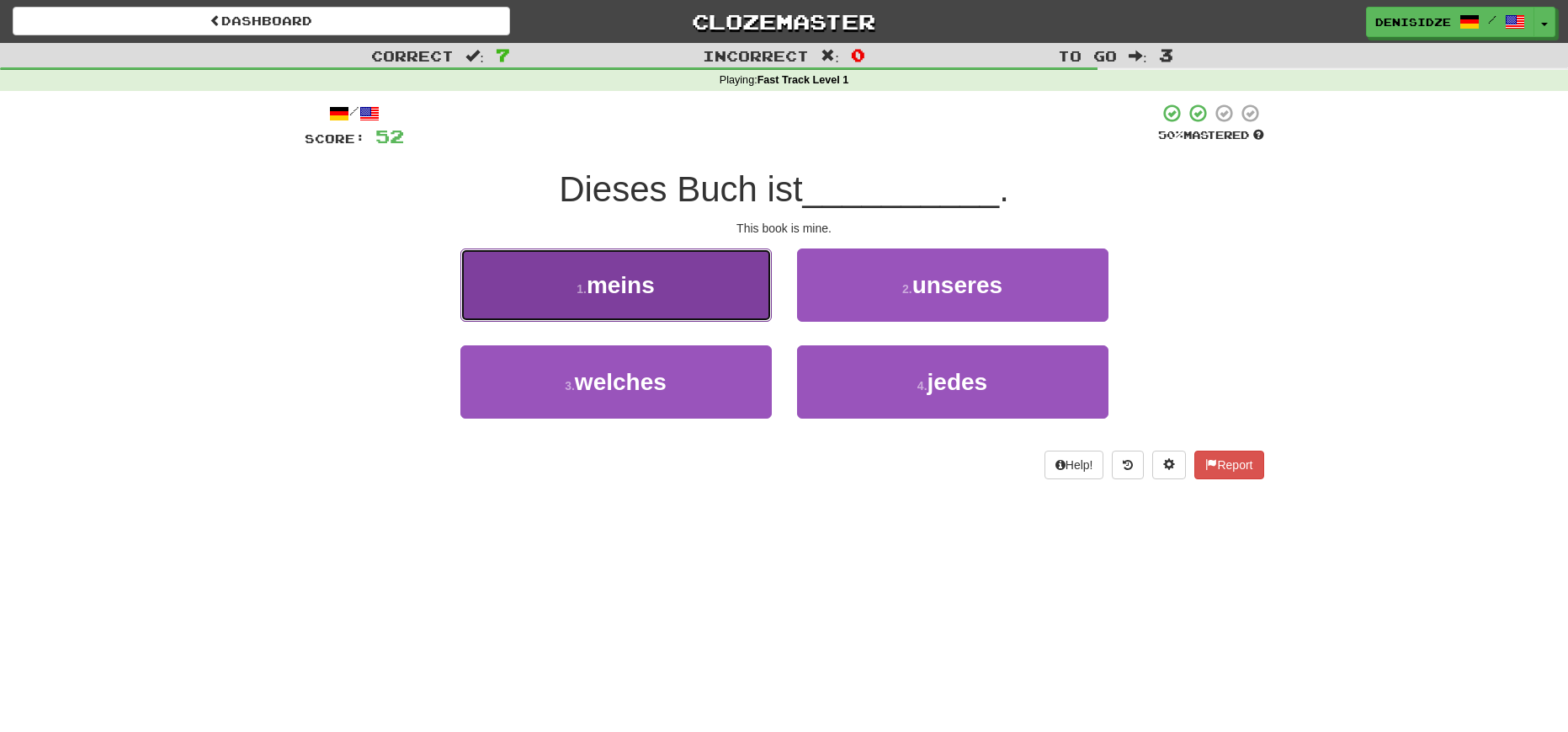
click at [697, 314] on button "1 . meins" at bounding box center [617, 285] width 312 height 74
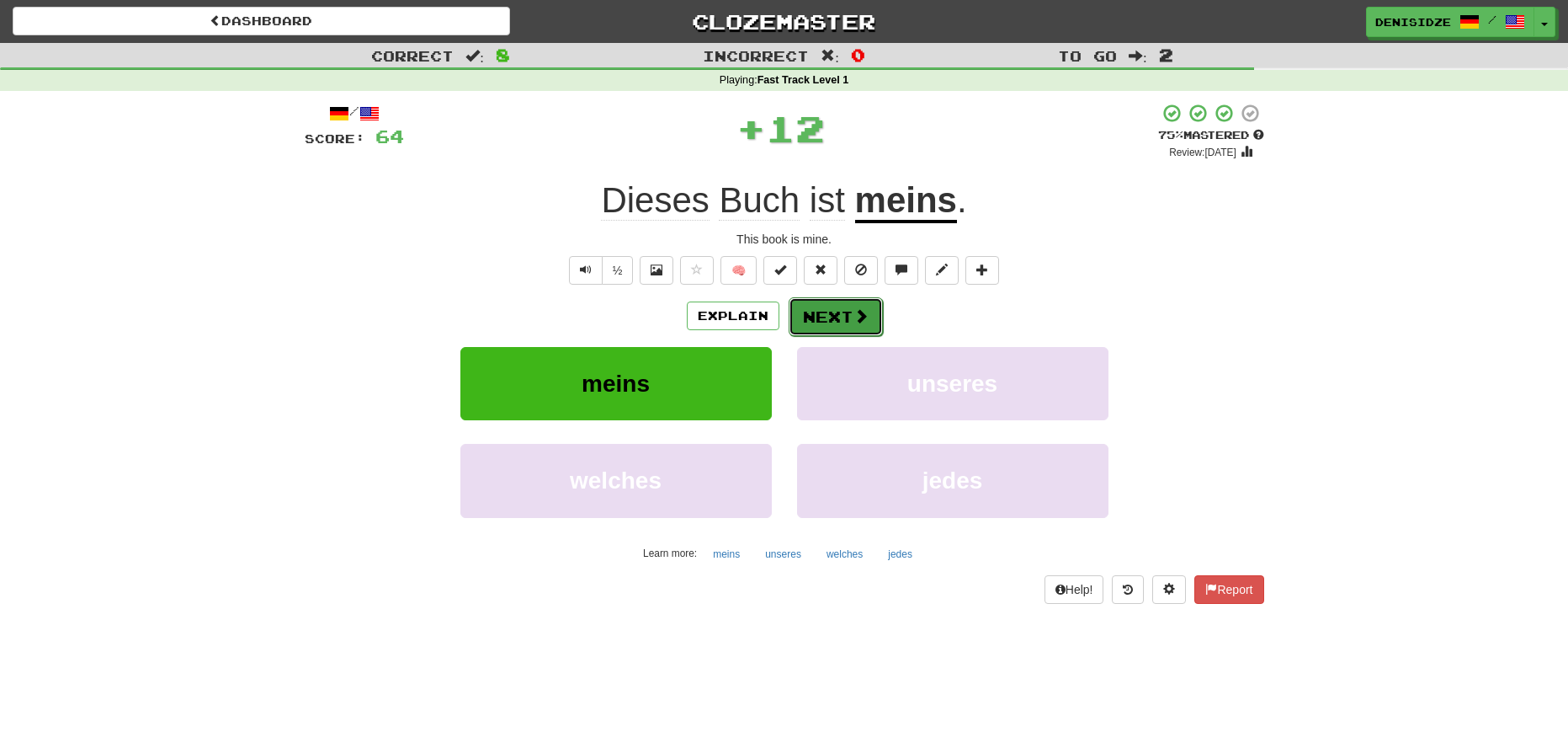
click at [815, 317] on button "Next" at bounding box center [835, 317] width 94 height 39
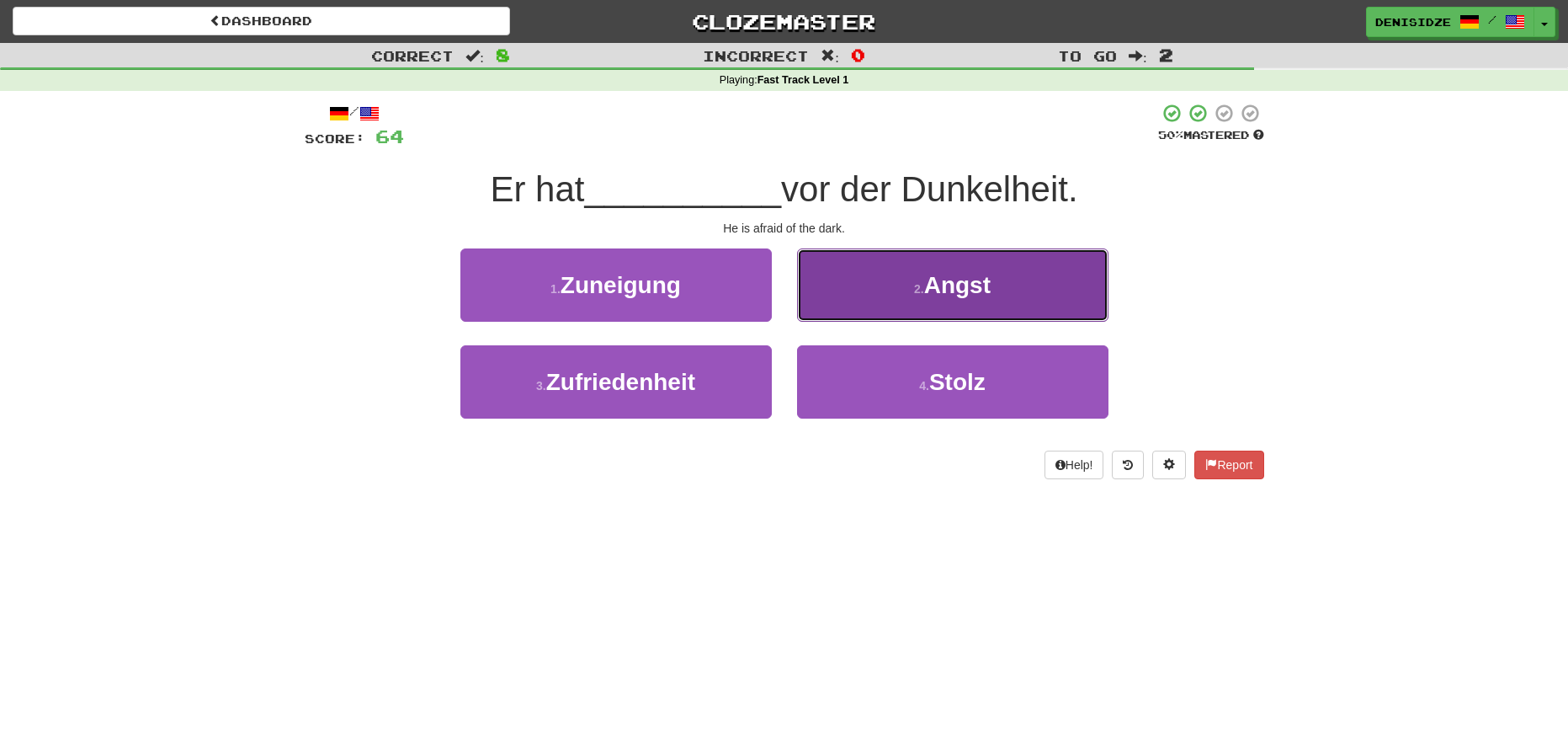
click at [853, 311] on button "2 . Angst" at bounding box center [952, 285] width 312 height 74
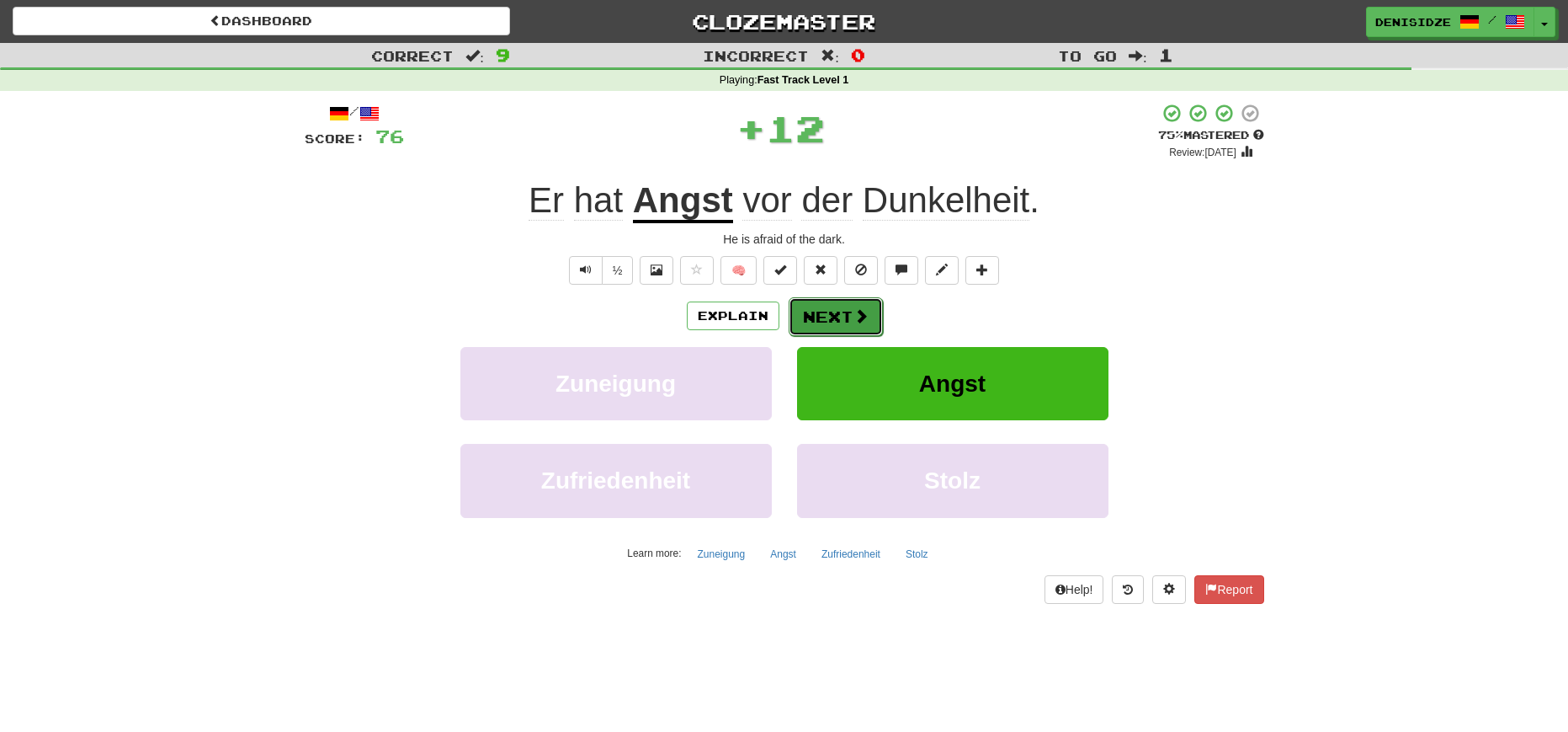
click at [821, 311] on button "Next" at bounding box center [835, 317] width 94 height 39
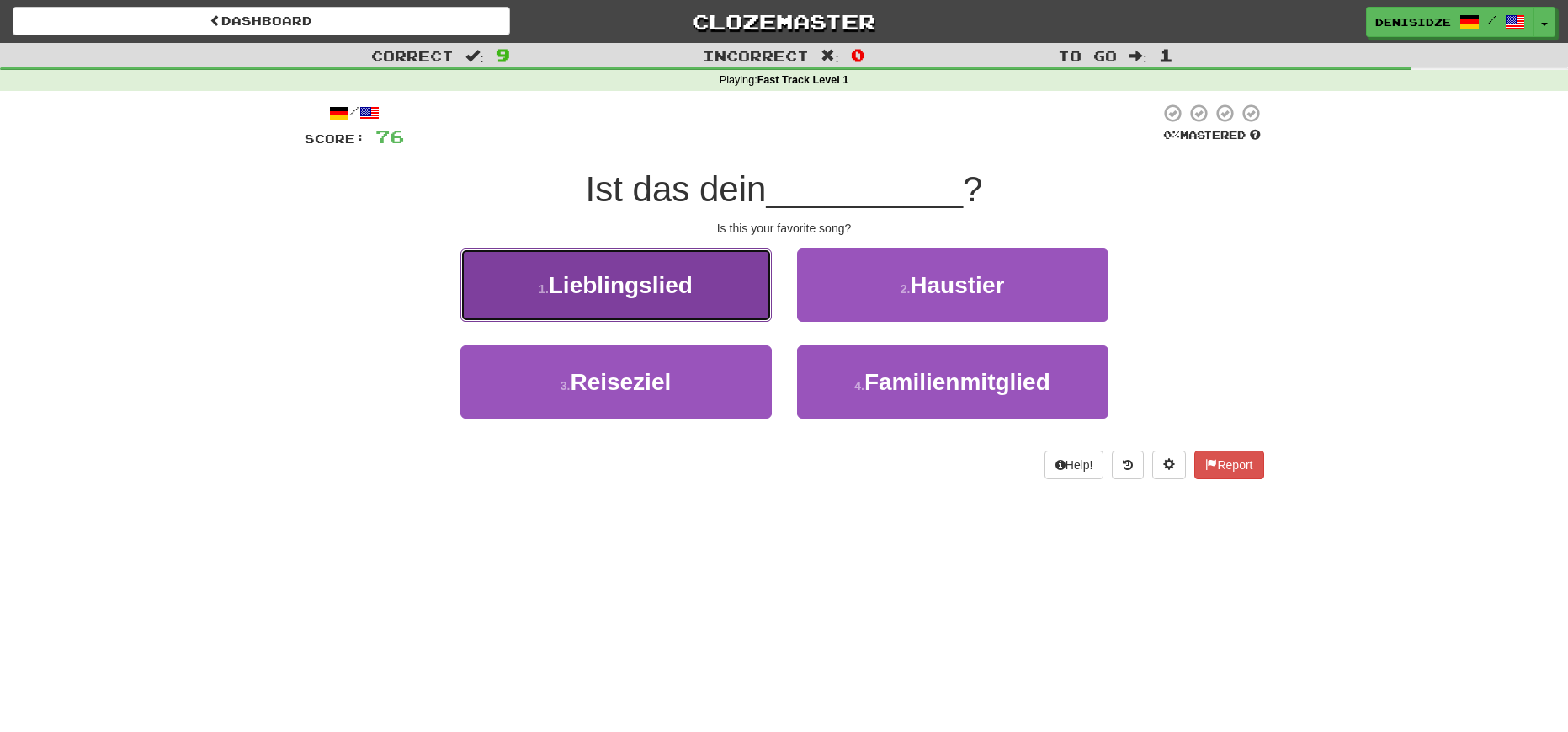
click at [732, 310] on button "1 . Lieblingslied" at bounding box center [617, 285] width 312 height 74
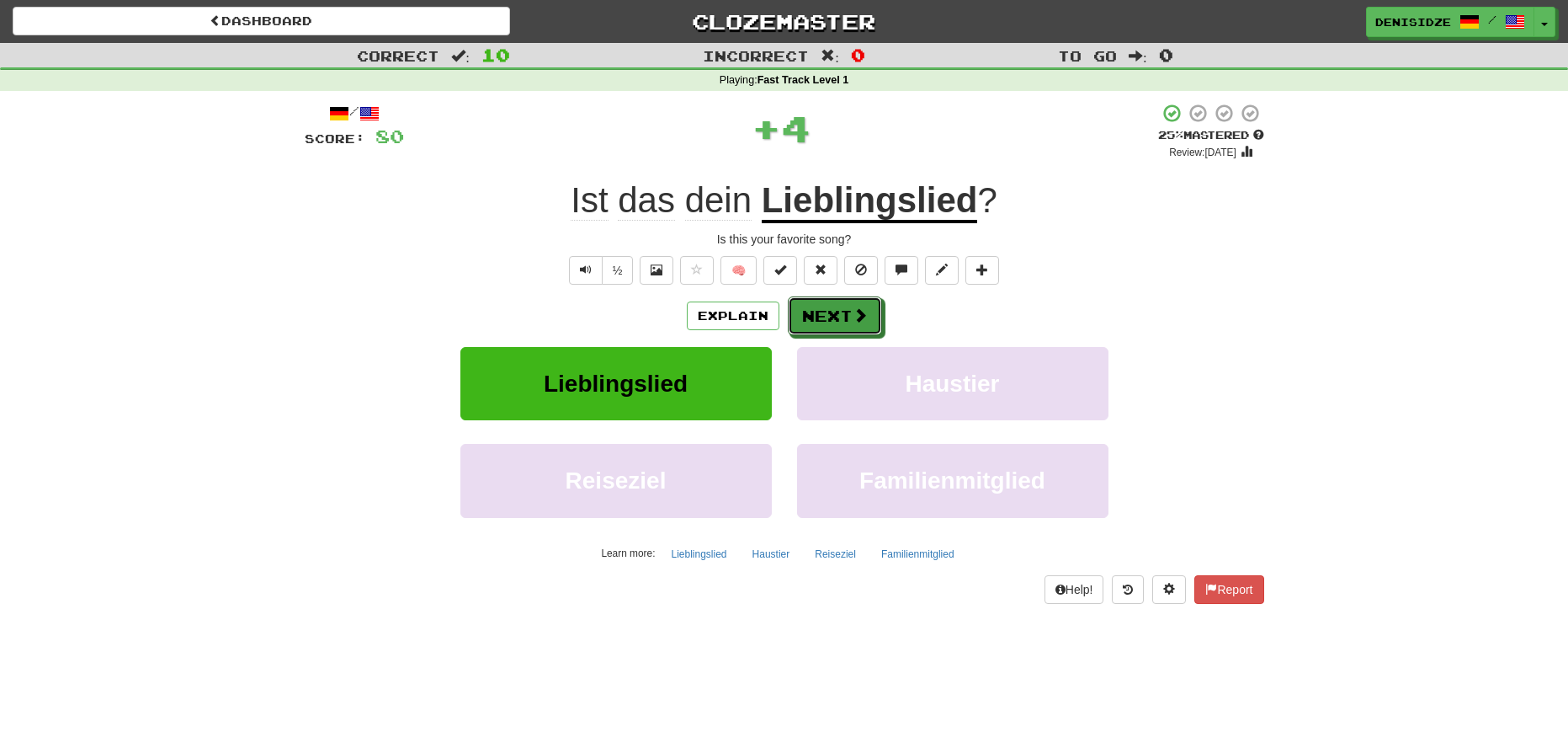
click at [802, 312] on button "Next" at bounding box center [834, 316] width 94 height 39
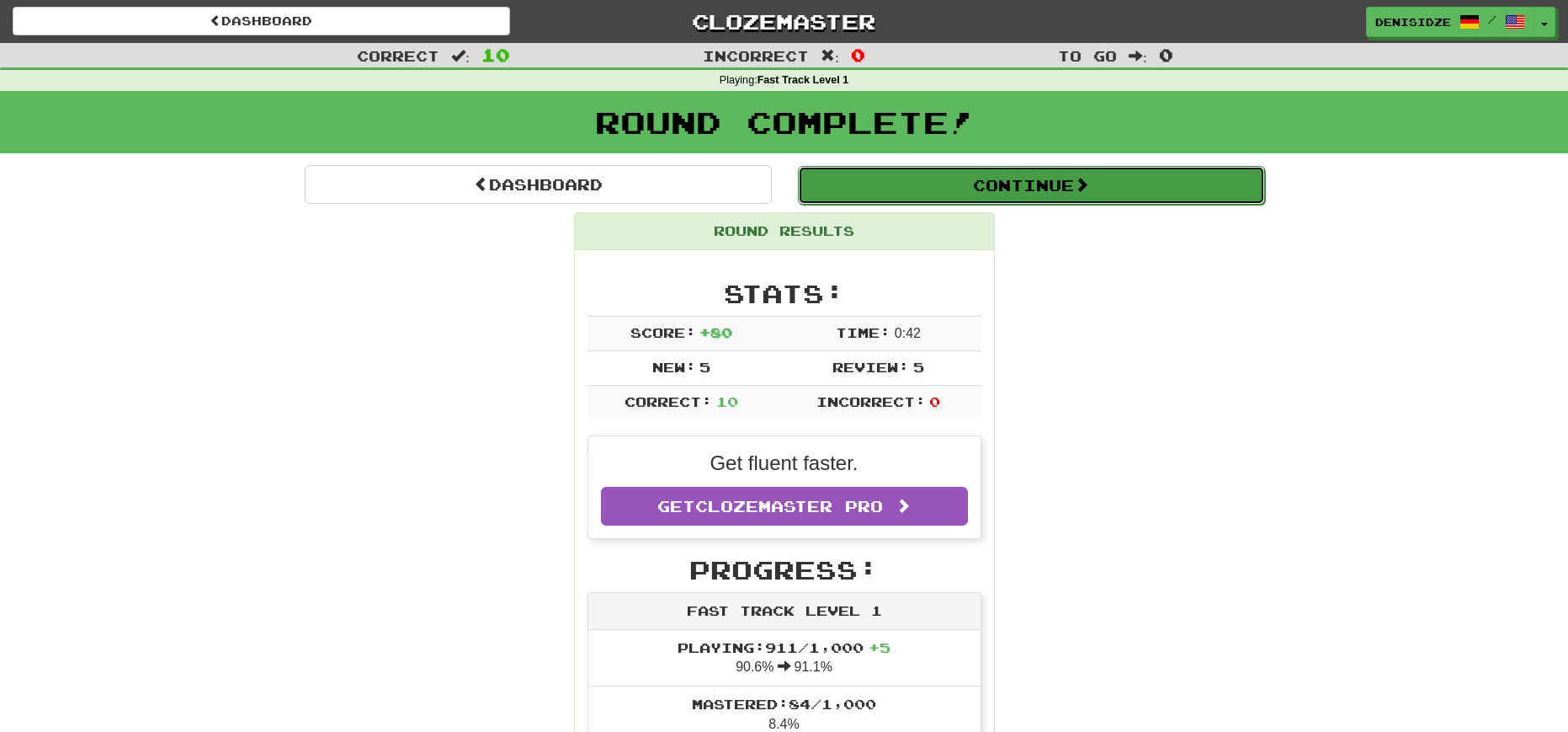
click at [1105, 178] on button "Continue" at bounding box center [1031, 185] width 467 height 39
